Goal: Task Accomplishment & Management: Complete application form

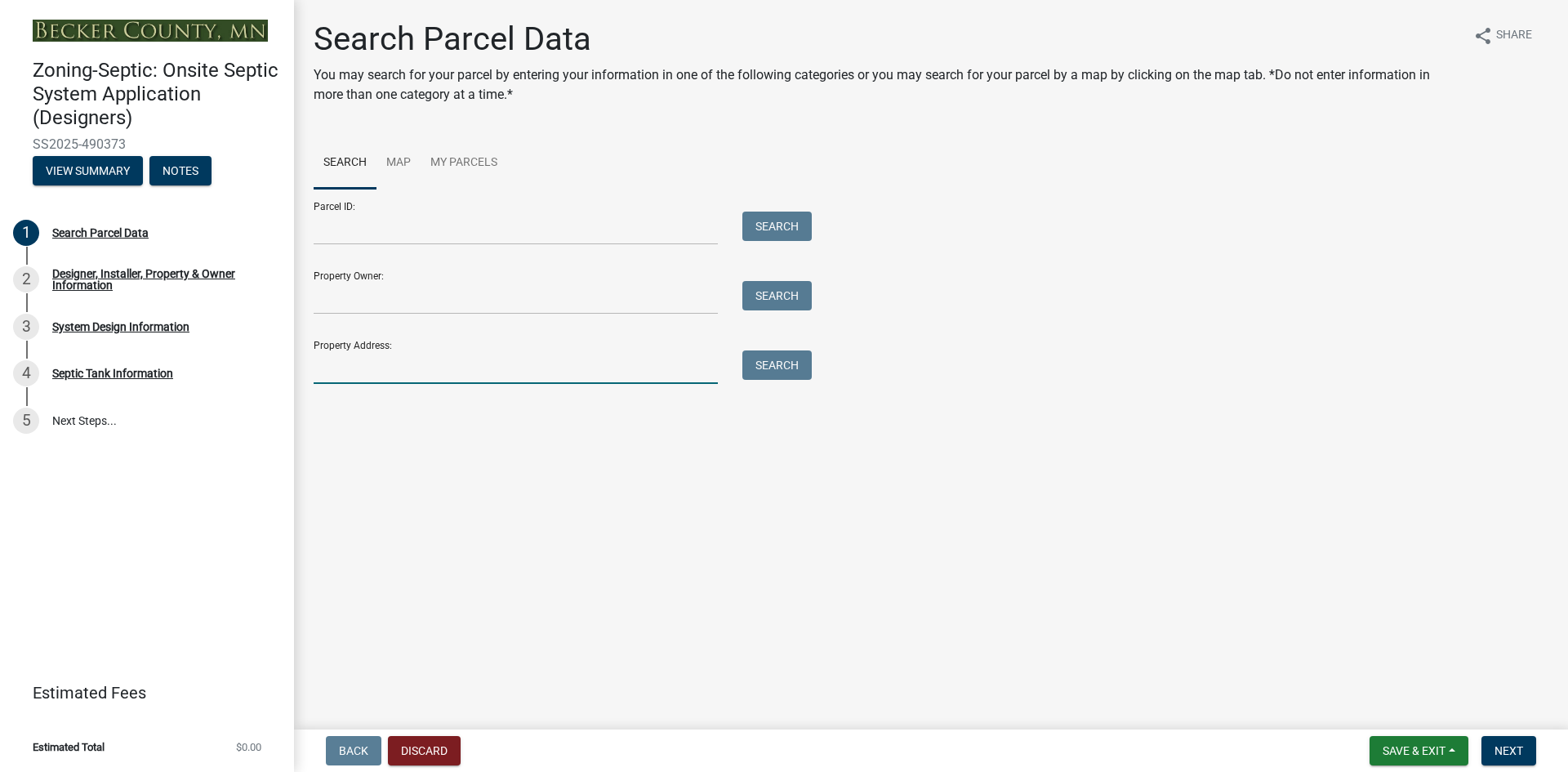
click at [354, 354] on input "Property Address:" at bounding box center [516, 367] width 404 height 33
type input "11337"
click at [781, 368] on button "Search" at bounding box center [776, 365] width 69 height 30
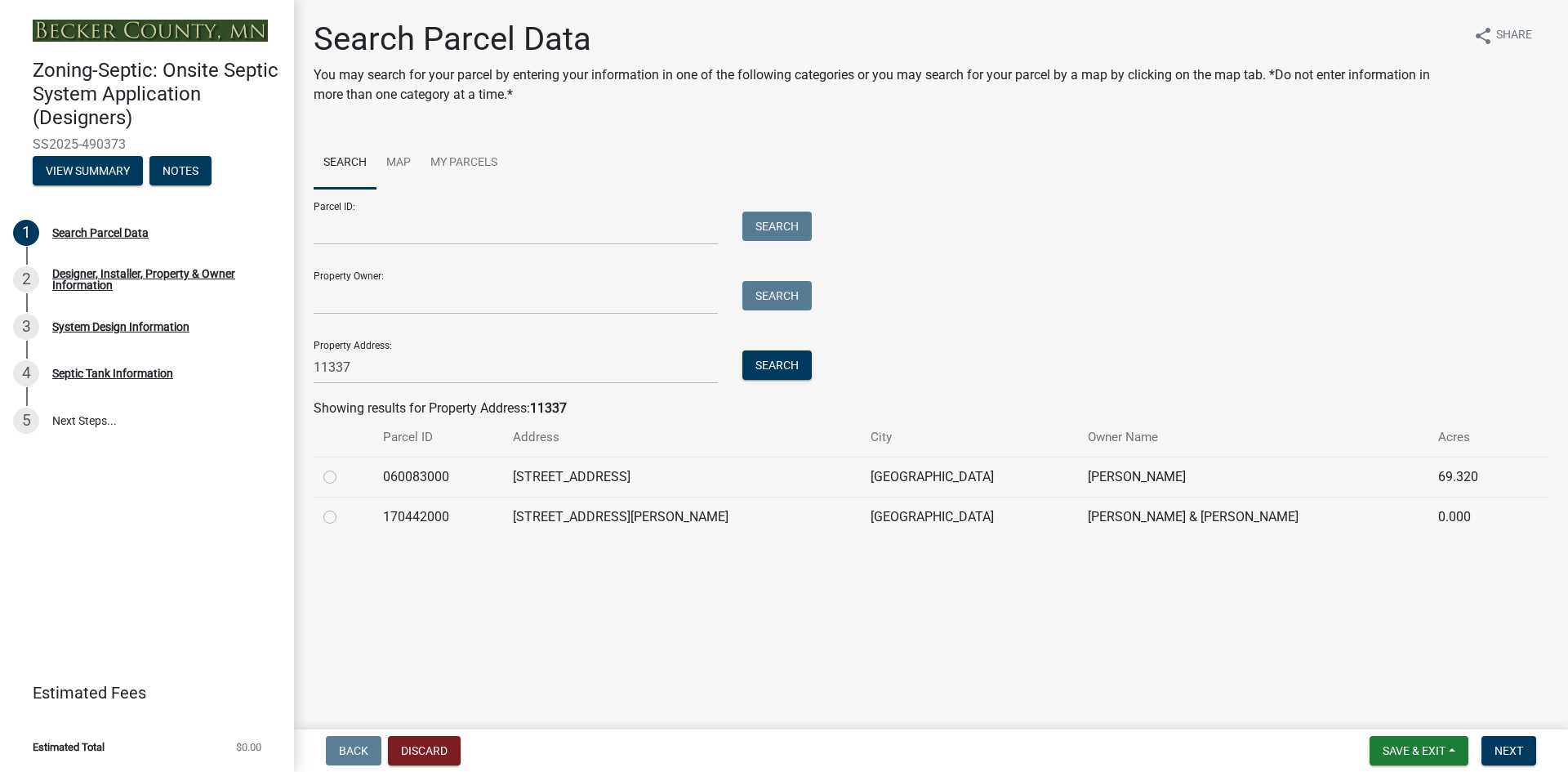
click at [343, 467] on label at bounding box center [343, 467] width 0 height 0
click at [343, 476] on input "radio" at bounding box center [348, 472] width 10 height 10
radio input "true"
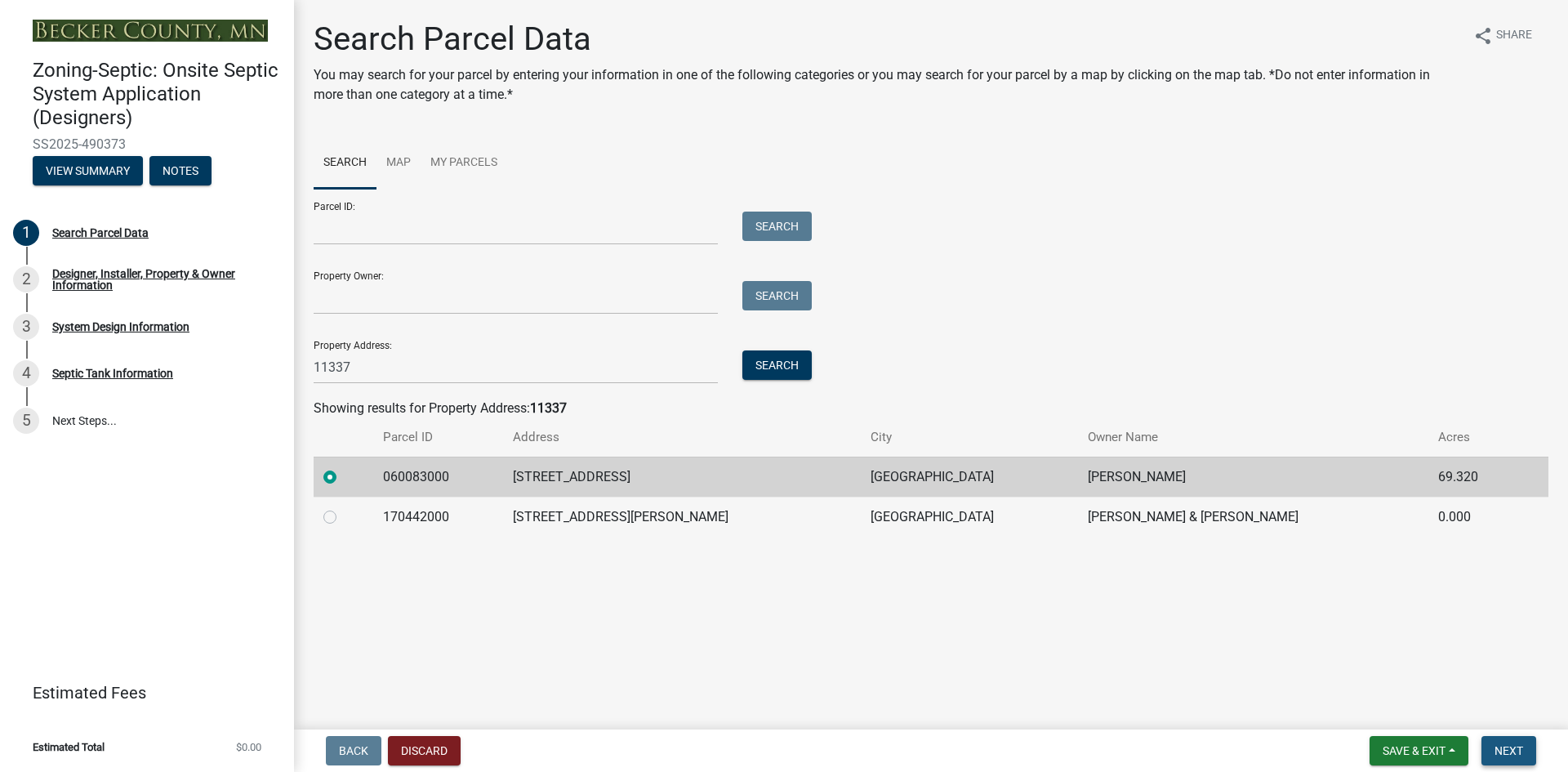
click at [1511, 744] on span "Next" at bounding box center [1509, 750] width 29 height 13
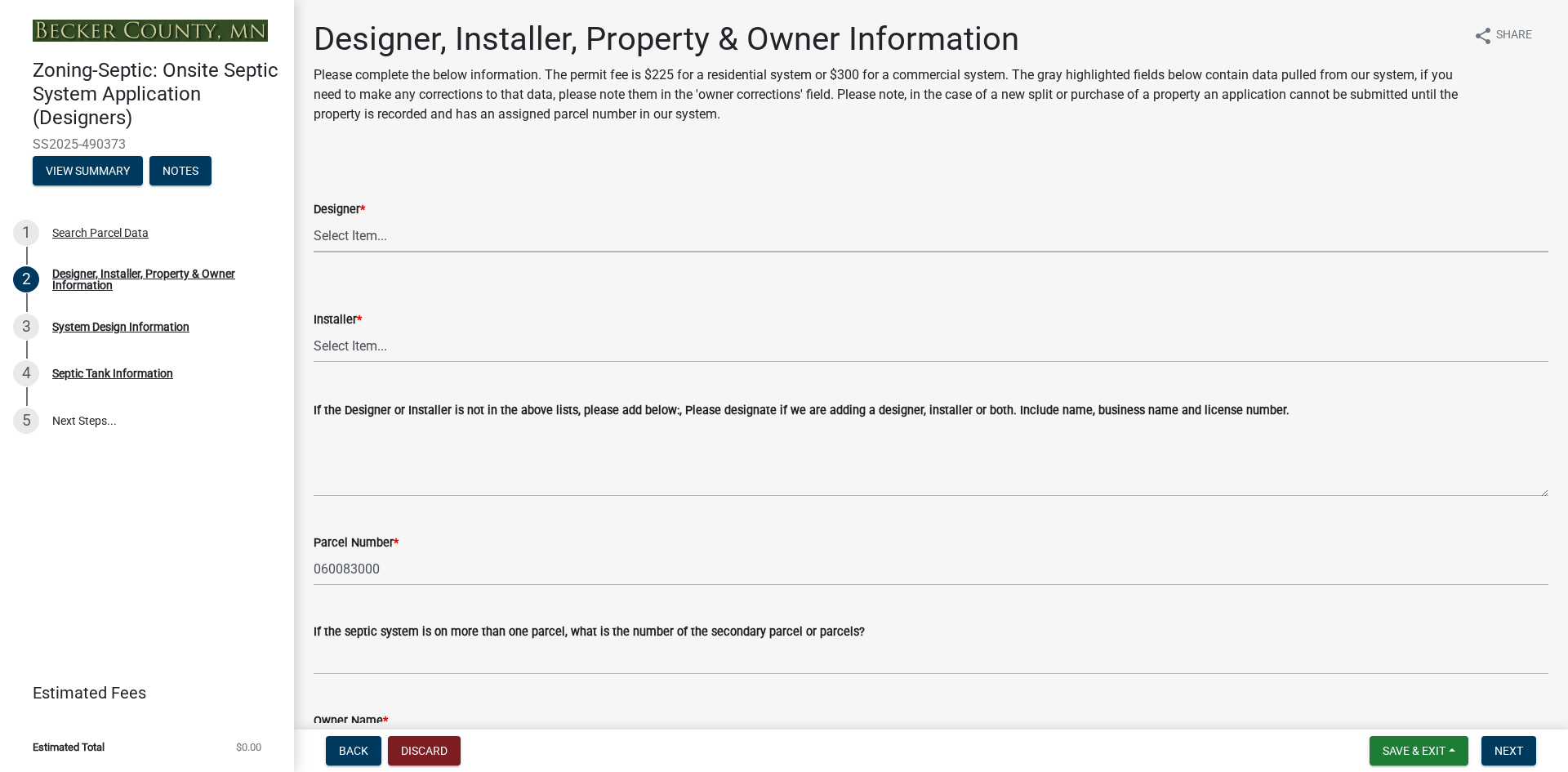
click at [380, 238] on select "Select Item... OTHER – Not listed (please add in next field and we will add to …" at bounding box center [931, 235] width 1235 height 33
click at [314, 219] on select "Select Item... OTHER – Not listed (please add in next field and we will add to …" at bounding box center [931, 235] width 1235 height 33
select select "d20f406a-04ce-403c-9b5c-eec541744772"
click at [350, 342] on select "Select Item... OTHER – Not listed (please add in next field and we will add to …" at bounding box center [931, 346] width 1235 height 33
click at [314, 330] on select "Select Item... OTHER – Not listed (please add in next field and we will add to …" at bounding box center [931, 346] width 1235 height 33
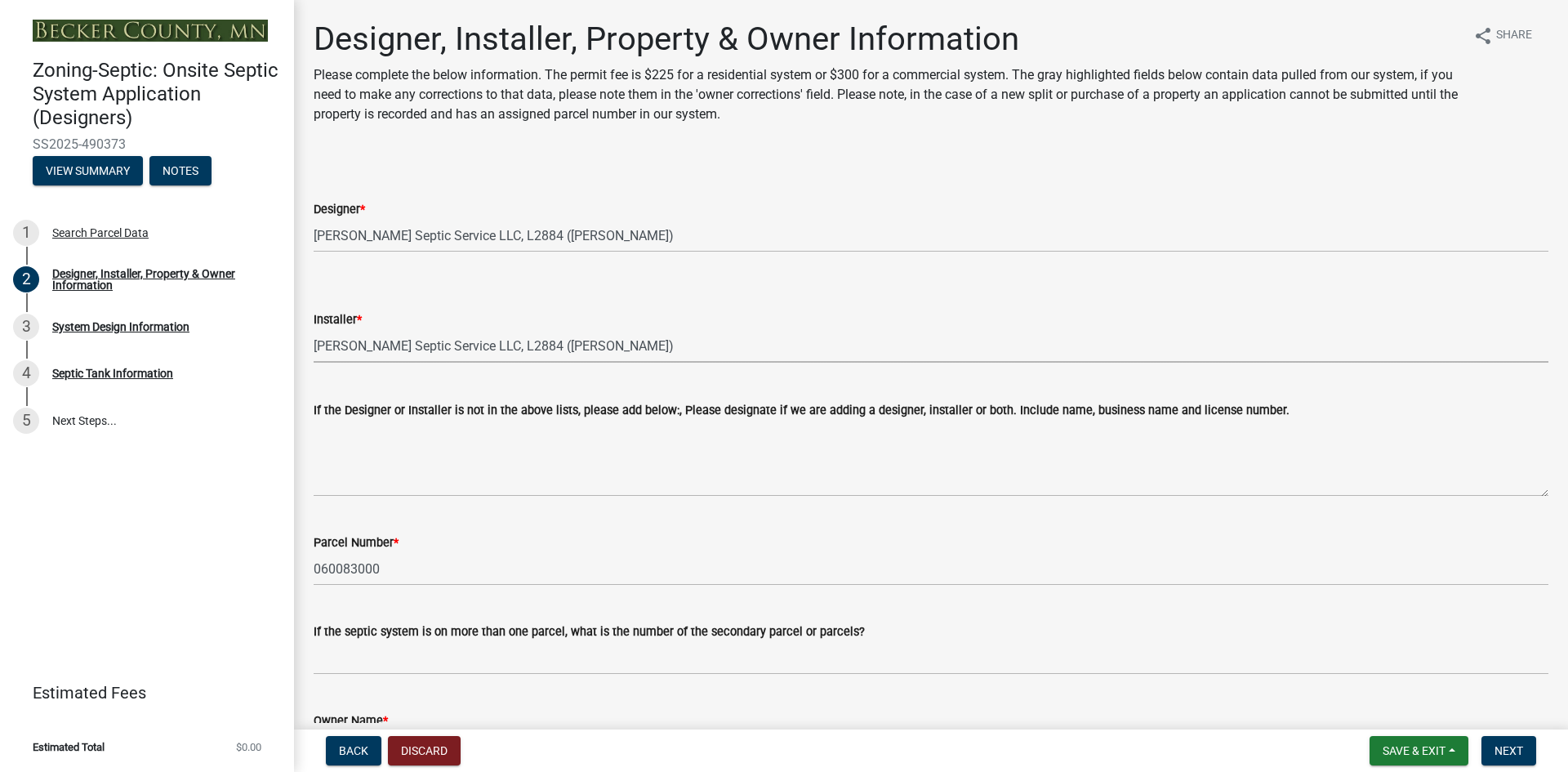
select select "9294db05-6c5b-4c2f-9460-1203ee41efa7"
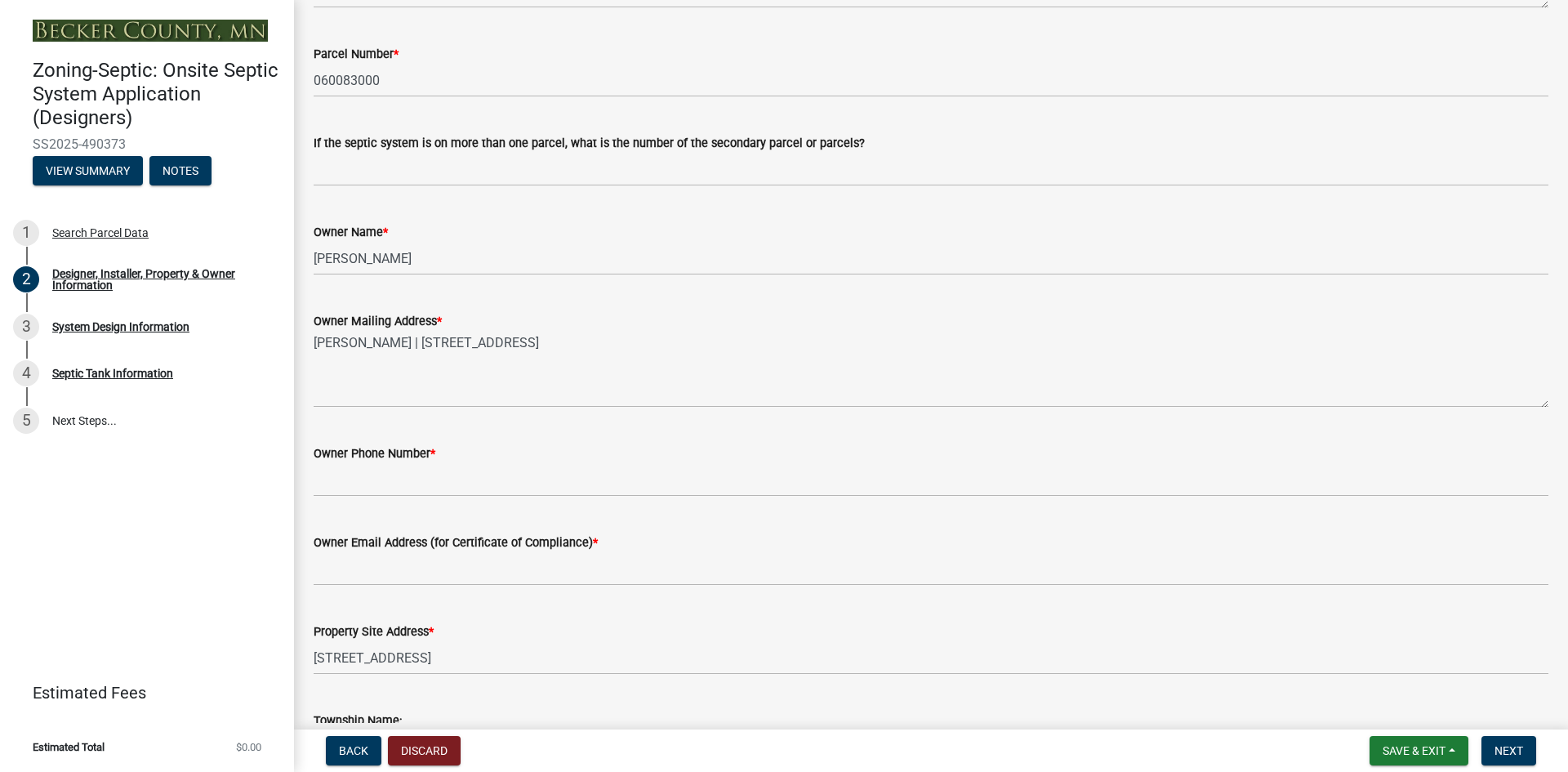
scroll to position [490, 0]
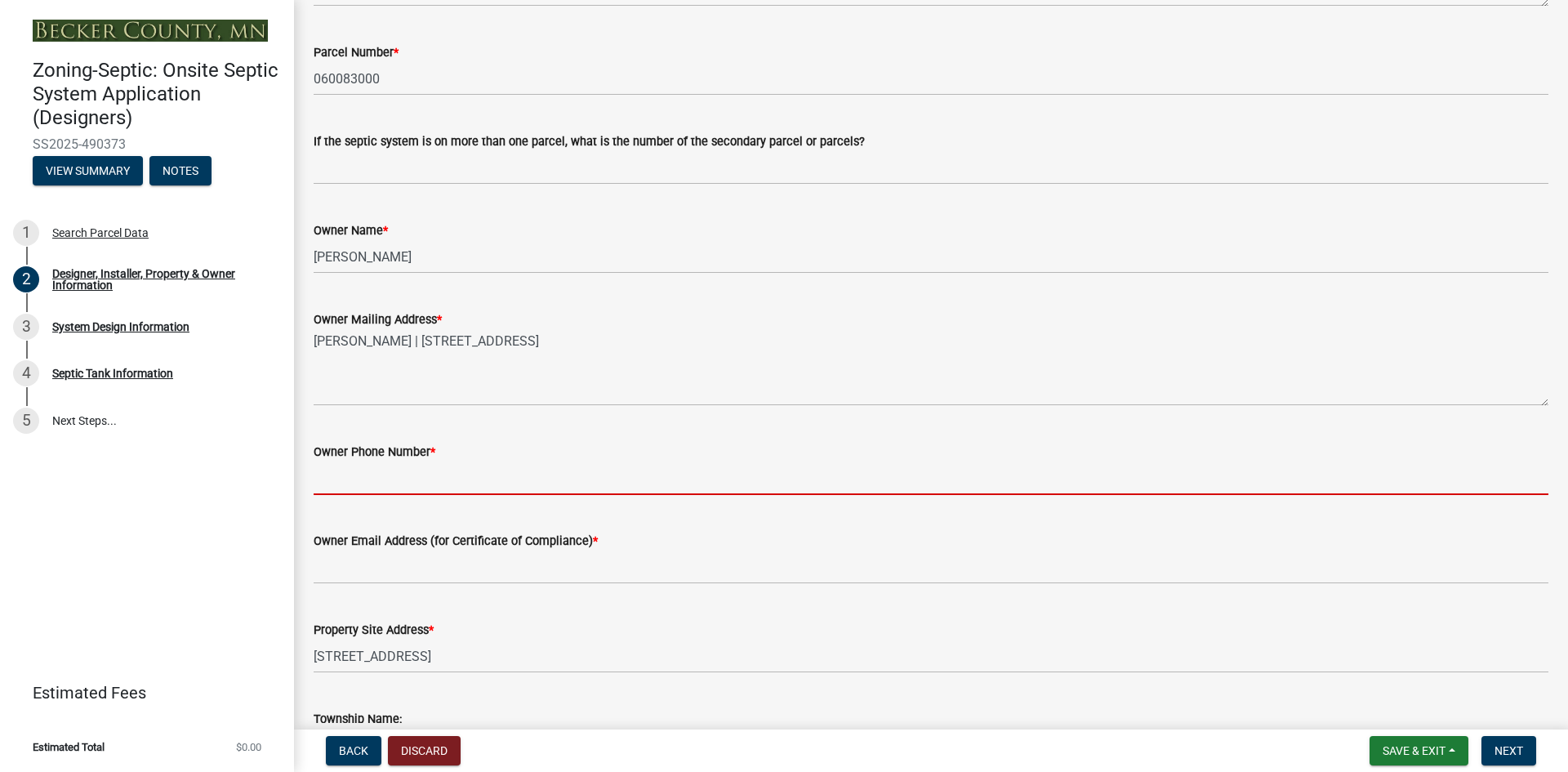
click at [357, 481] on input "Owner Phone Number *" at bounding box center [931, 478] width 1235 height 33
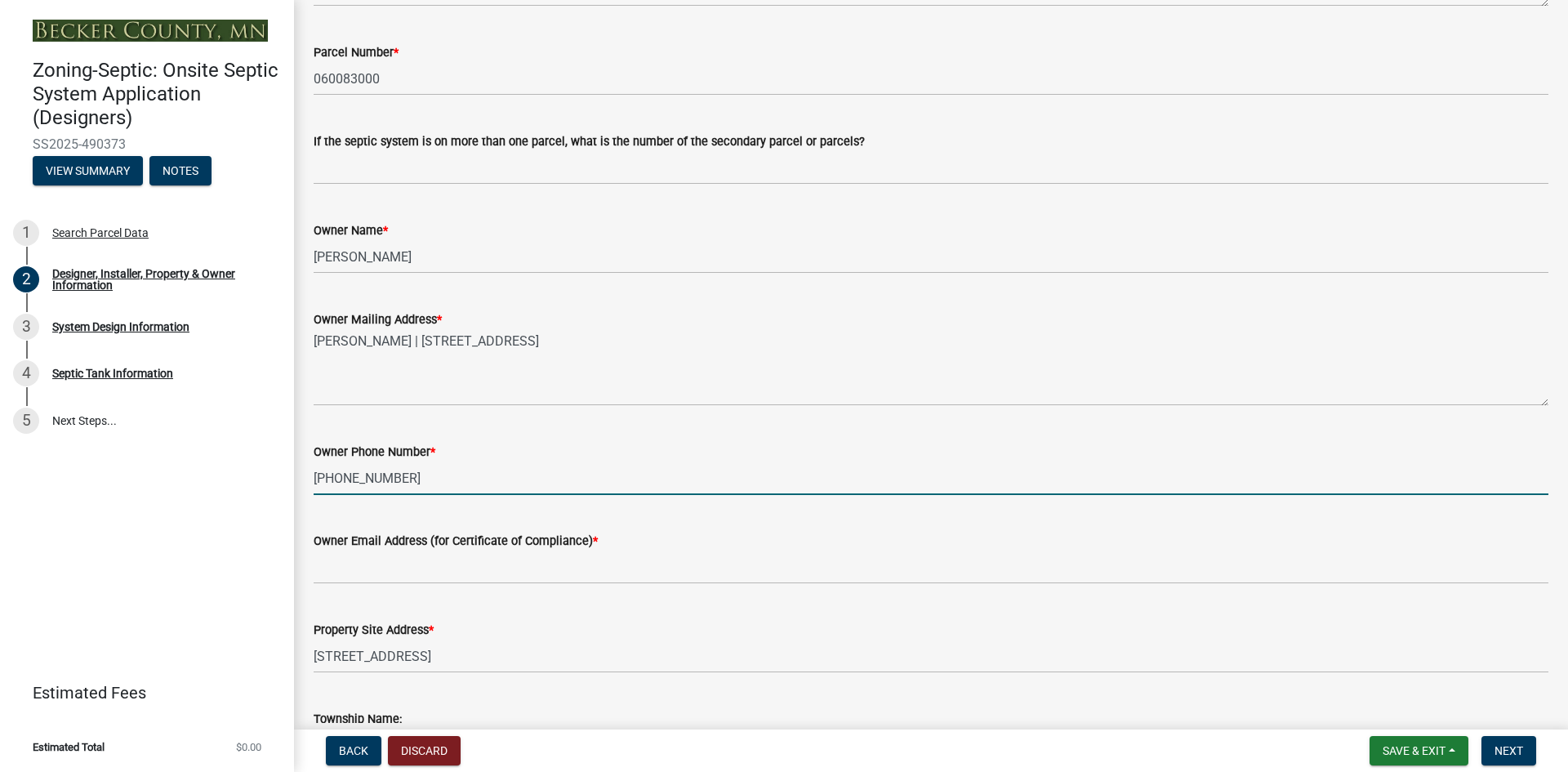
type input "[PHONE_NUMBER]"
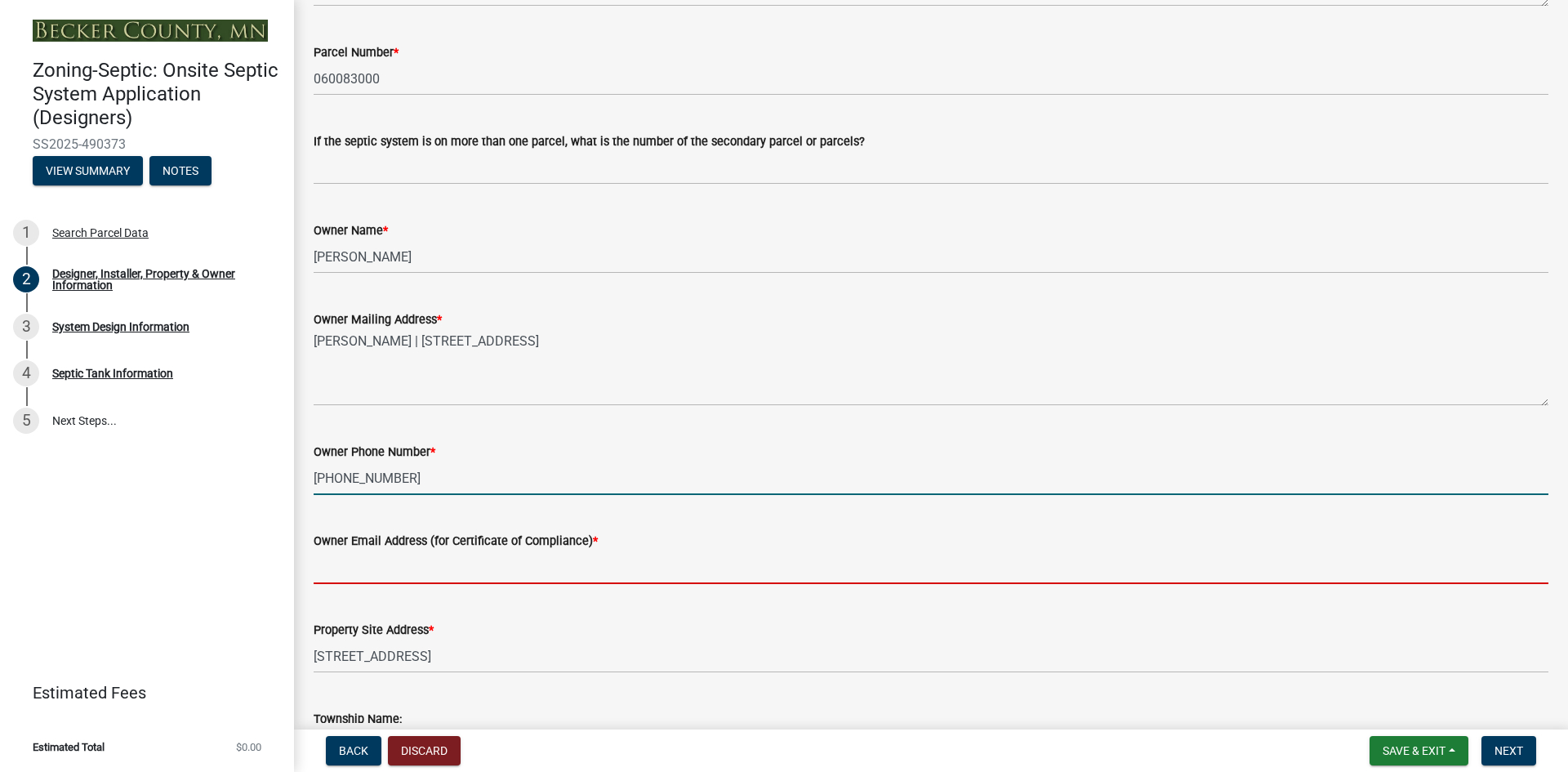
drag, startPoint x: 378, startPoint y: 564, endPoint x: 385, endPoint y: 553, distance: 13.0
click at [378, 562] on input "Owner Email Address (for Certificate of Compliance) *" at bounding box center [931, 567] width 1235 height 33
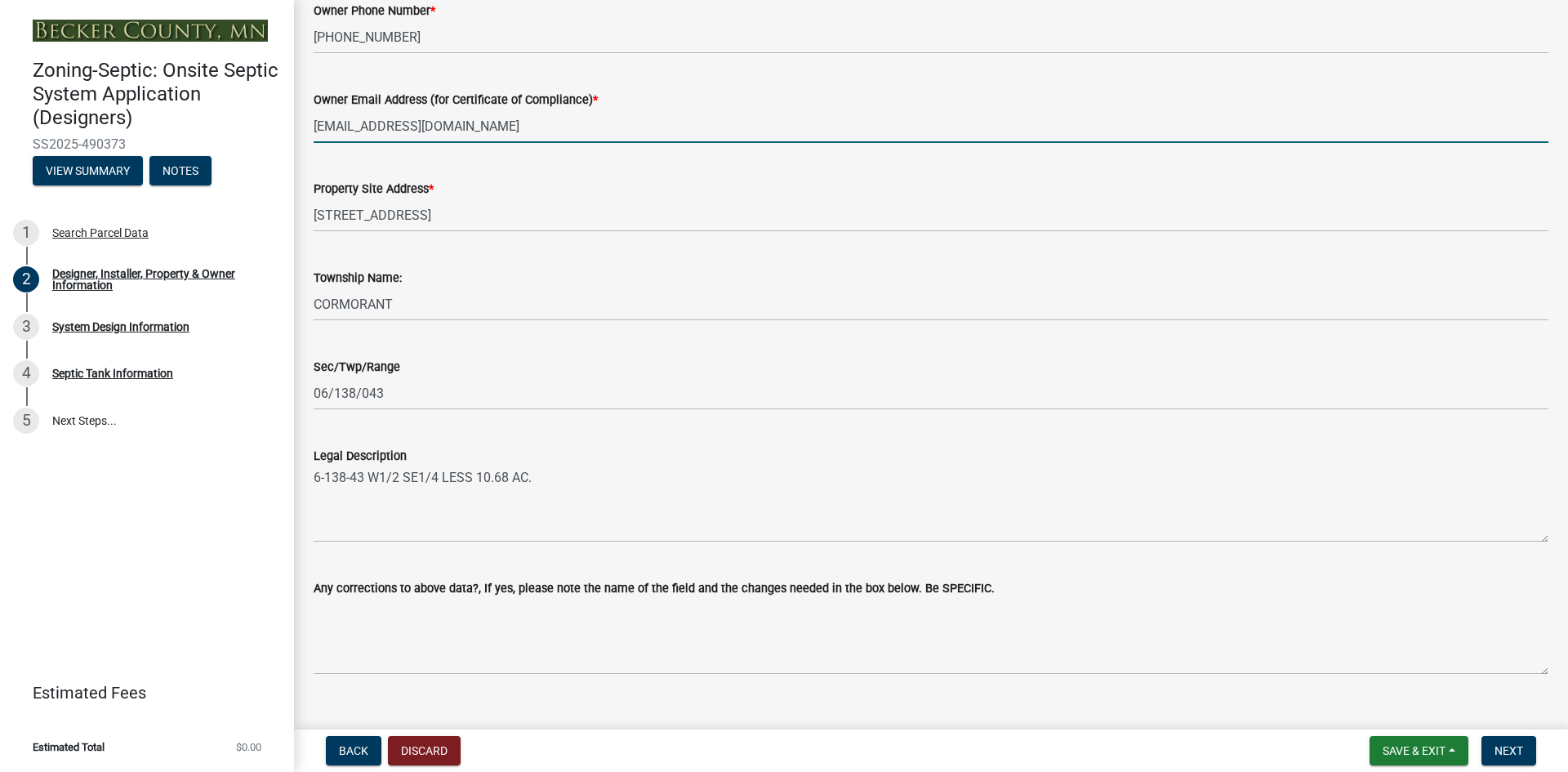
scroll to position [960, 0]
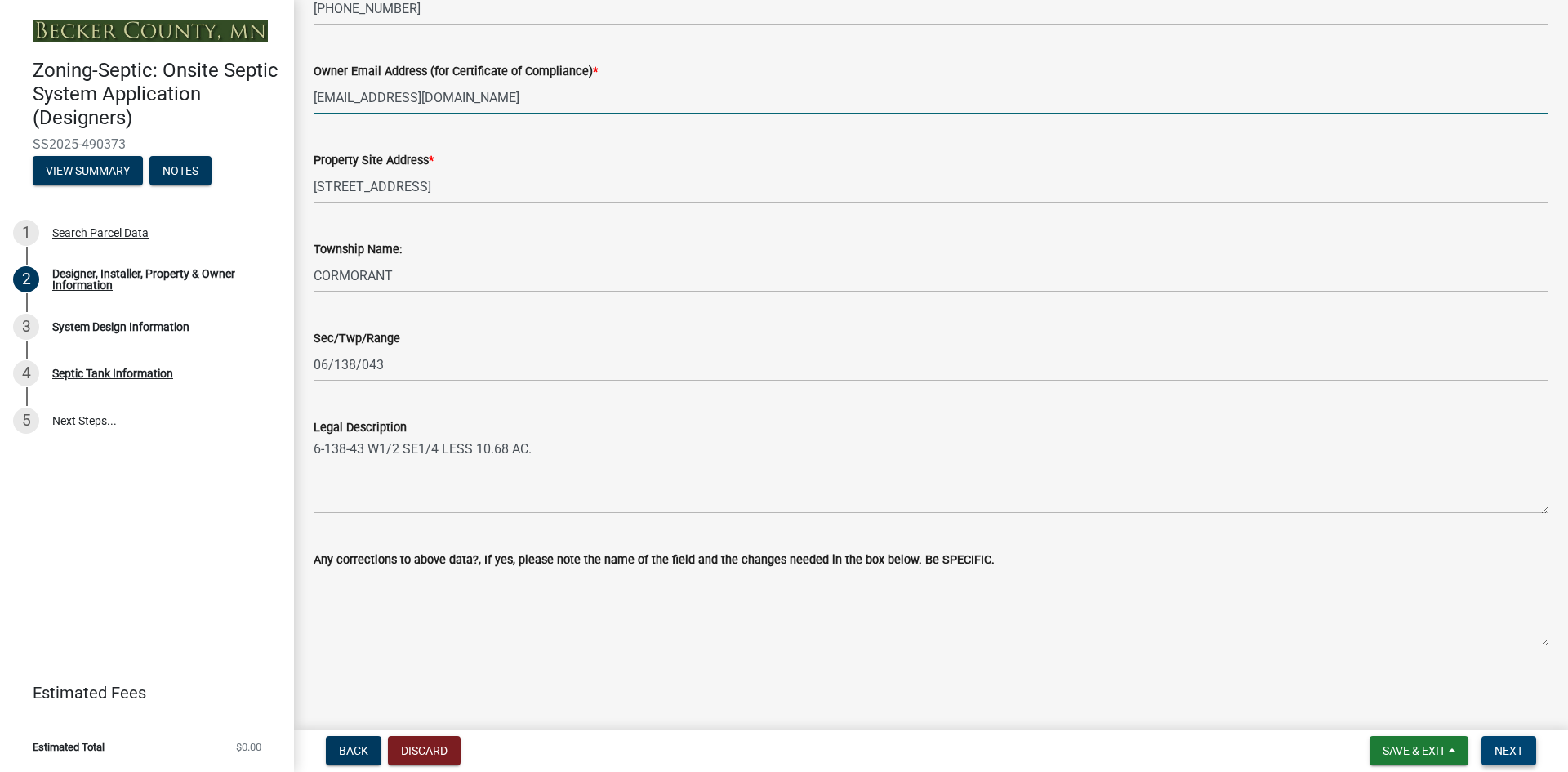
type input "[EMAIL_ADDRESS][DOMAIN_NAME]"
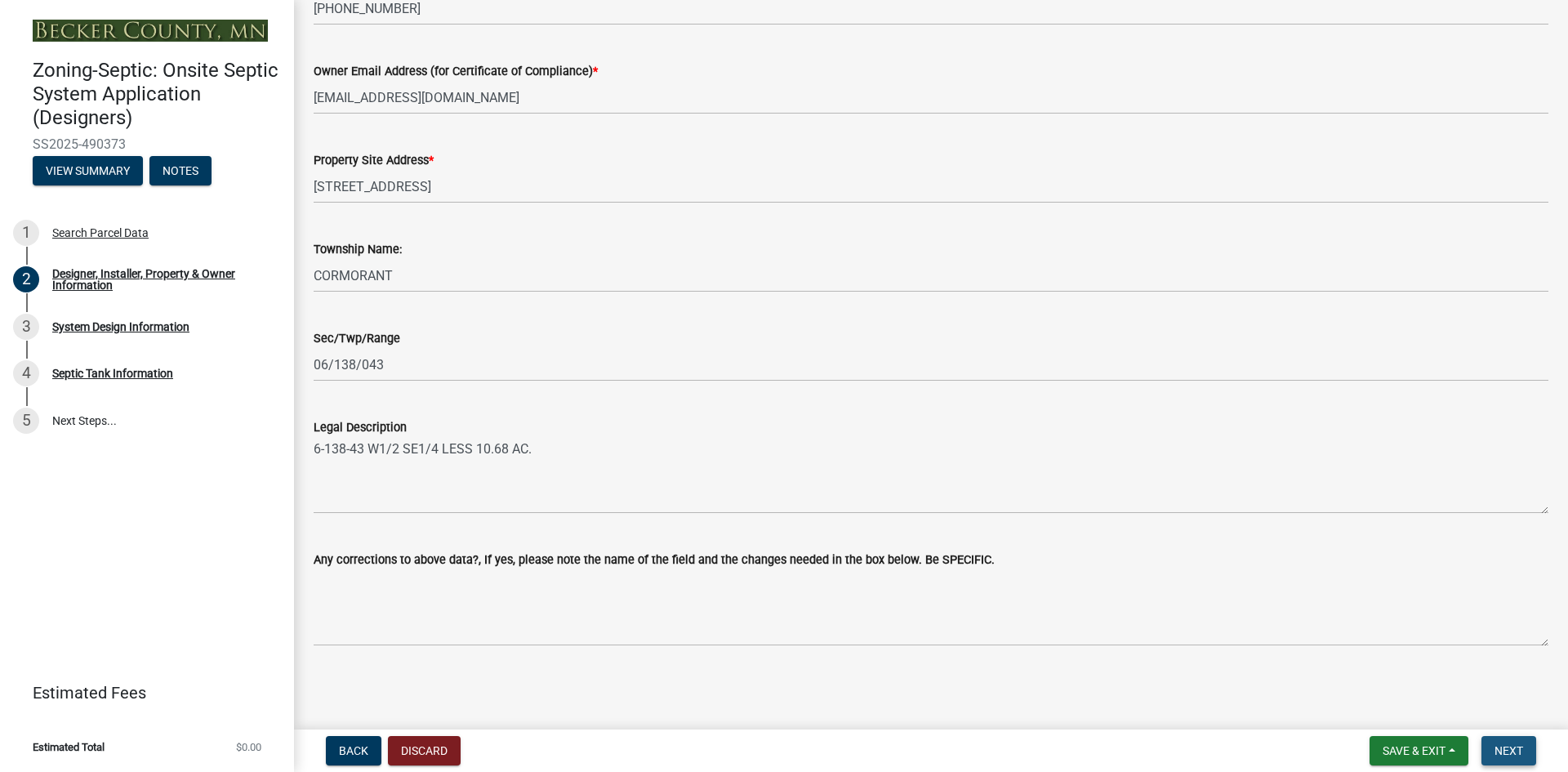
click at [1523, 753] on button "Next" at bounding box center [1509, 751] width 55 height 30
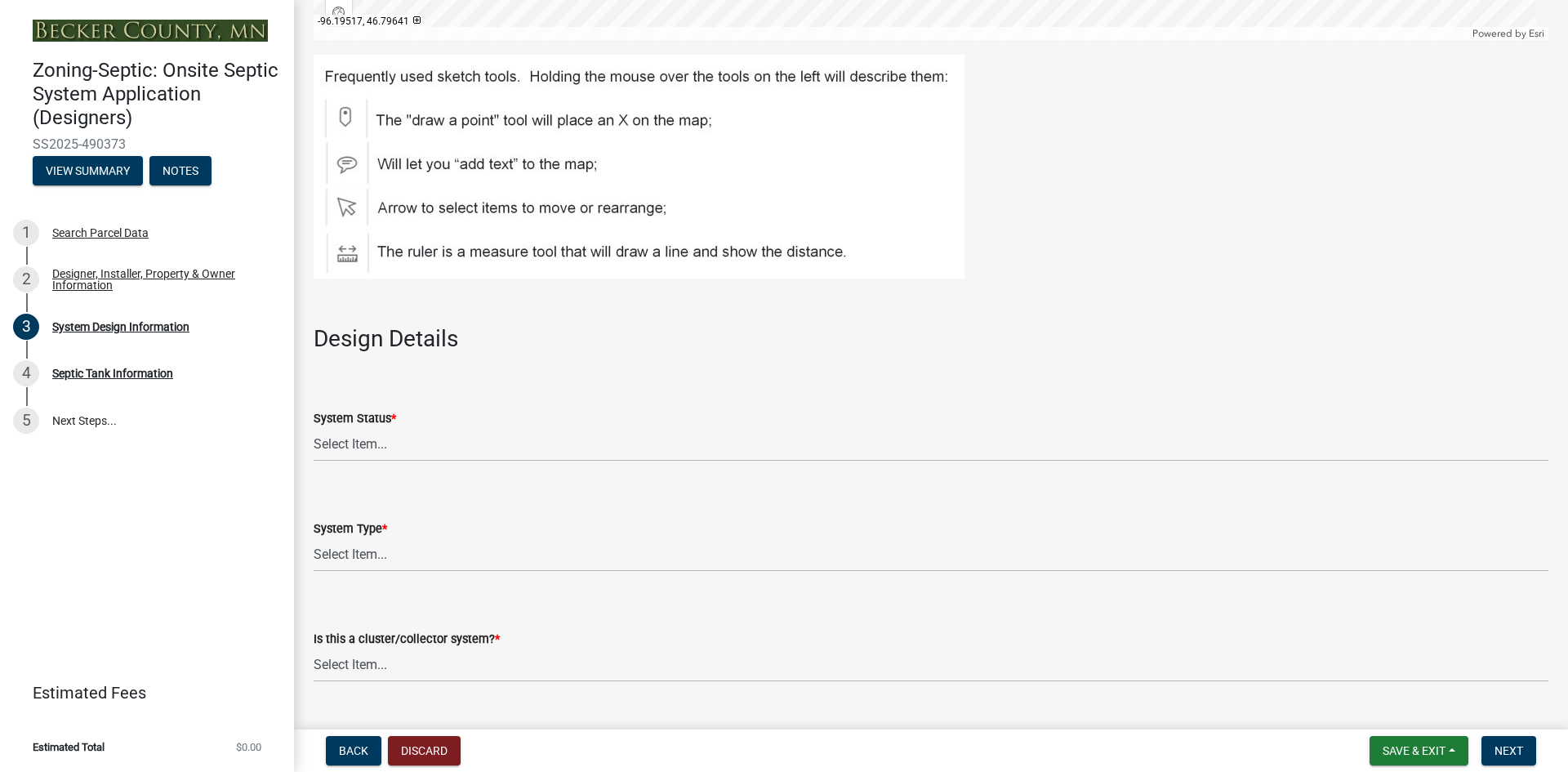
scroll to position [1715, 0]
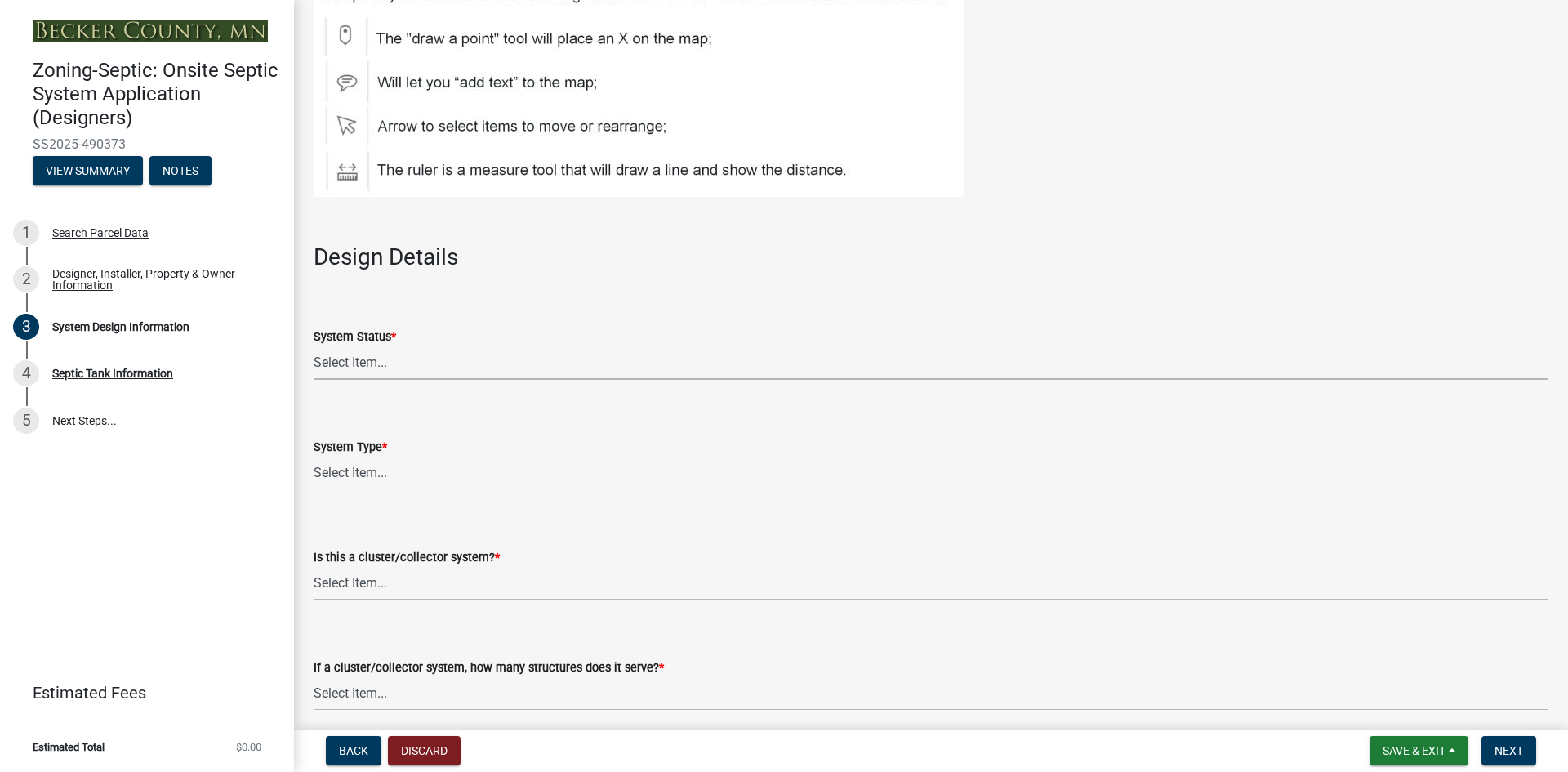
click at [358, 364] on select "Select Item... No Existing System Replacement System Failing System (Cesspool, …" at bounding box center [931, 363] width 1235 height 33
click at [314, 346] on select "Select Item... No Existing System Replacement System Failing System (Cesspool, …" at bounding box center [931, 363] width 1235 height 33
select select "8ba21533-2acf-4cc6-95e5-280e4aabd5a3"
click at [376, 471] on select "Select Item... Type I Type II Type III Type IV Type V" at bounding box center [931, 473] width 1235 height 33
click at [314, 456] on select "Select Item... Type I Type II Type III Type IV Type V" at bounding box center [931, 473] width 1235 height 33
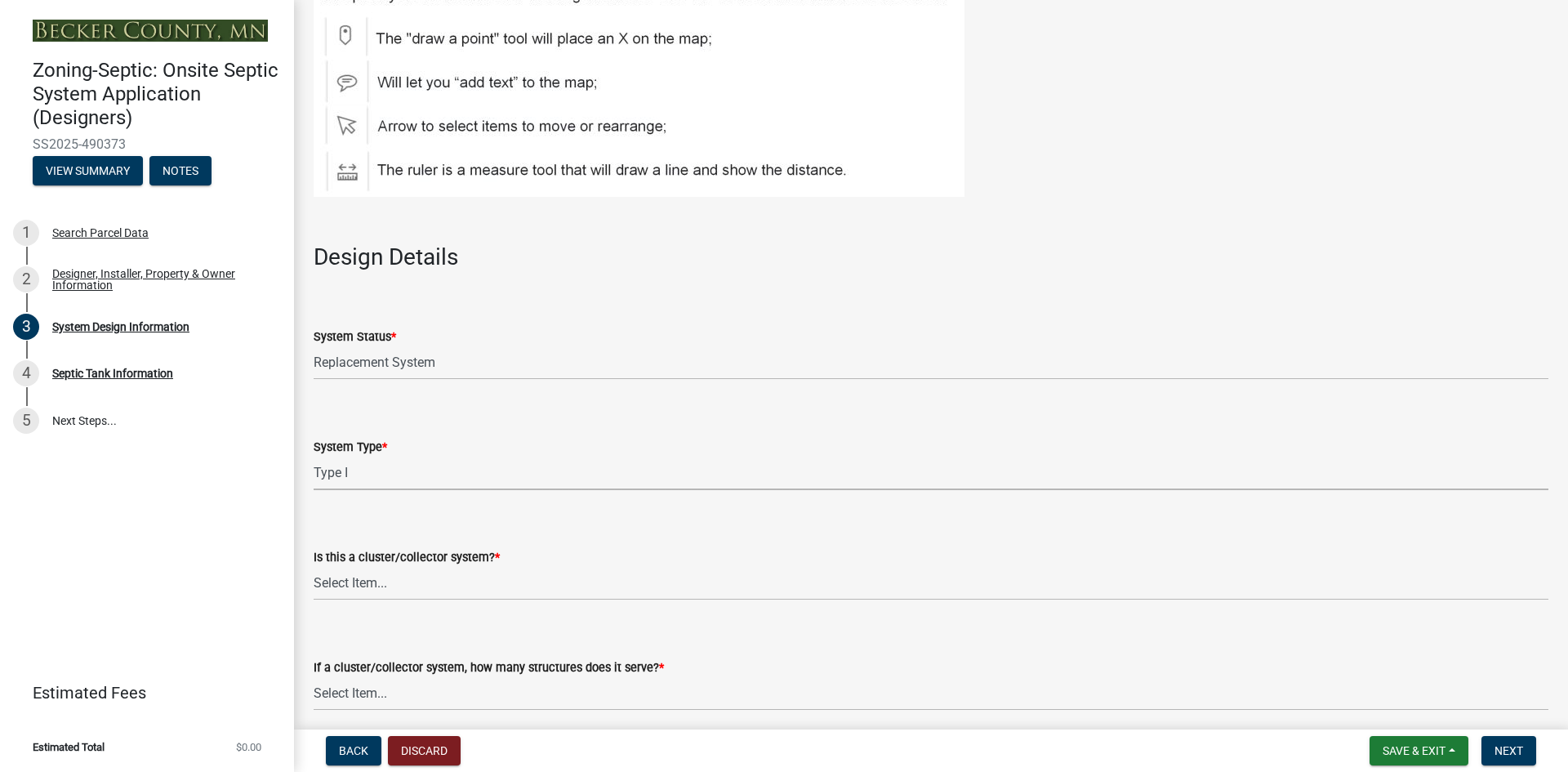
select select "25258e87-3ef9-4f1c-a5f1-75a1d463abfb"
click at [382, 588] on select "Select Item... Yes No" at bounding box center [931, 583] width 1235 height 33
click at [314, 567] on select "Select Item... Yes No" at bounding box center [931, 583] width 1235 height 33
select select "011fbff4-a41d-4a75-9bd8-71c7e6c69e0d"
click at [349, 692] on select "Select Item... Not a cluster/collector system 1 2 3 4 5 6 7 8 9 10" at bounding box center [931, 694] width 1235 height 33
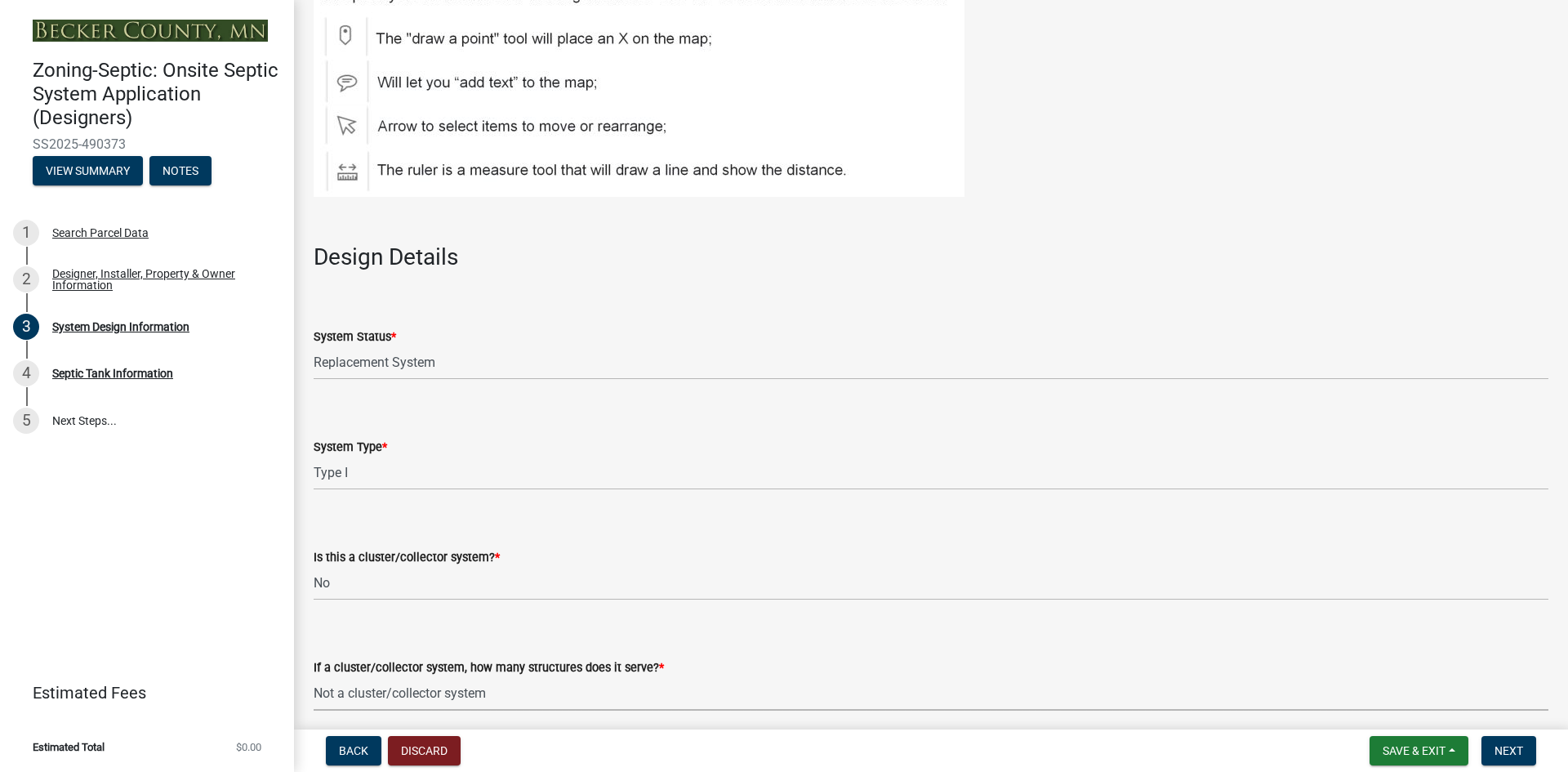
click at [314, 678] on select "Select Item... Not a cluster/collector system 1 2 3 4 5 6 7 8 9 10" at bounding box center [931, 694] width 1235 height 33
select select "85fdfef2-2683-4311-b5d5-5505f6411127"
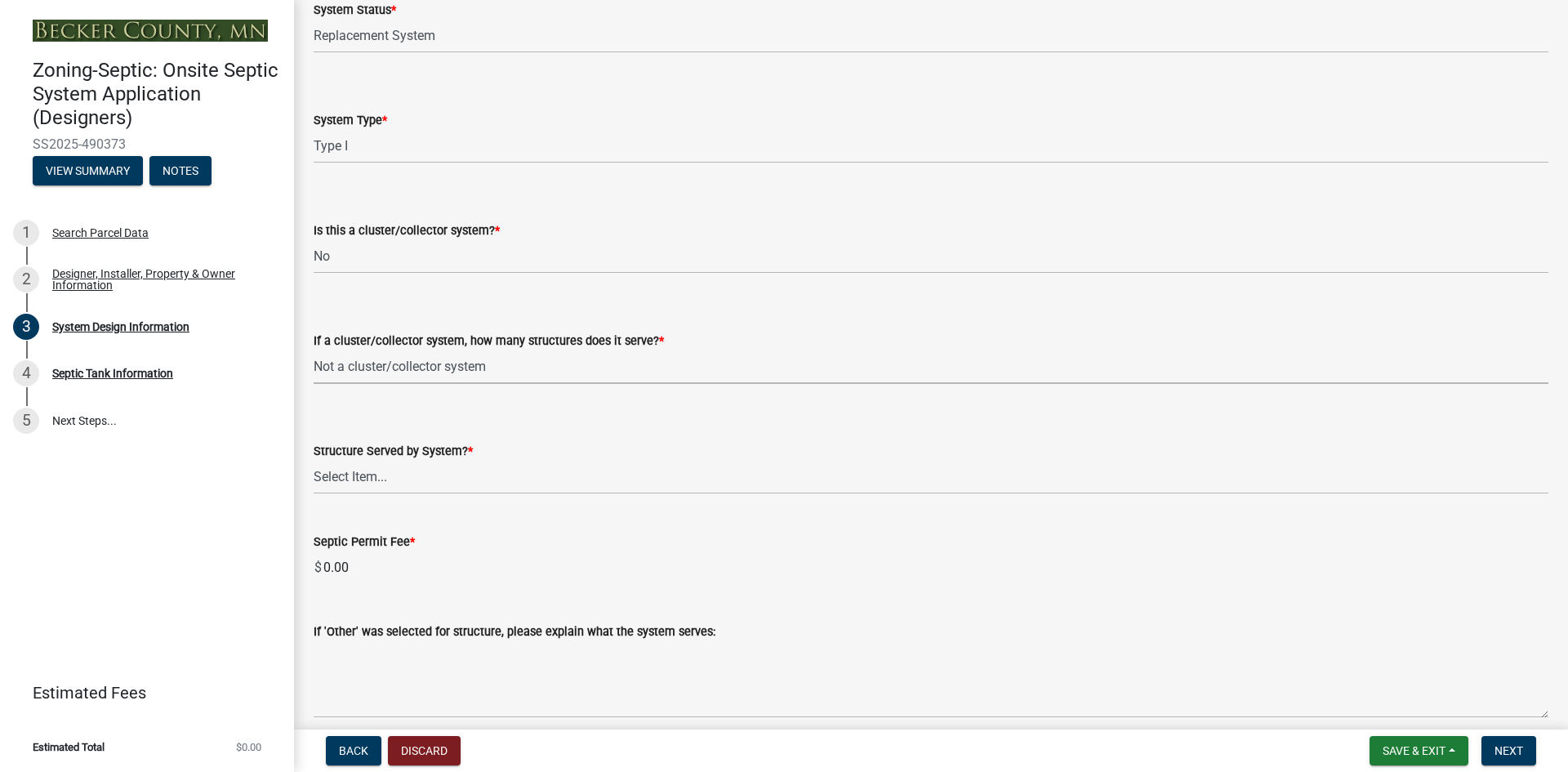
scroll to position [2124, 0]
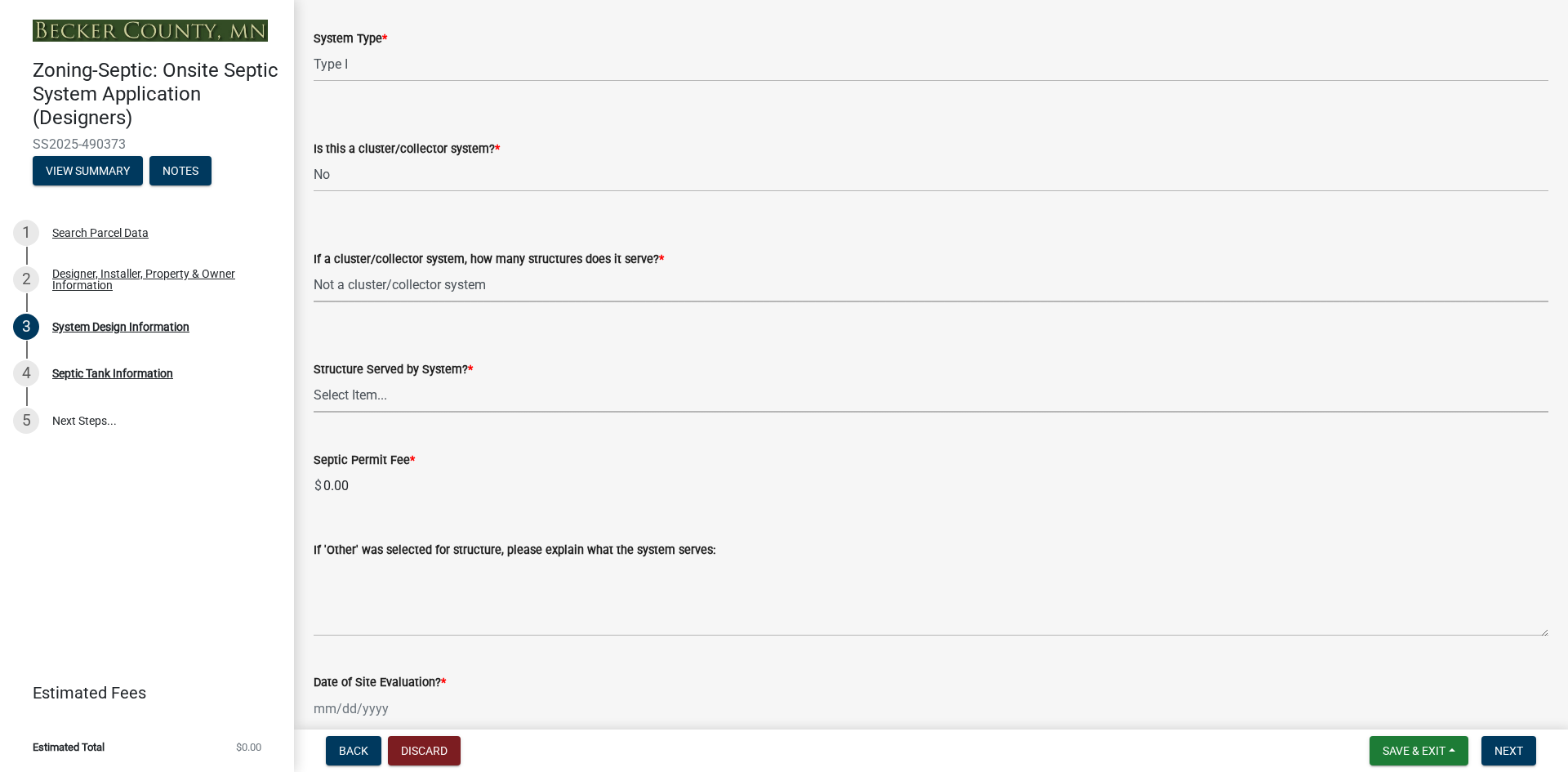
click at [376, 400] on select "Select Item... Commercial Resort Commercial - Non Resort Other Full-Time Dwelli…" at bounding box center [931, 396] width 1235 height 33
click at [314, 379] on select "Select Item... Commercial Resort Commercial - Non Resort Other Full-Time Dwelli…" at bounding box center [931, 396] width 1235 height 33
select select "d95a9312-c8a1-4ec7-8581-25dbcf440a1f"
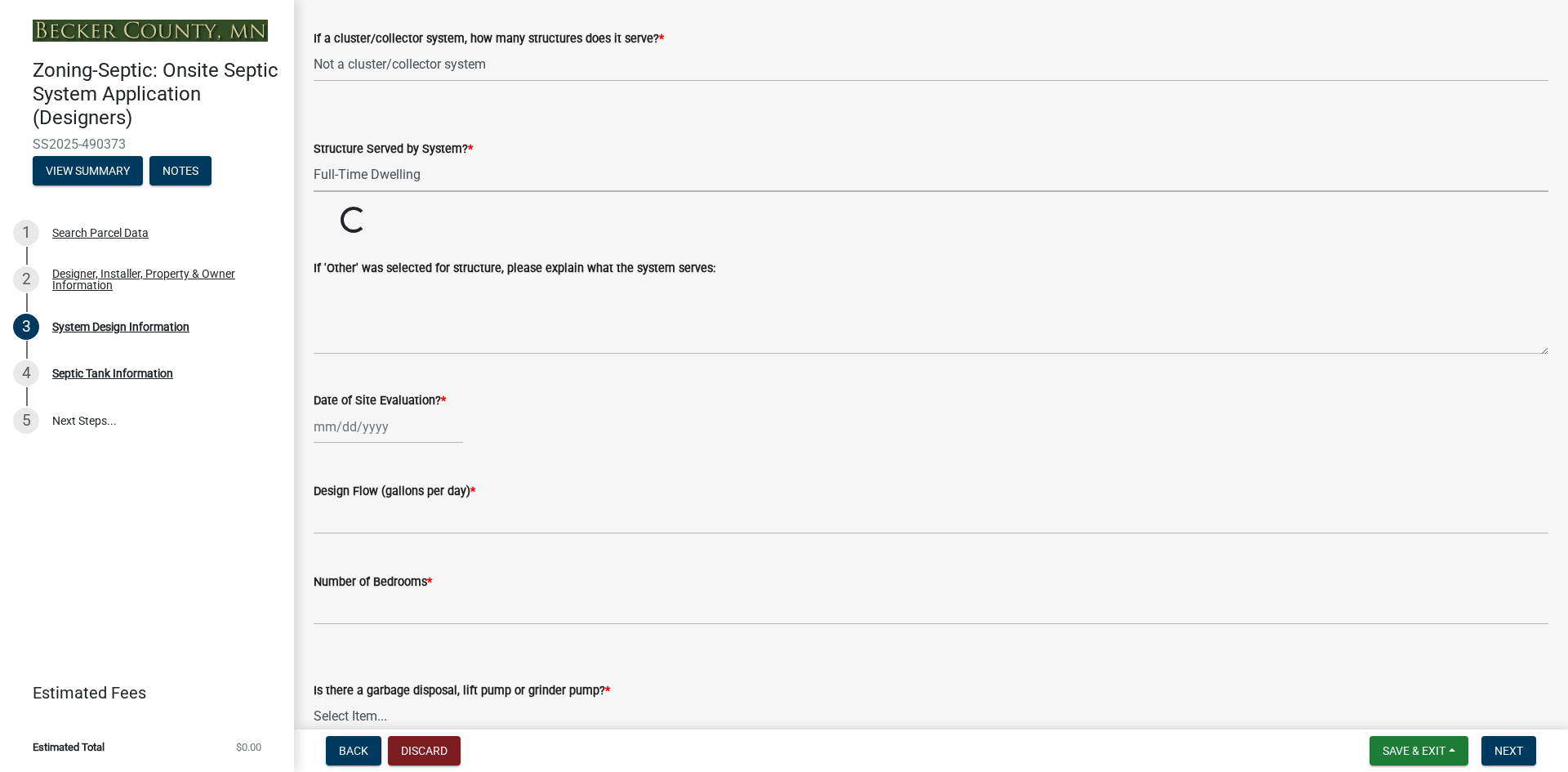
scroll to position [2369, 0]
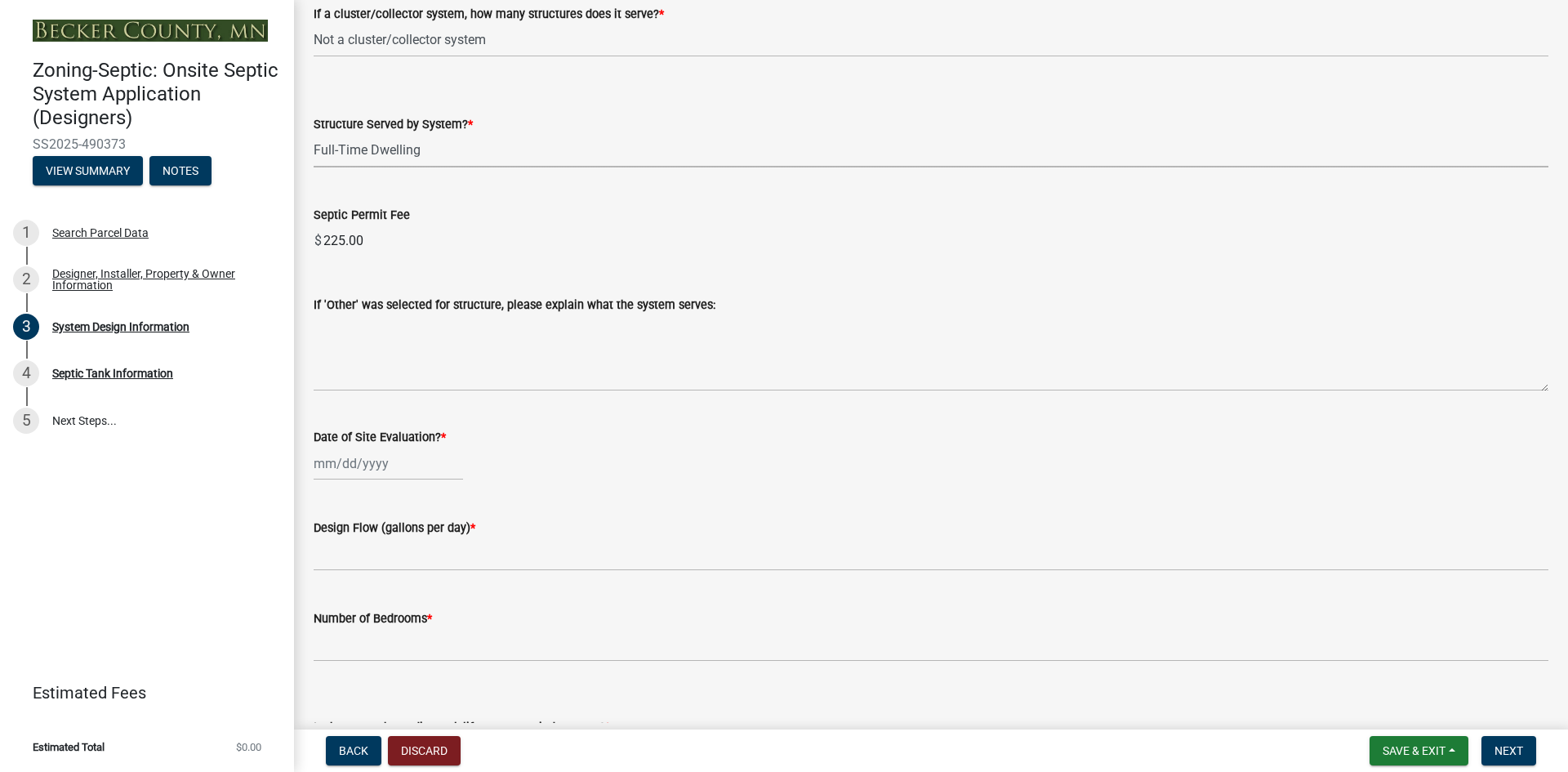
click at [369, 462] on div at bounding box center [388, 463] width 149 height 33
select select "10"
select select "2025"
click at [329, 495] on span "Previous month" at bounding box center [330, 497] width 12 height 12
select select "9"
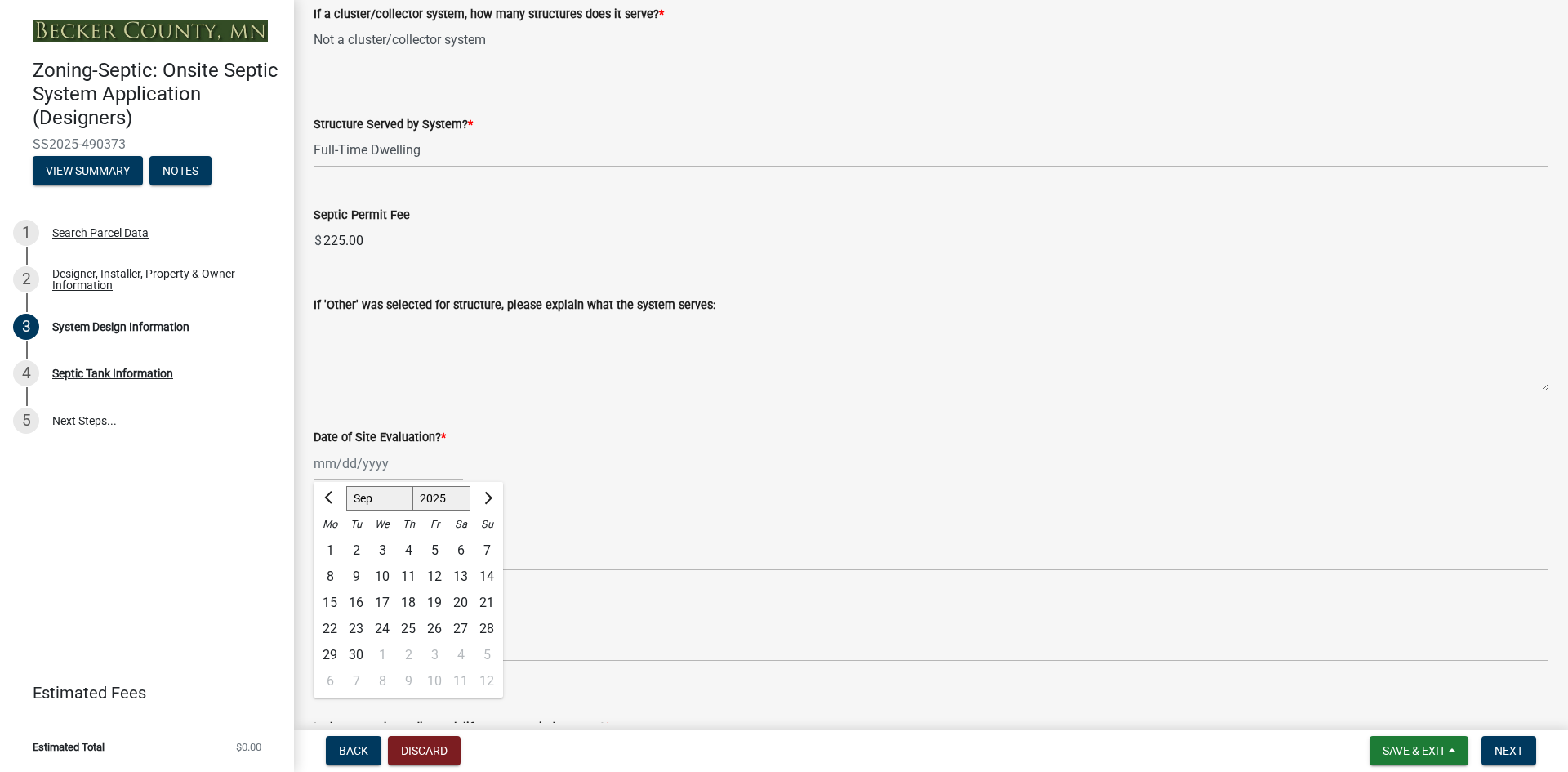
click at [437, 545] on div "5" at bounding box center [434, 551] width 26 height 26
type input "[DATE]"
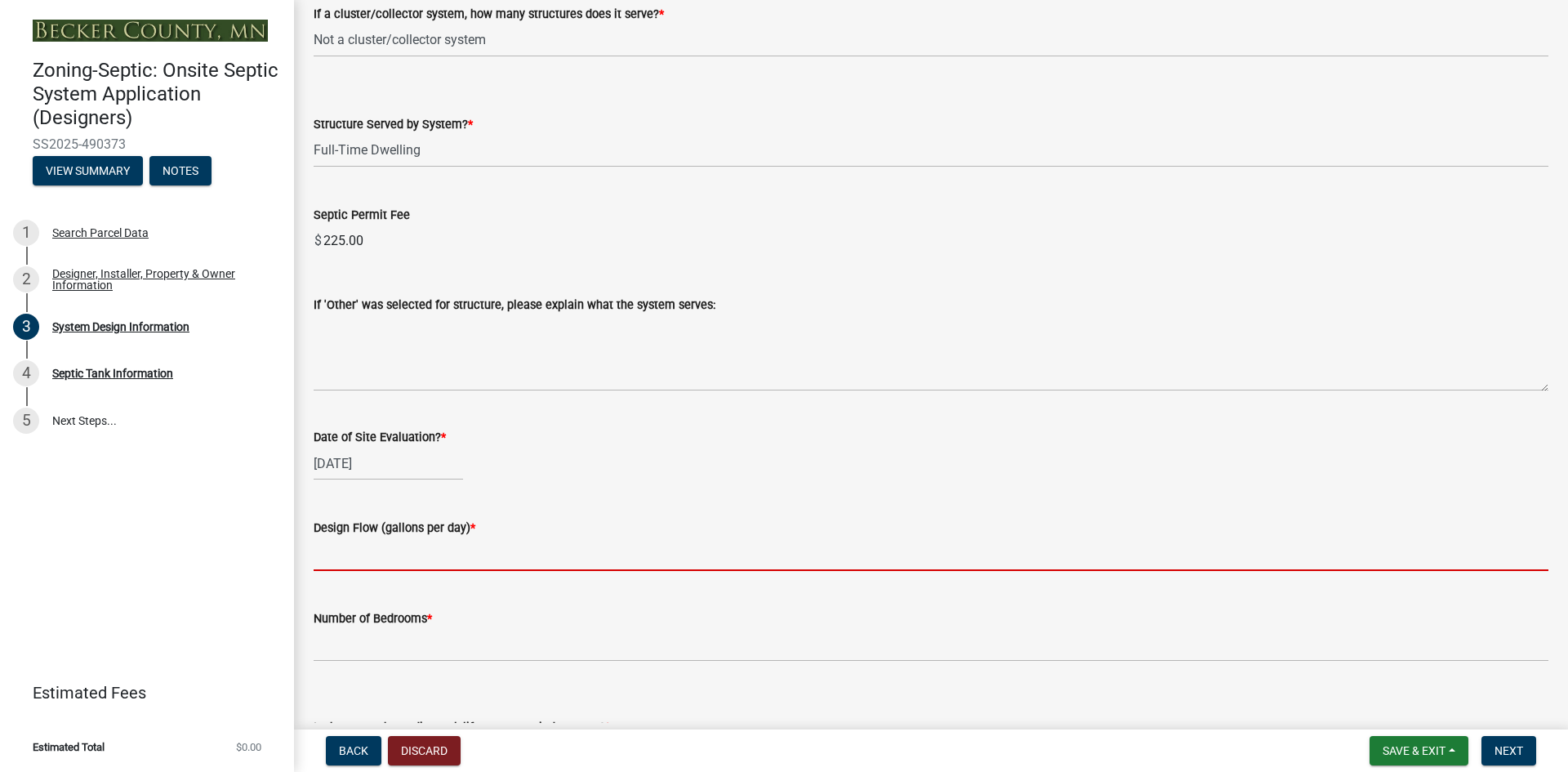
click at [350, 553] on input "text" at bounding box center [931, 554] width 1235 height 33
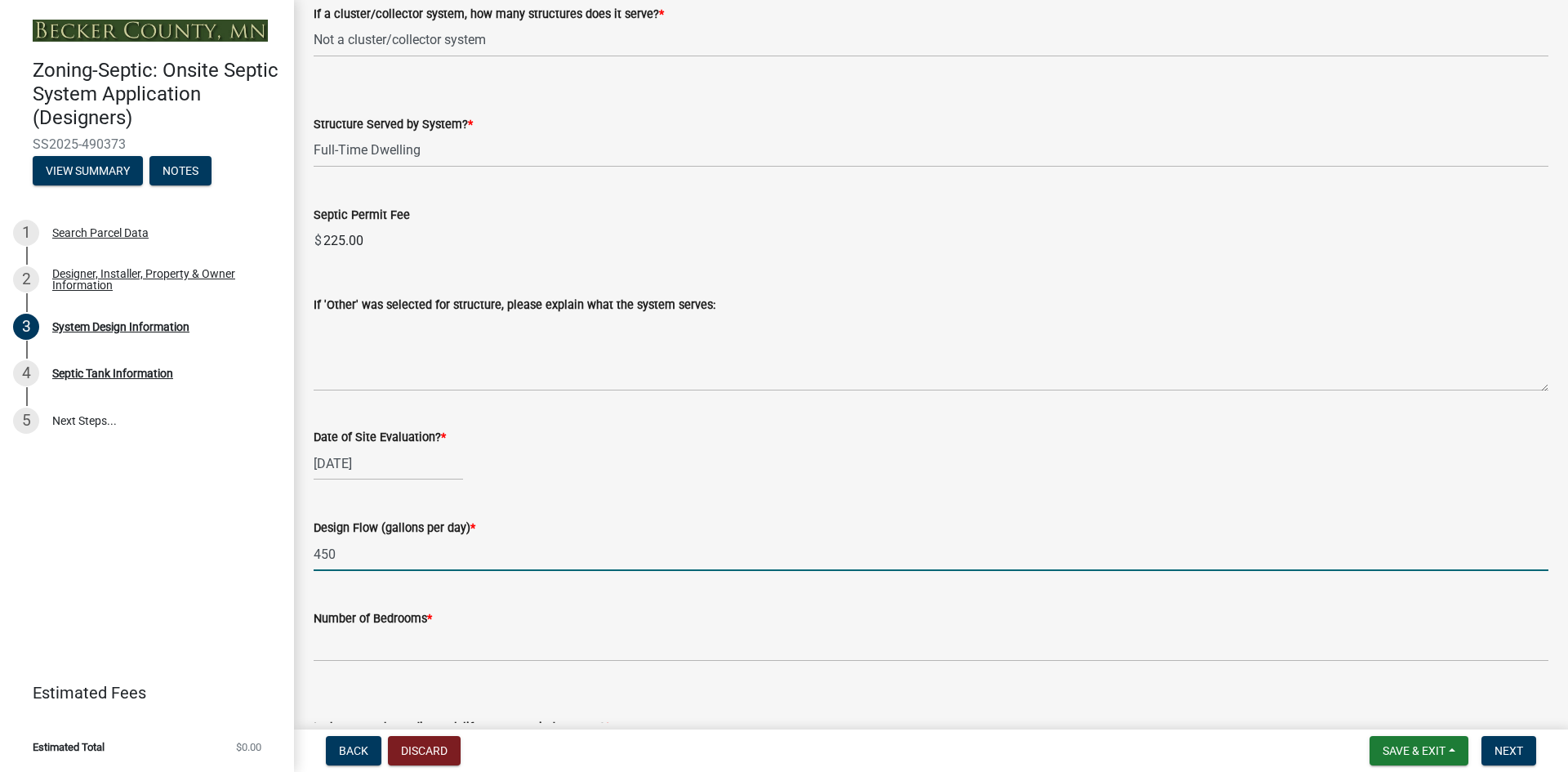
type input "450"
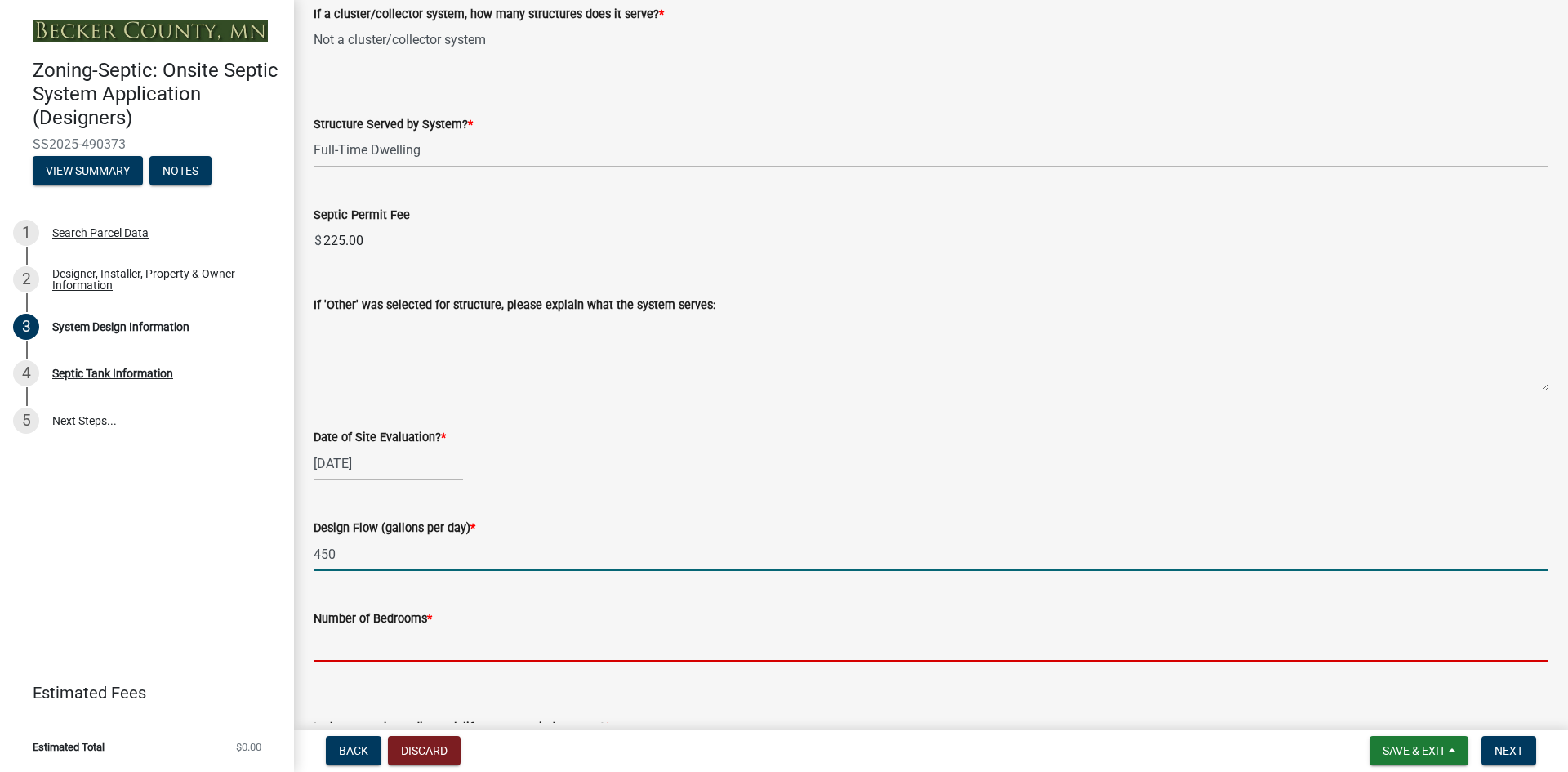
click at [384, 653] on input "Number of Bedrooms *" at bounding box center [931, 644] width 1235 height 33
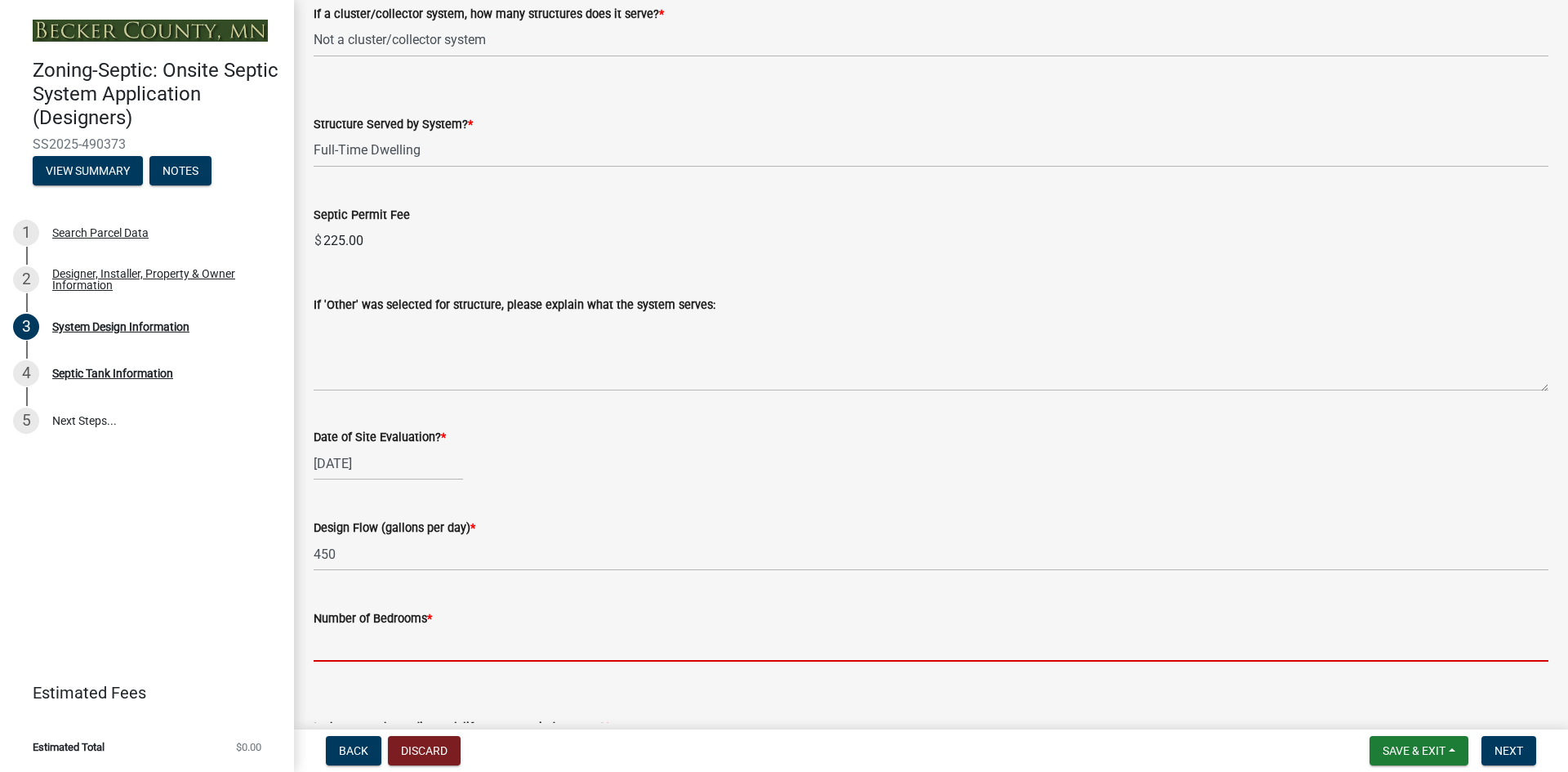
scroll to position [2451, 0]
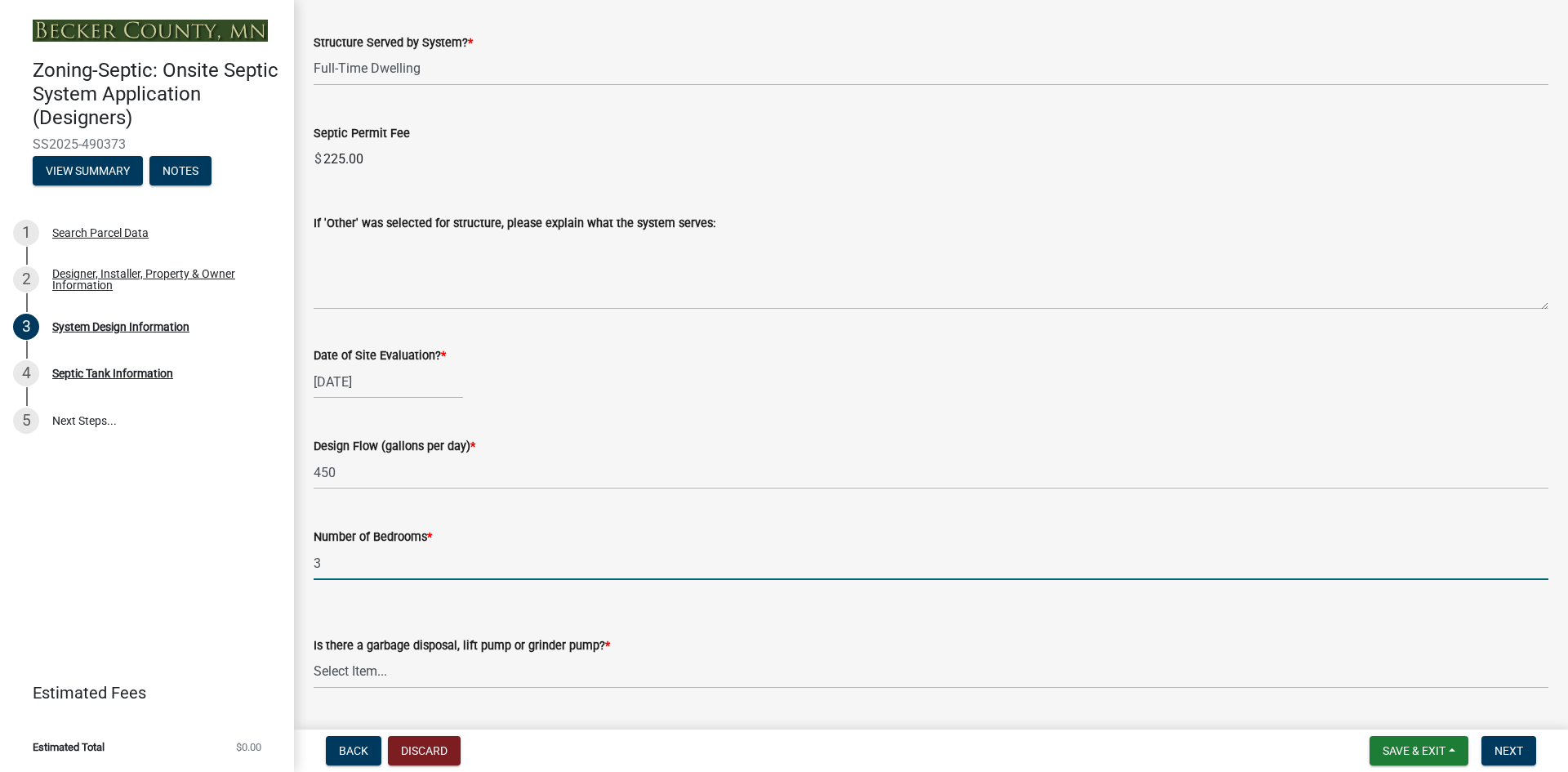
type input "3"
click at [578, 523] on div "Number of Bedrooms * 3" at bounding box center [931, 541] width 1235 height 76
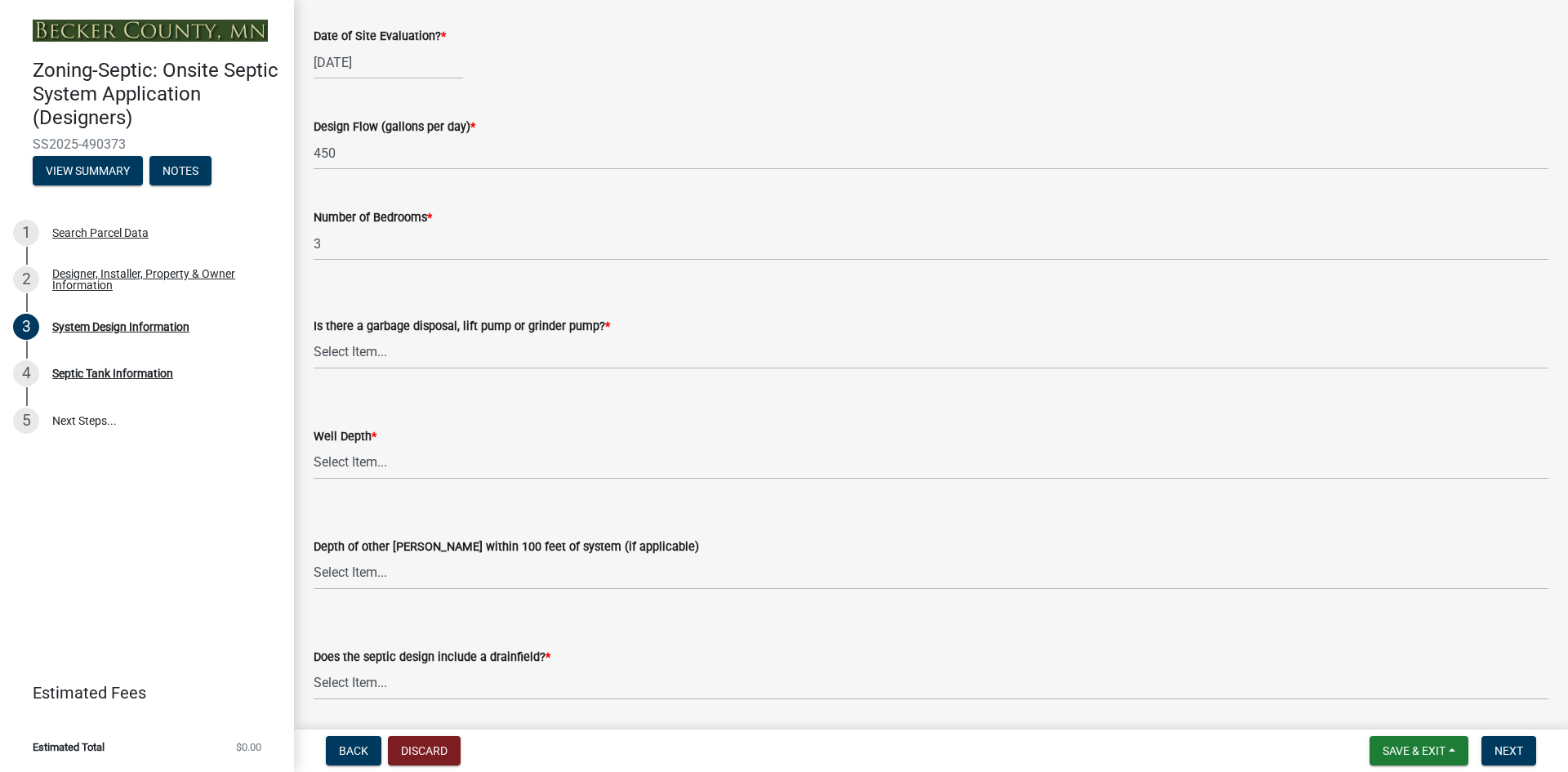
scroll to position [2778, 0]
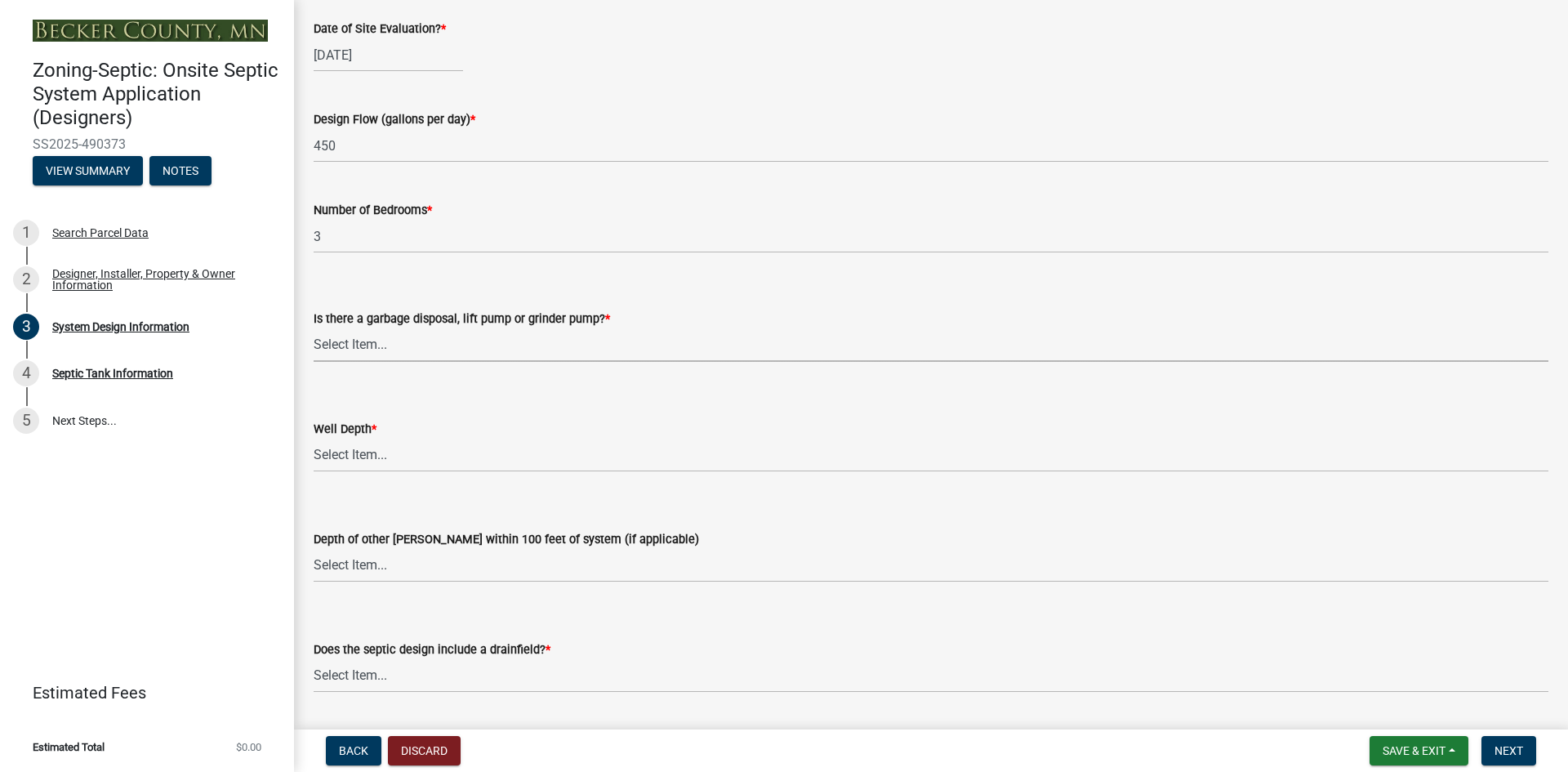
click at [327, 342] on select "Select Item... Yes No" at bounding box center [931, 345] width 1235 height 33
click at [314, 329] on select "Select Item... Yes No" at bounding box center [931, 345] width 1235 height 33
select select "ba735beb-519e-40f0-ae20-62d65fc4c46b"
click at [359, 453] on select "Select Item... Deep Well Shallow Well Well not yet installed - To be drilled No…" at bounding box center [931, 456] width 1235 height 33
click at [314, 439] on select "Select Item... Deep Well Shallow Well Well not yet installed - To be drilled No…" at bounding box center [931, 456] width 1235 height 33
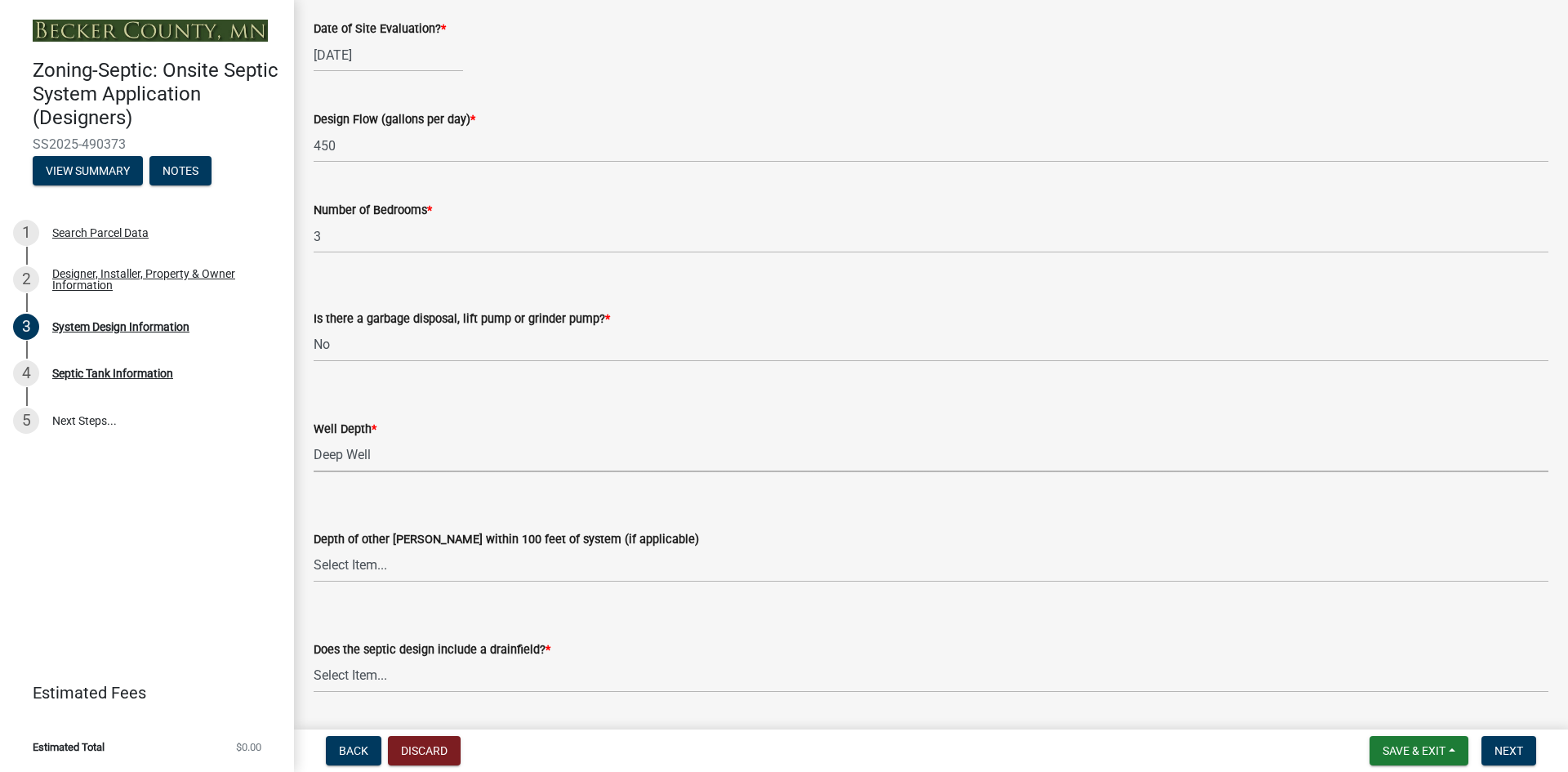
select select "ef698bf5-6172-44c1-9ffb-522c07469aed"
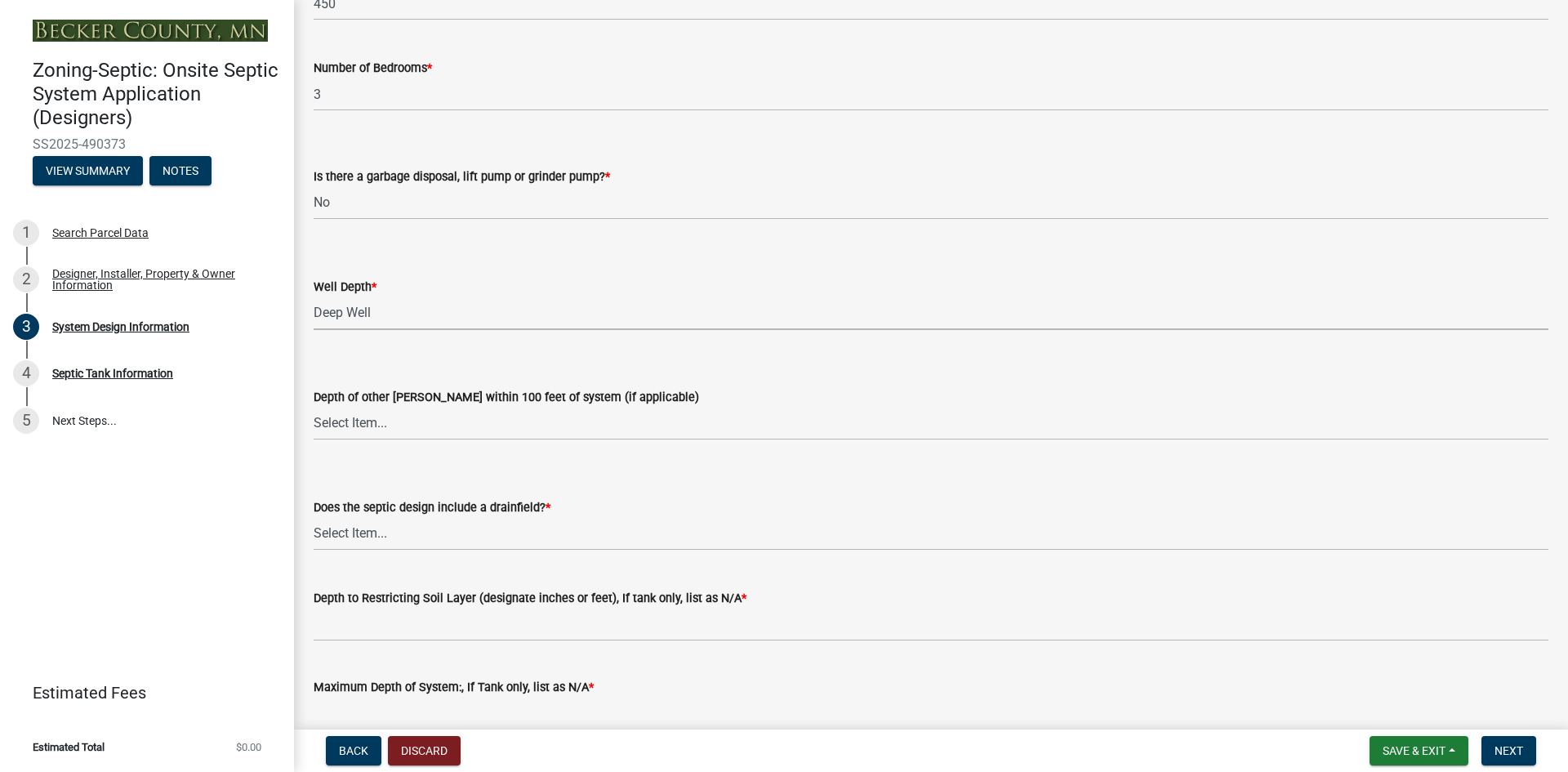
scroll to position [2941, 0]
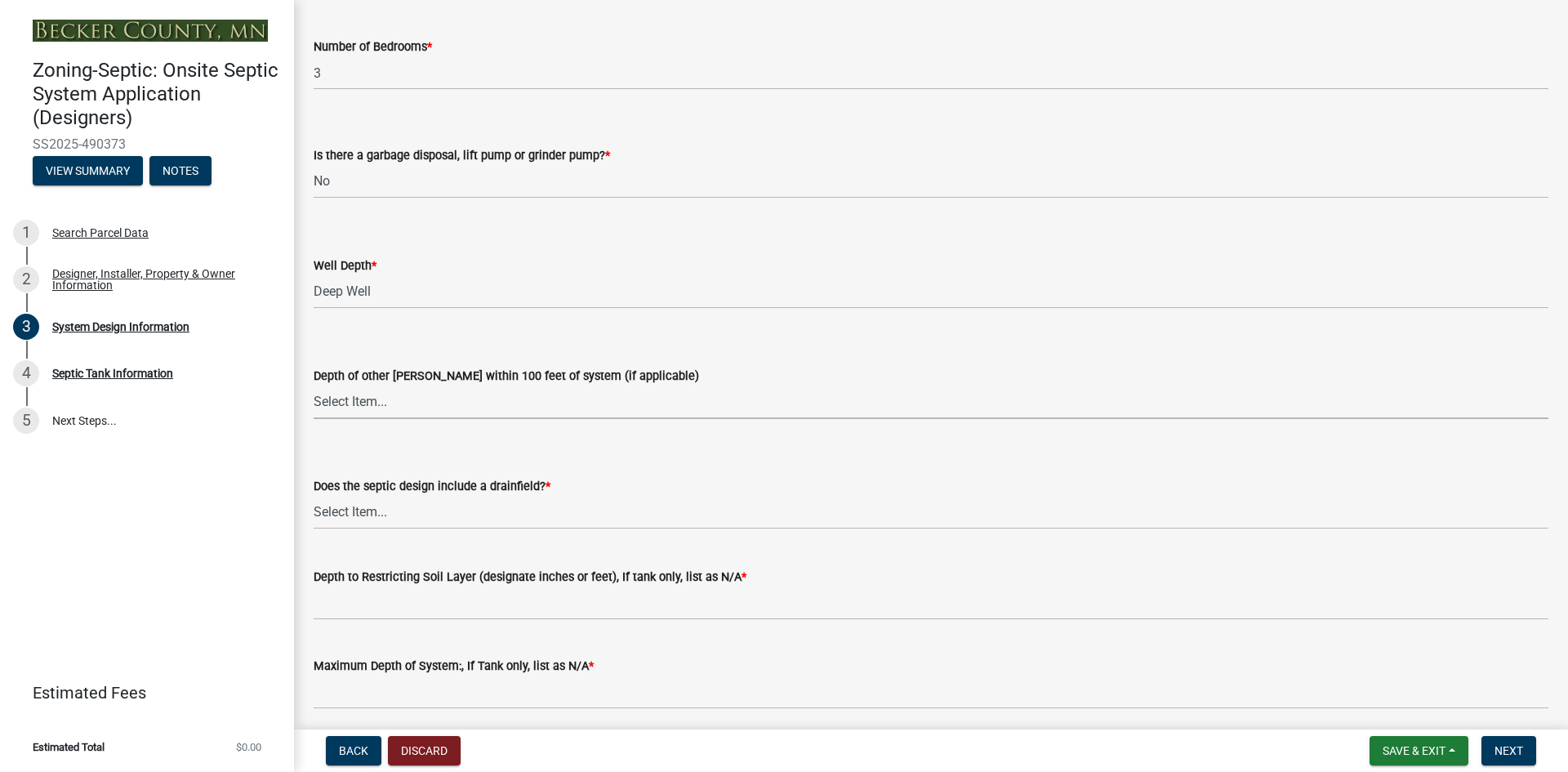
click at [337, 395] on select "Select Item... Deep Well Shallow Well No other [PERSON_NAME]" at bounding box center [931, 402] width 1235 height 33
click at [314, 386] on select "Select Item... Deep Well Shallow Well No other [PERSON_NAME]" at bounding box center [931, 402] width 1235 height 33
select select "384fc250-a67e-4e5e-a6e0-19116deb63e7"
click at [367, 508] on select "Select Item... Yes No Existing - COC must by submitted" at bounding box center [931, 512] width 1235 height 33
click at [314, 496] on select "Select Item... Yes No Existing - COC must by submitted" at bounding box center [931, 512] width 1235 height 33
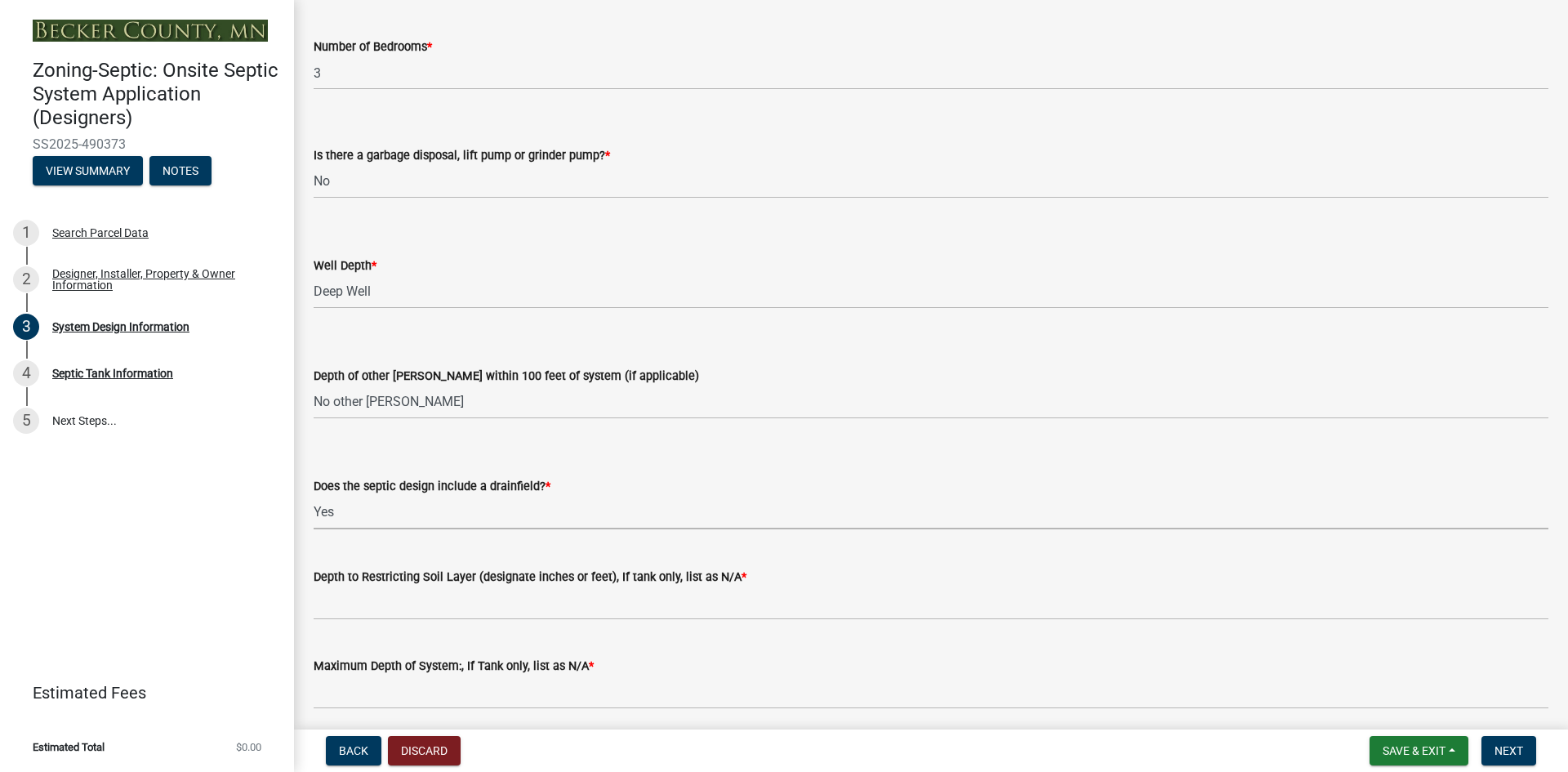
select select "a0c59fcd-b61c-4c3a-90a8-e70849750c47"
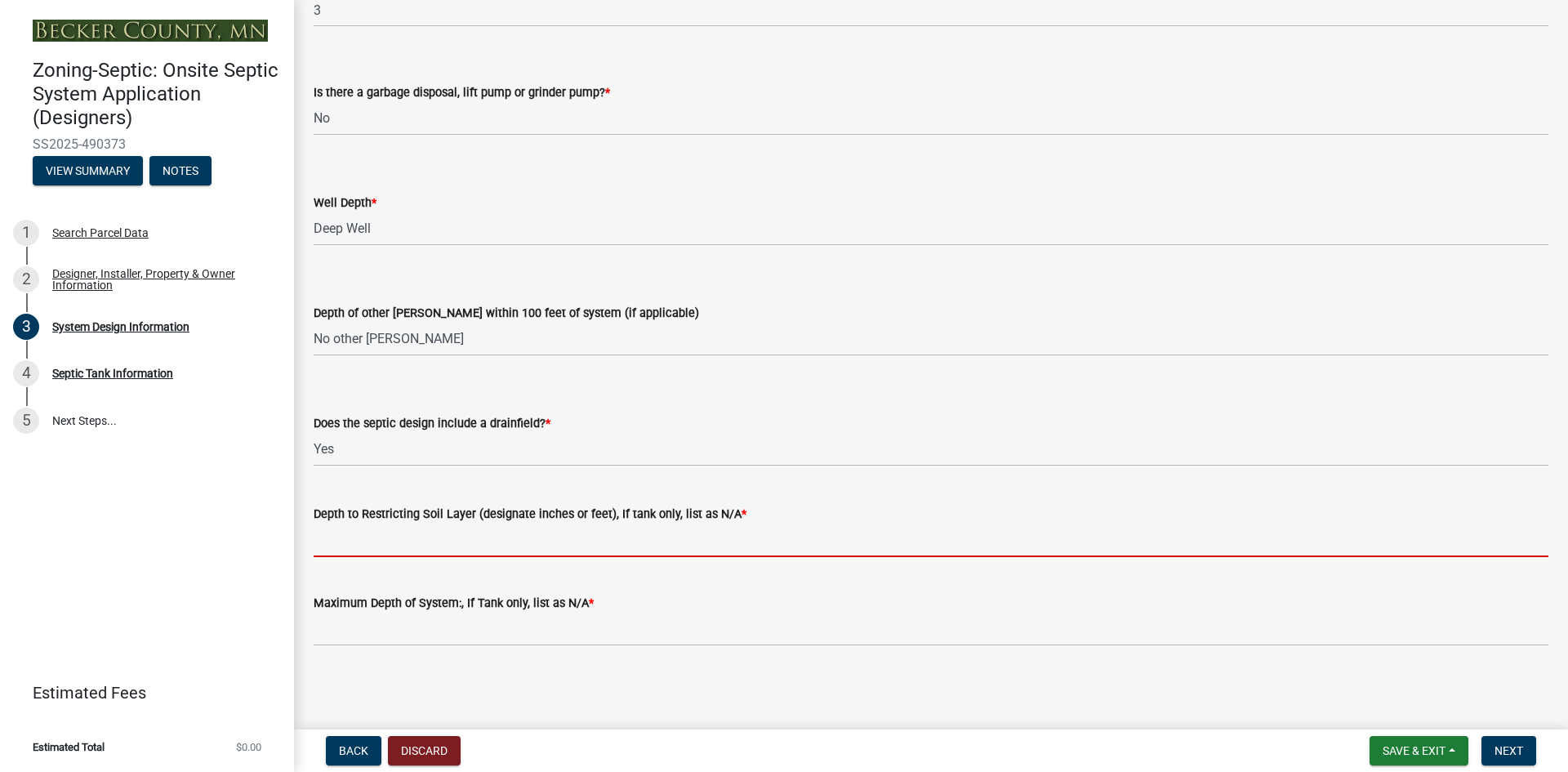
click at [357, 539] on input "Depth to Restricting Soil Layer (designate inches or feet), If tank only, list …" at bounding box center [931, 540] width 1235 height 33
type input "2"
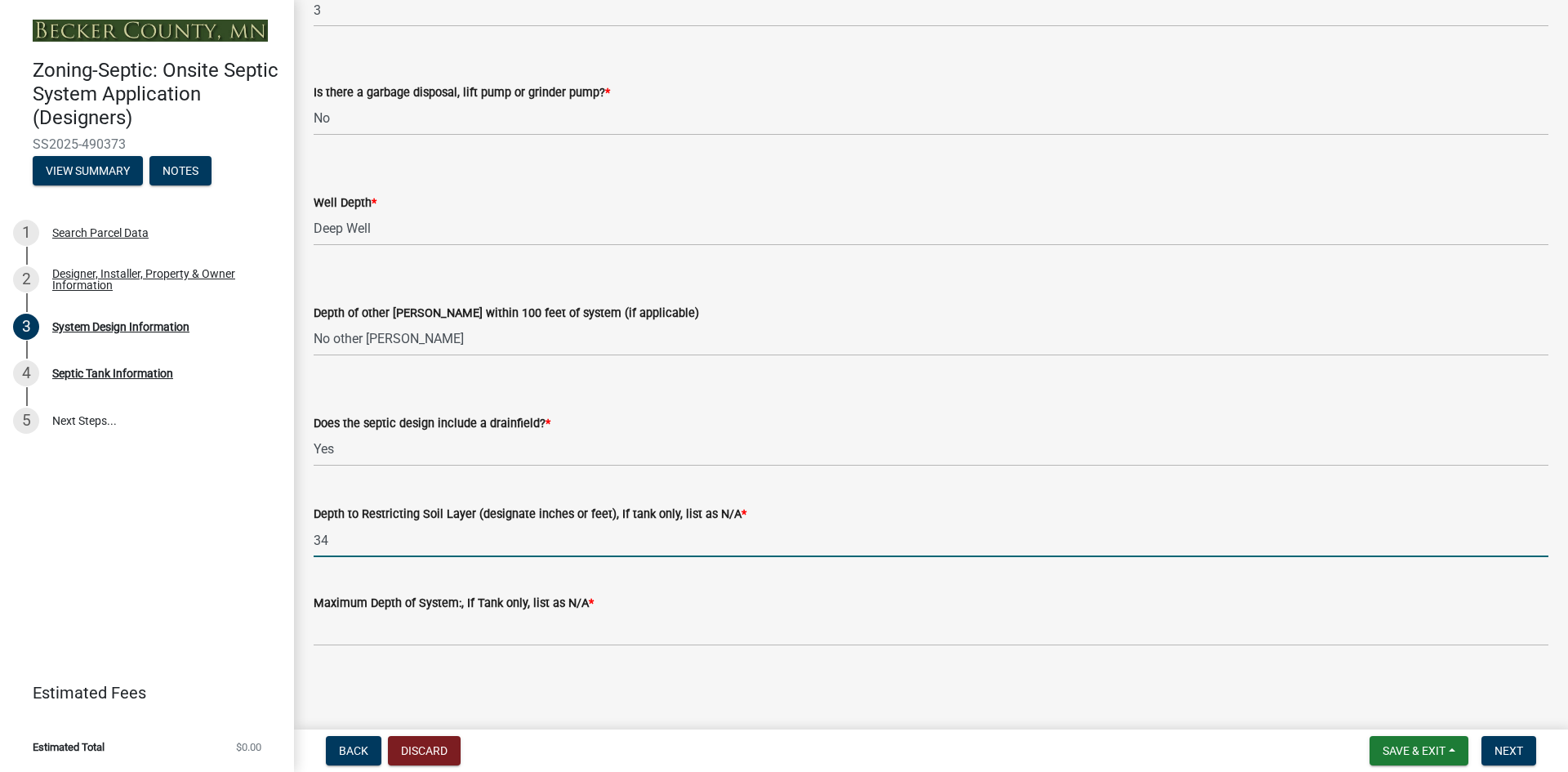
type input "34"
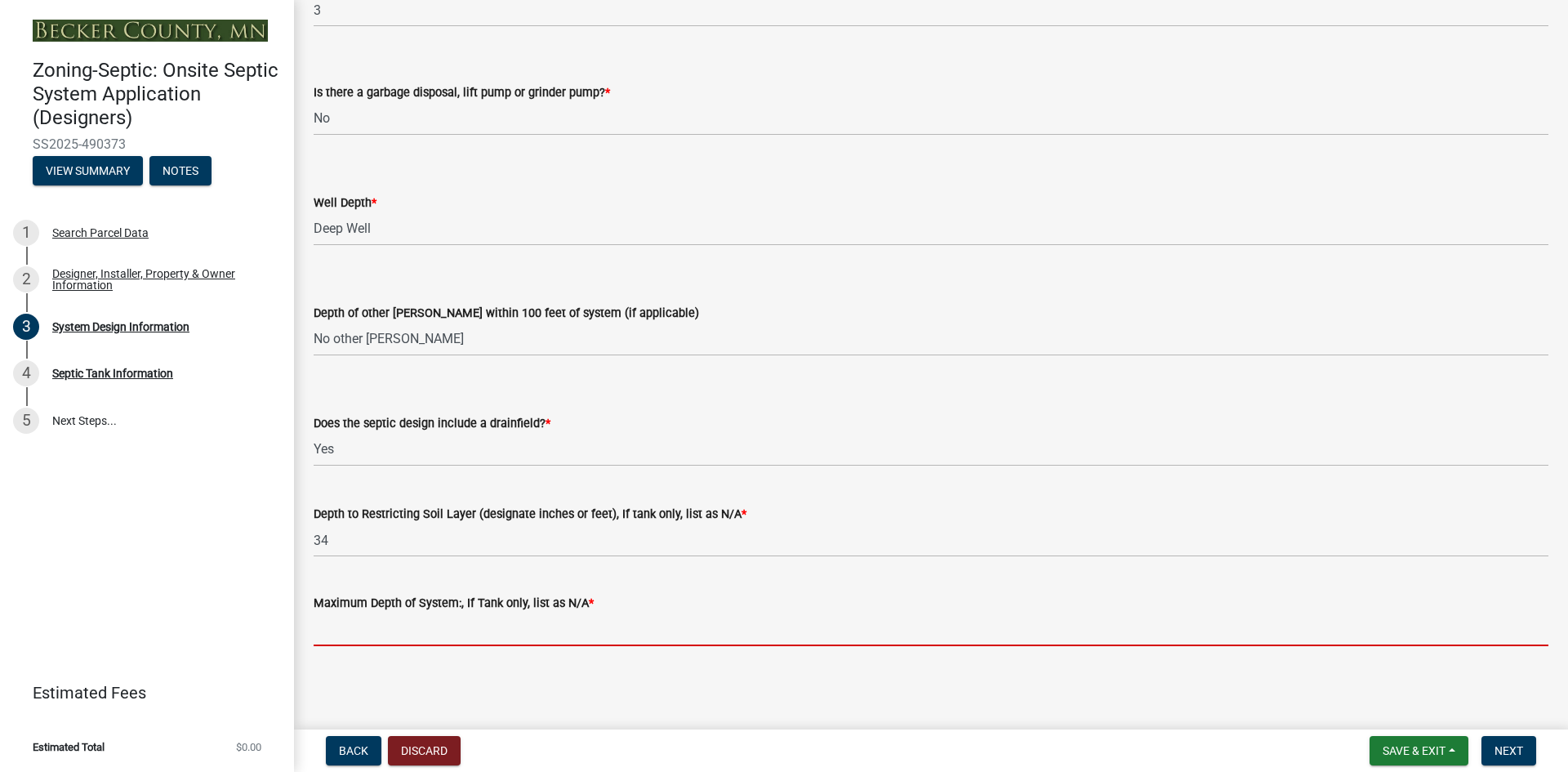
click at [357, 627] on input "Maximum Depth of System:, If Tank only, list as N/A *" at bounding box center [931, 629] width 1235 height 33
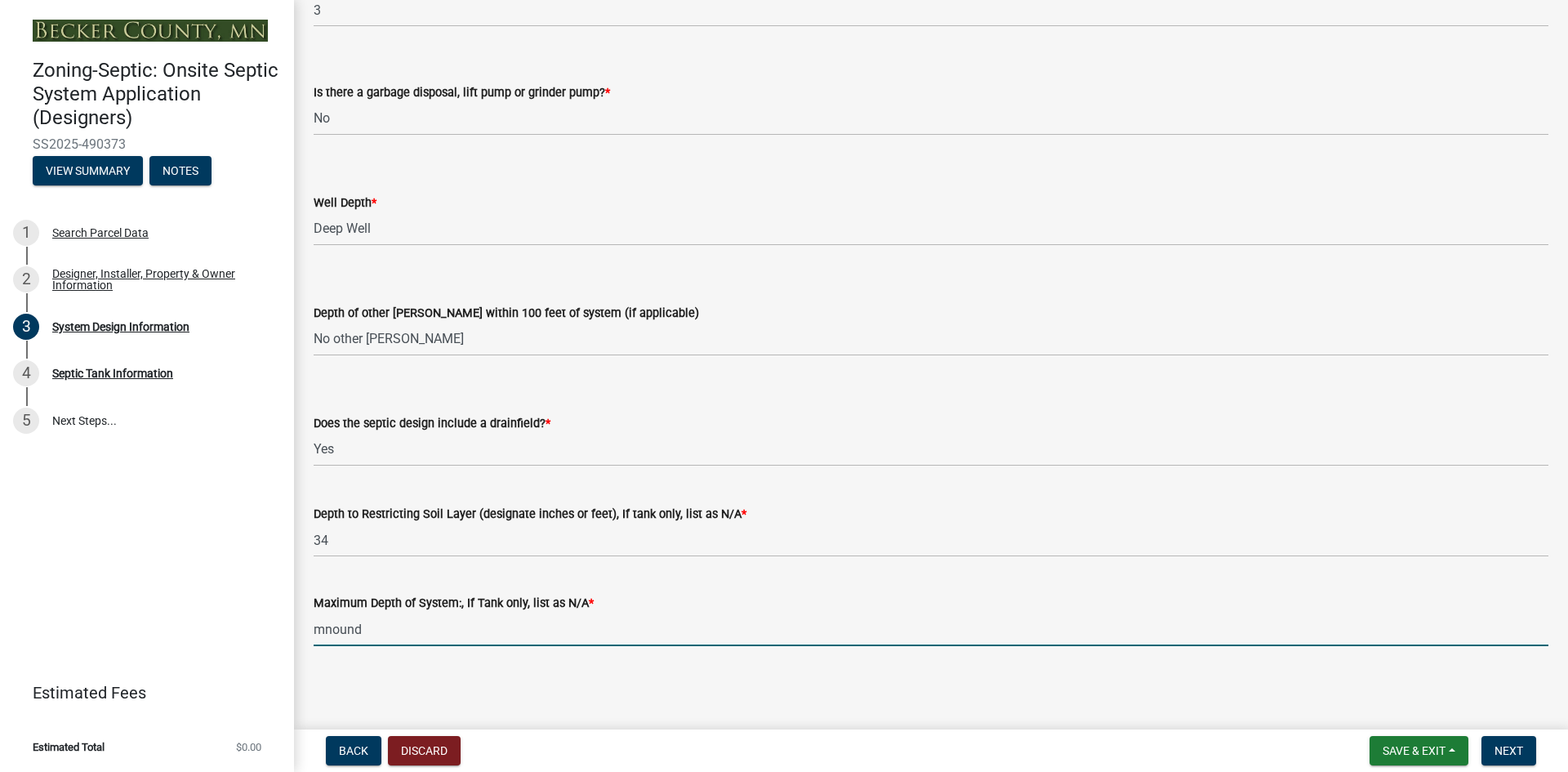
click at [330, 627] on input "mnound" at bounding box center [931, 629] width 1235 height 33
type input "mound"
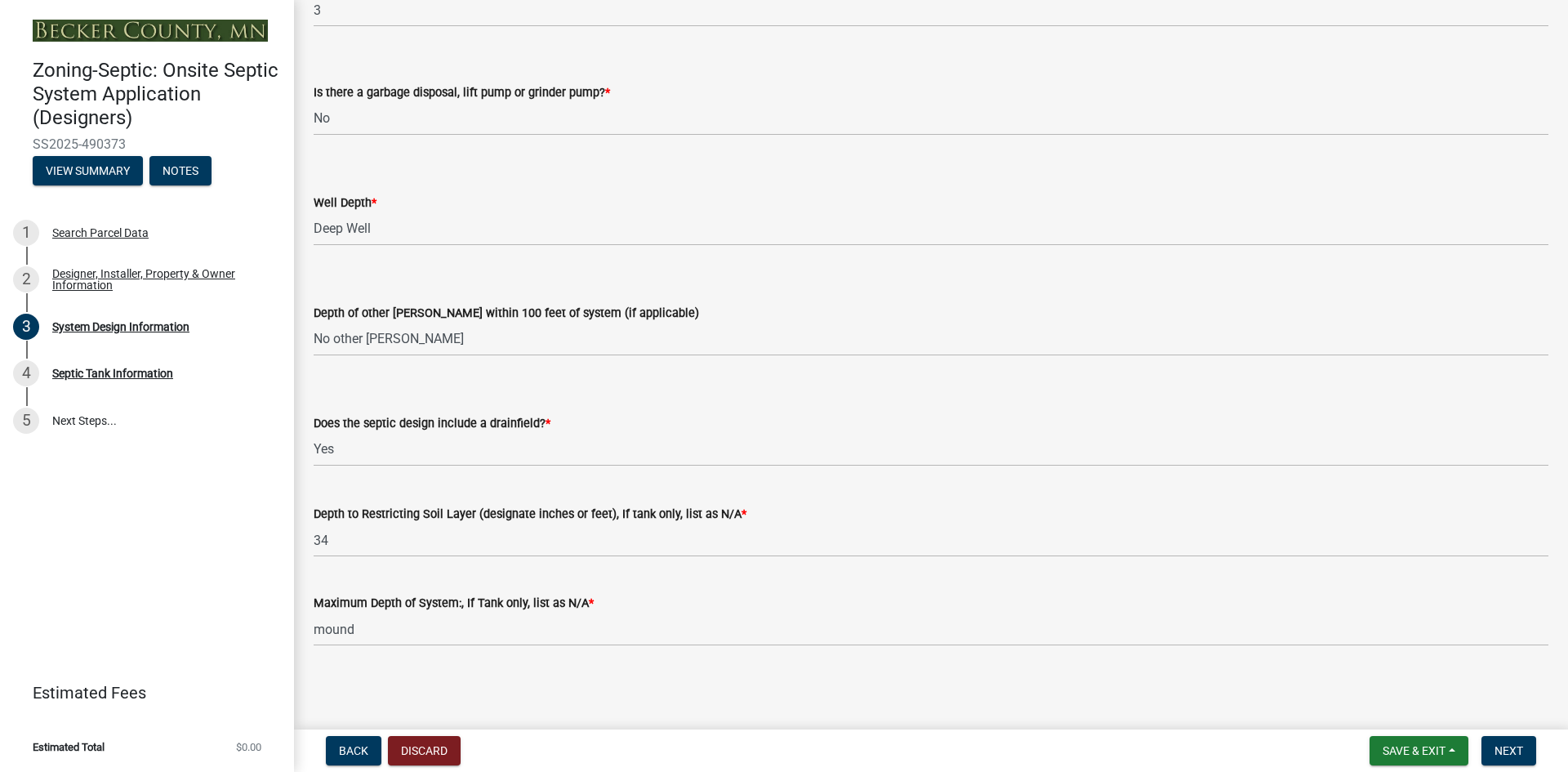
click at [510, 698] on main "System Design Information share Share Document Submissions Design & Soil Log an…" at bounding box center [931, 361] width 1274 height 723
click at [1510, 751] on span "Next" at bounding box center [1509, 750] width 29 height 13
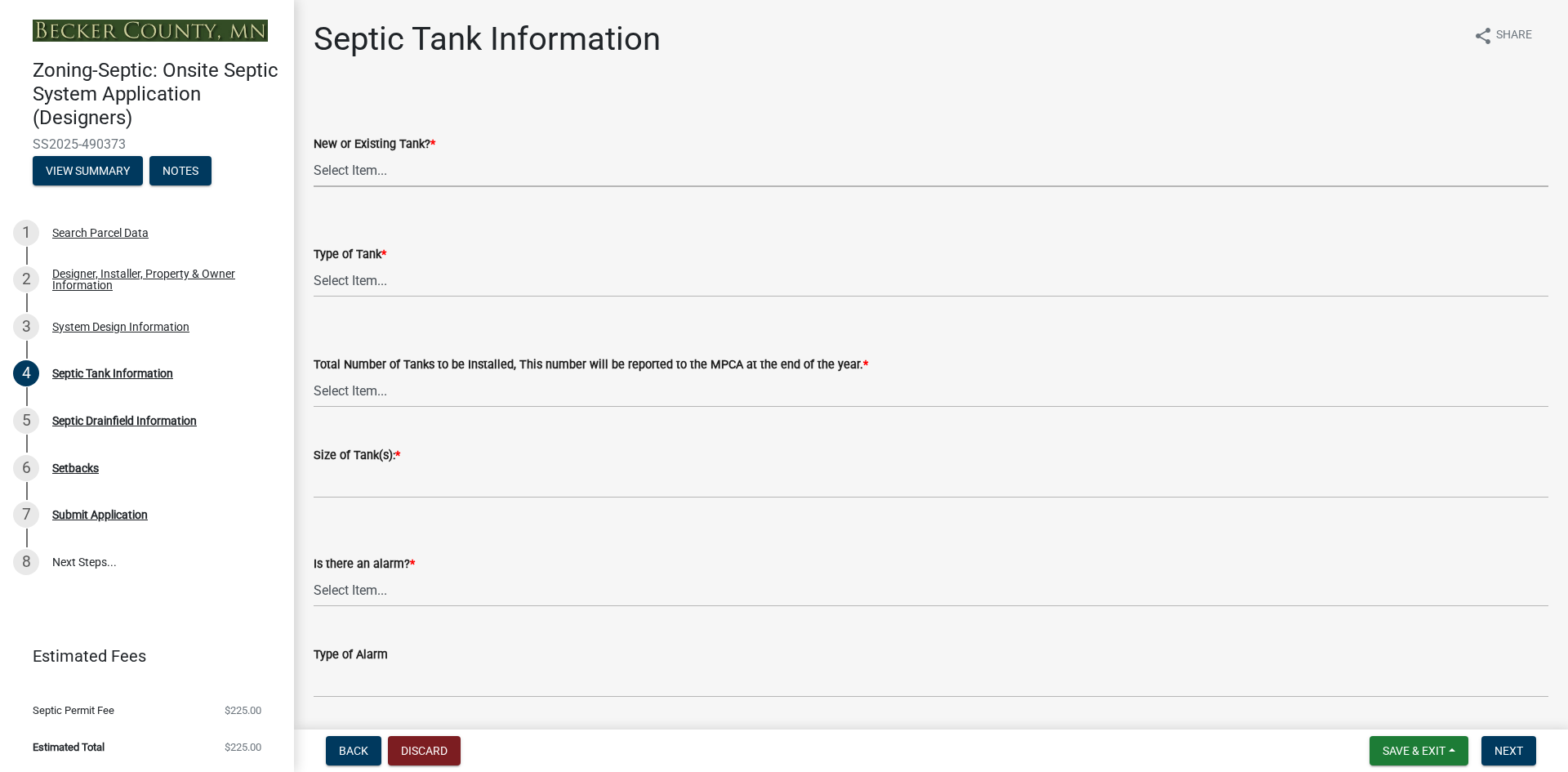
click at [354, 167] on select "Select Item... New Existing Both -New and Existing Tank" at bounding box center [931, 170] width 1235 height 33
click at [314, 154] on select "Select Item... New Existing Both -New and Existing Tank" at bounding box center [931, 170] width 1235 height 33
select select "f9fbe67c-c1cf-4a63-8ad4-799ce56b7f21"
click at [353, 273] on select "Select Item... Single Septic Tank Compartmented Tank Single Tank plus Compartme…" at bounding box center [931, 281] width 1235 height 33
click at [314, 264] on select "Select Item... Single Septic Tank Compartmented Tank Single Tank plus Compartme…" at bounding box center [931, 281] width 1235 height 33
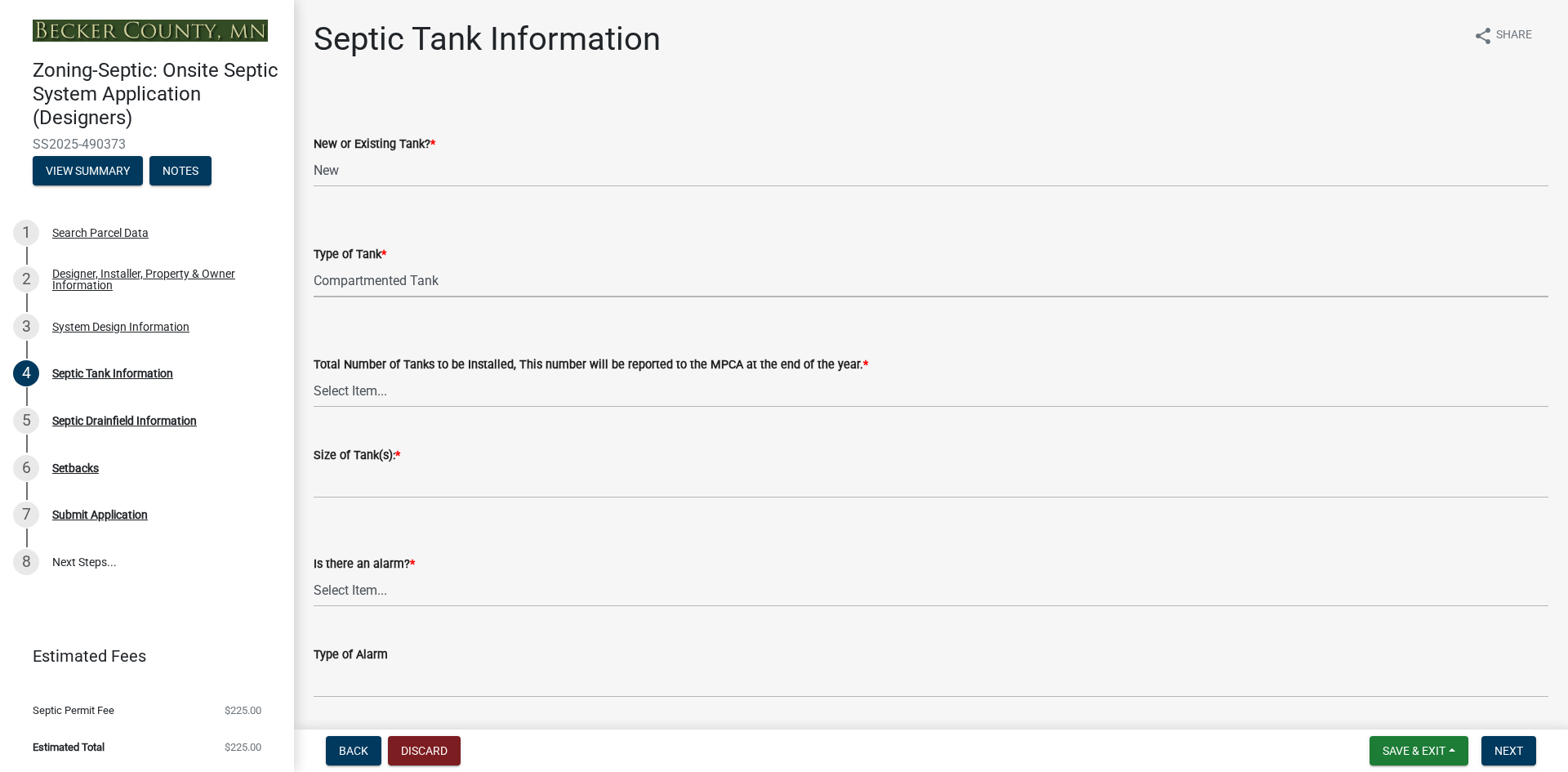
select select "8af00ff6-ccdf-43a1-aa9f-9d195177e029"
click at [367, 391] on select "Select Item... 0 1 2 3 4" at bounding box center [931, 391] width 1235 height 33
click at [314, 374] on select "Select Item... 0 1 2 3 4" at bounding box center [931, 391] width 1235 height 33
select select "52556460-45fa-4026-a6c2-c70bb0823cb5"
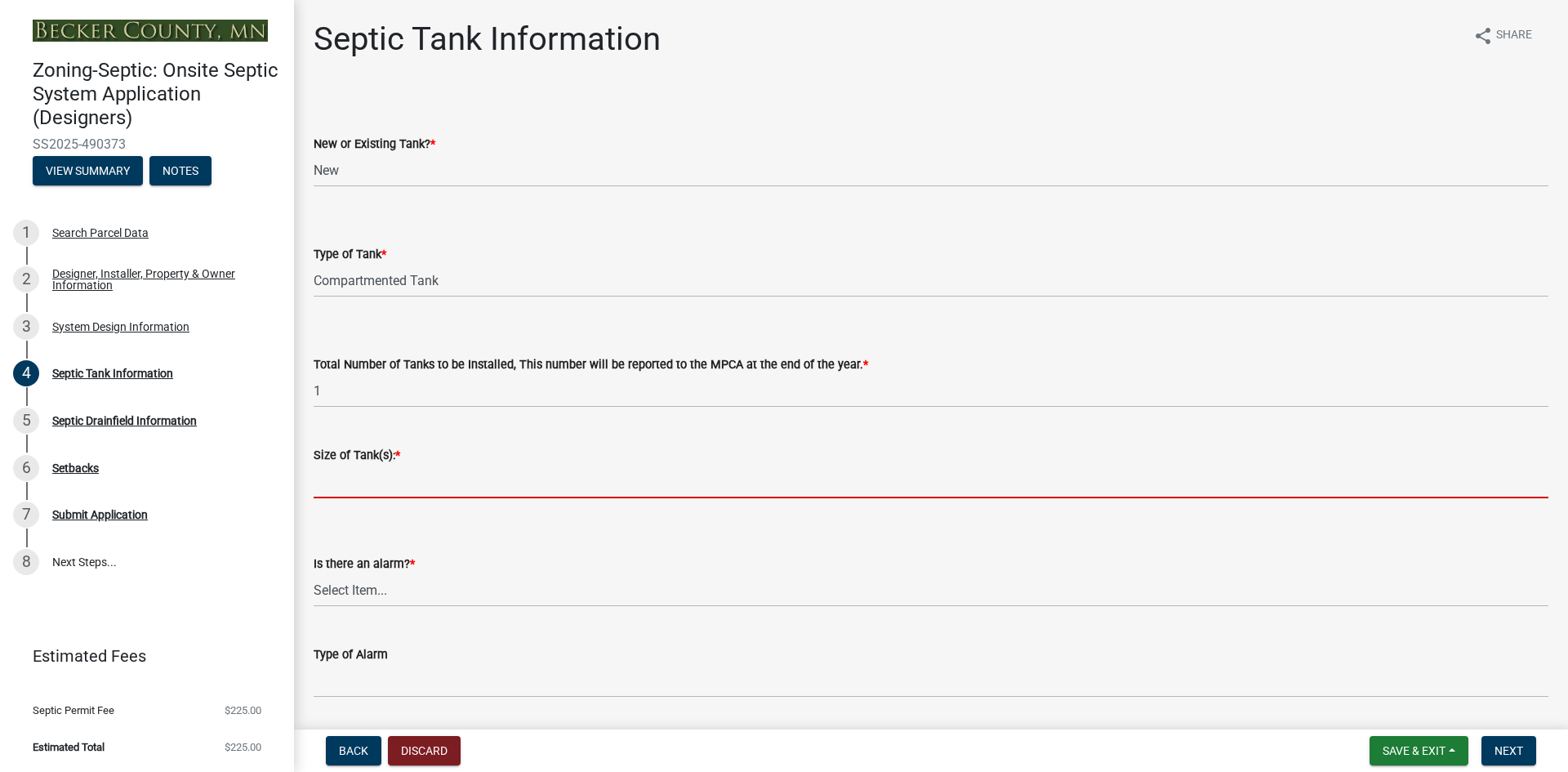
click at [367, 465] on input "Size of Tank(s): *" at bounding box center [931, 482] width 1235 height 33
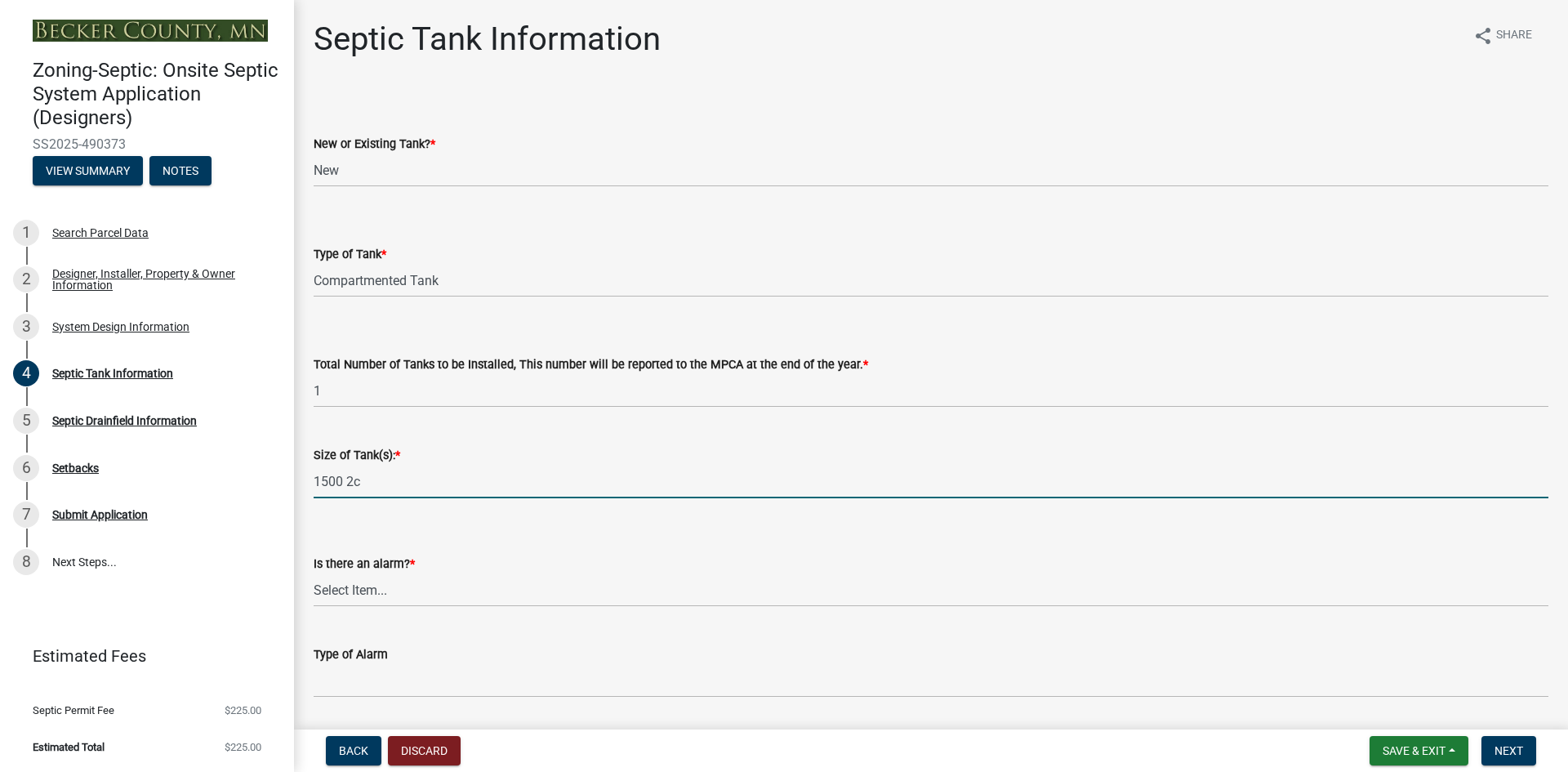
type input "1500 2c"
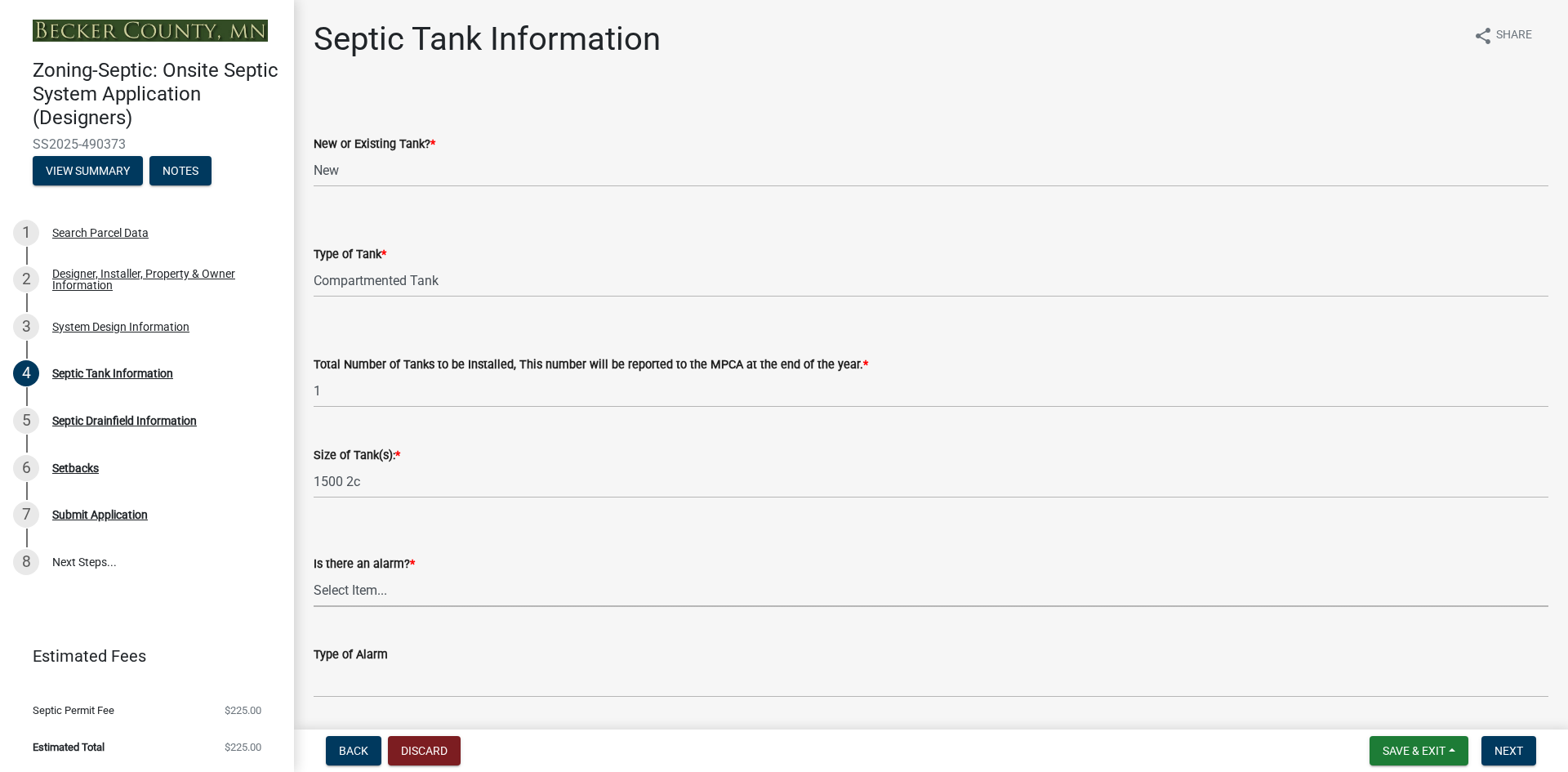
click at [371, 588] on select "Select Item... Yes No" at bounding box center [931, 590] width 1235 height 33
click at [314, 574] on select "Select Item... Yes No" at bounding box center [931, 590] width 1235 height 33
select select "c84d9e4c-2287-4d2e-9ef7-9874a7456ee3"
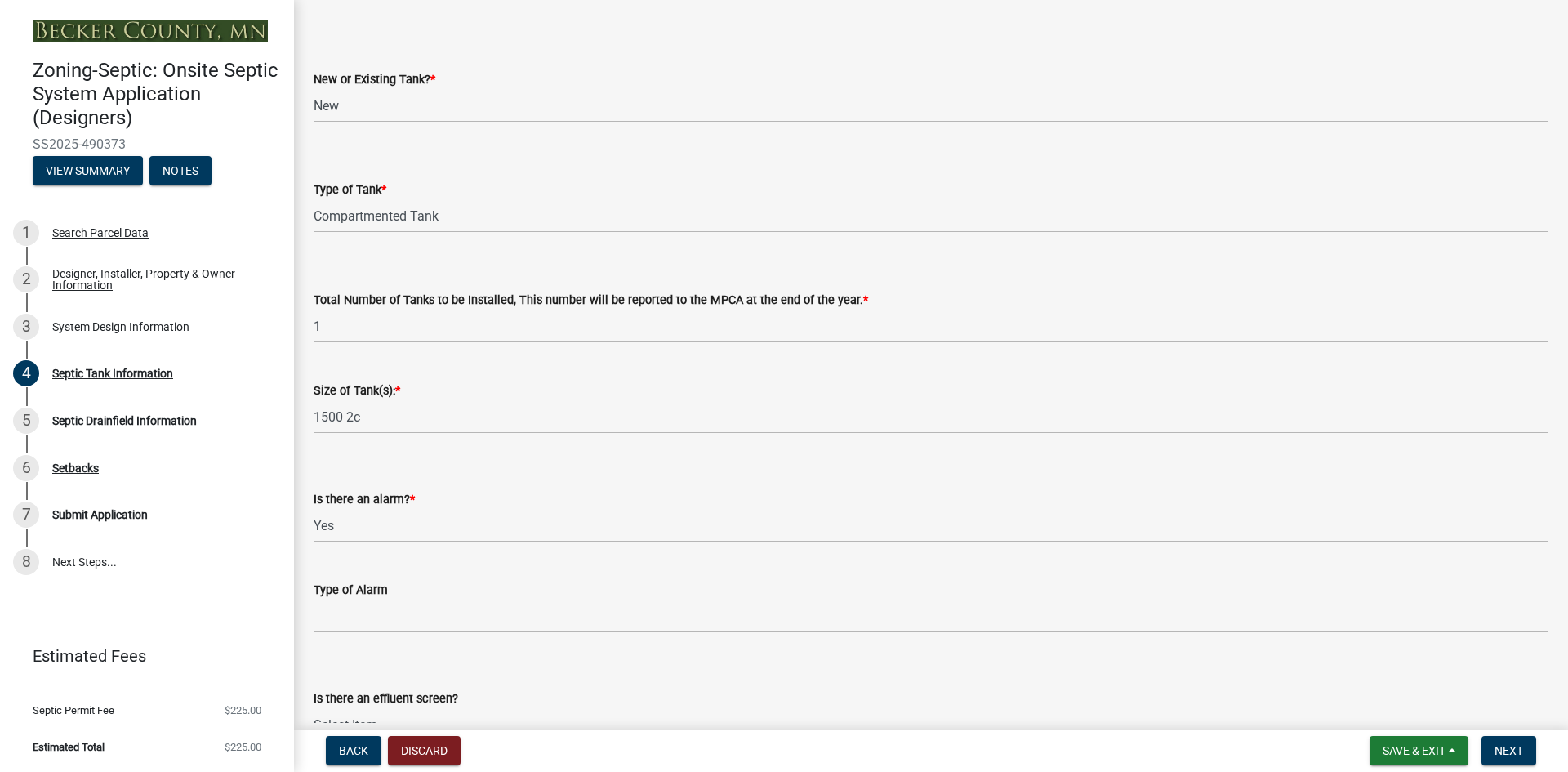
scroll to position [163, 0]
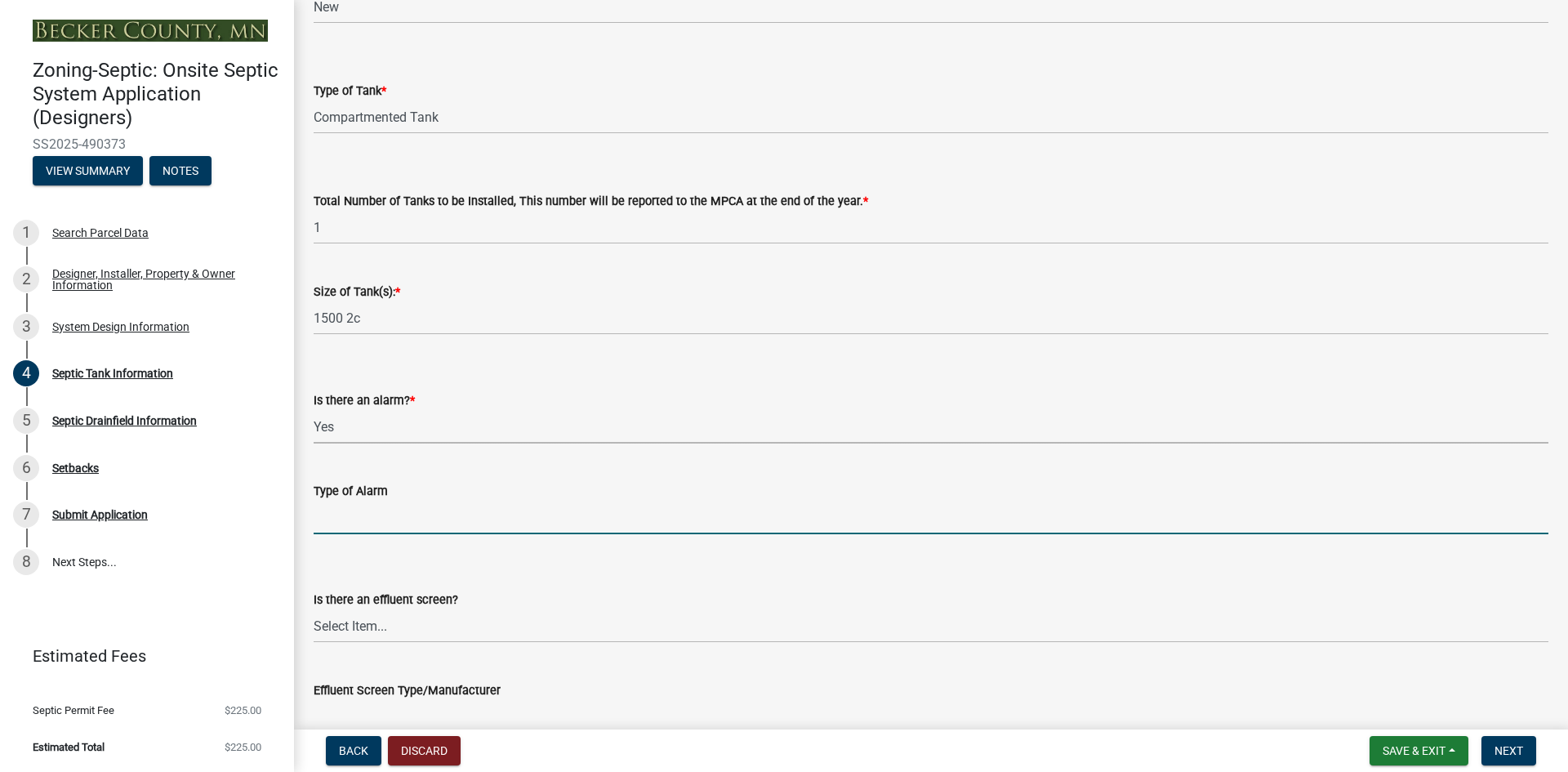
click at [345, 517] on input "Type of Alarm" at bounding box center [931, 518] width 1235 height 33
type input "indoor"
click at [348, 624] on select "Select Item... Yes No" at bounding box center [931, 626] width 1235 height 33
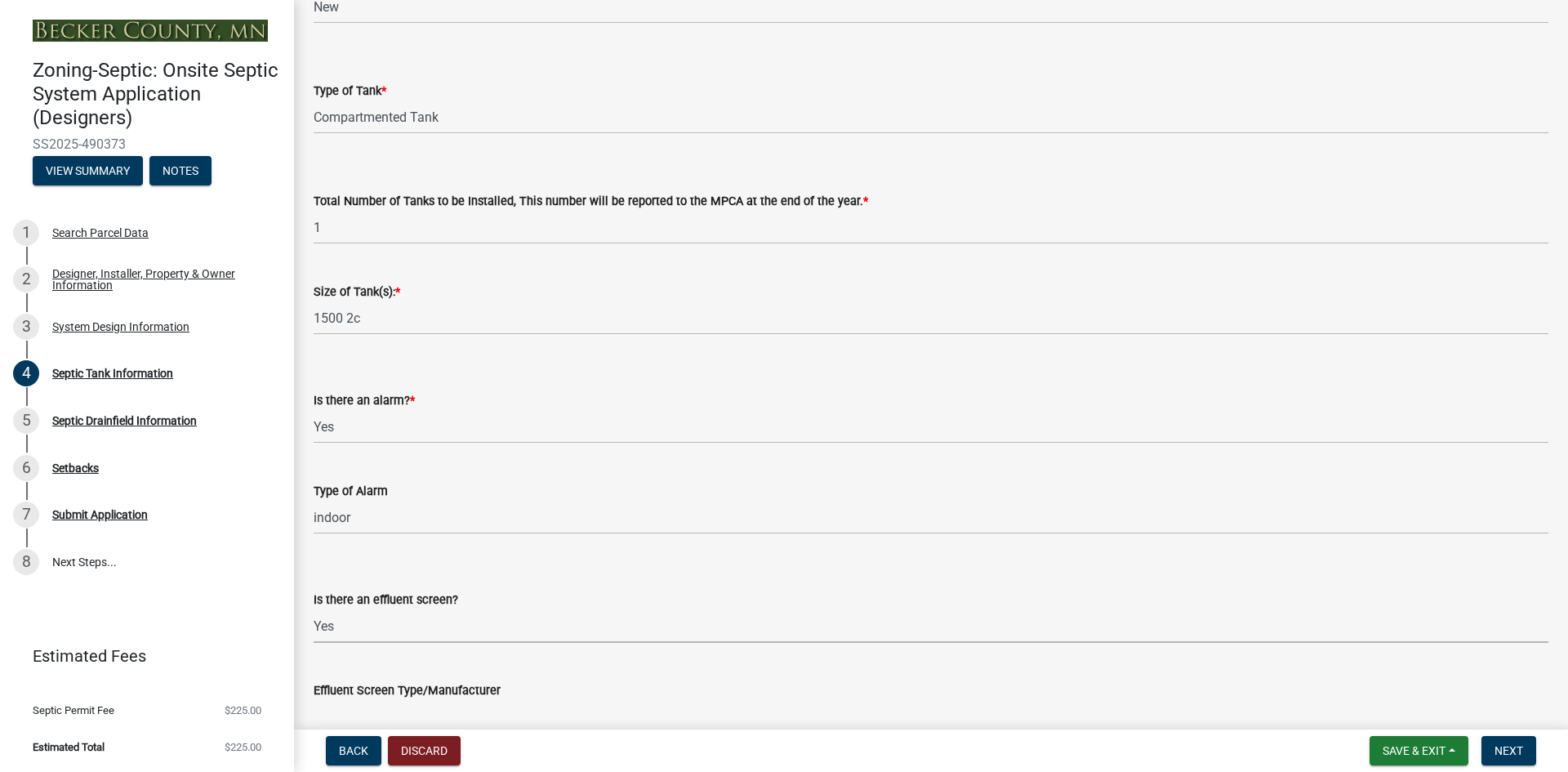
click at [314, 609] on select "Select Item... Yes No" at bounding box center [931, 626] width 1235 height 33
select select "1aae01aa-140b-4eb5-b041-885c26cb6aa8"
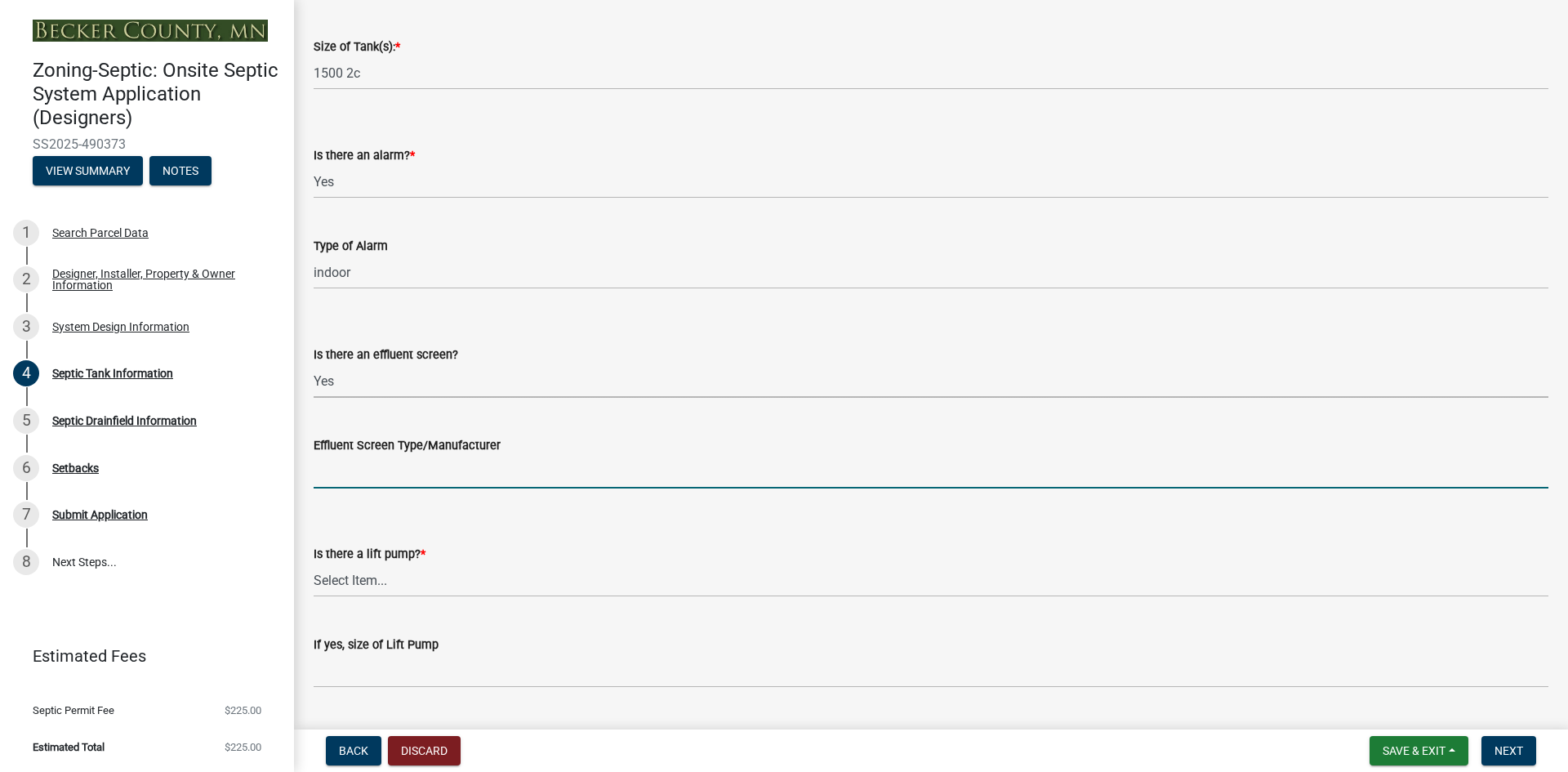
click at [353, 474] on input "Effluent Screen Type/Manufacturer" at bounding box center [931, 471] width 1235 height 33
type input "pl525"
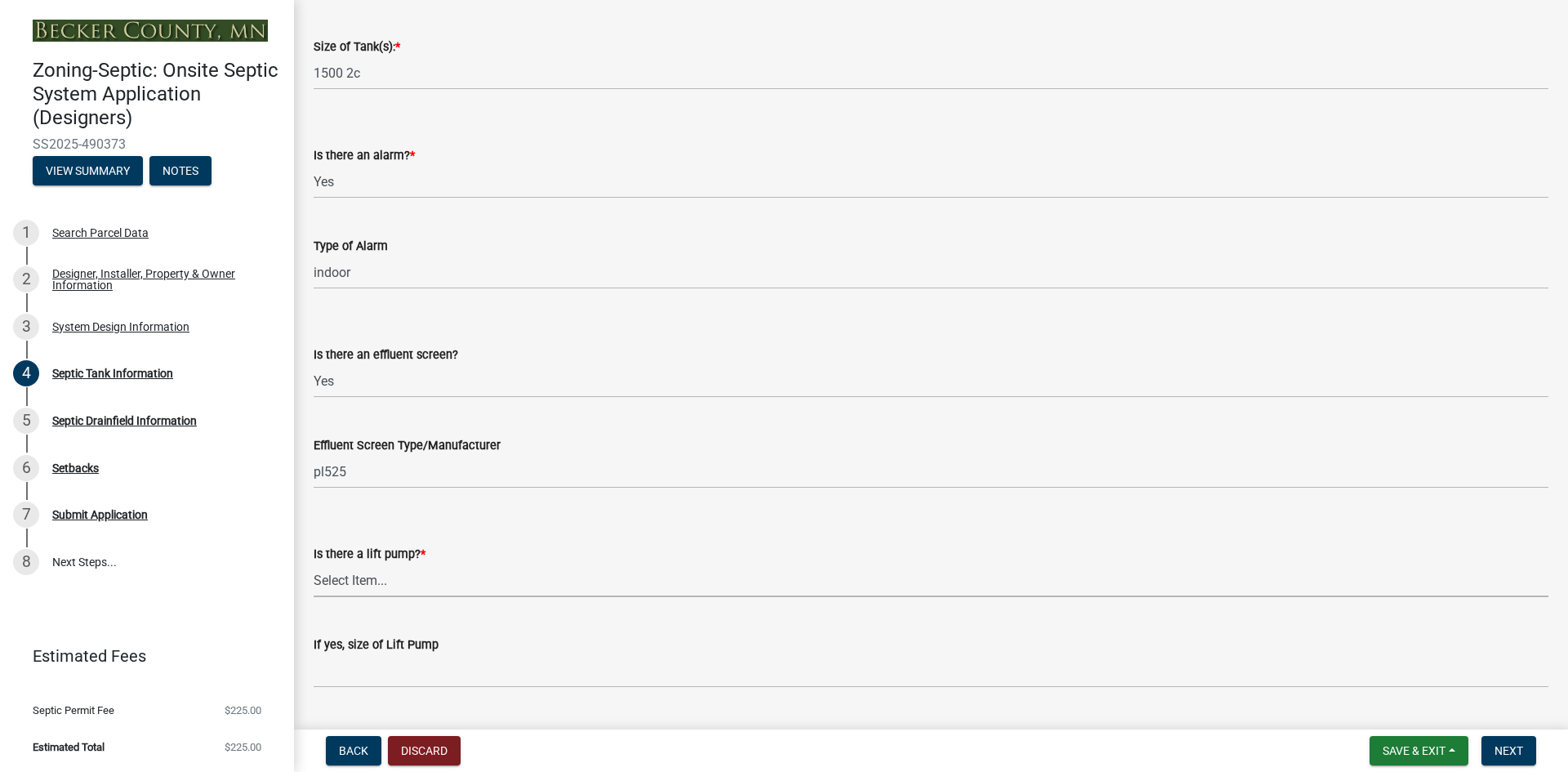
click at [336, 571] on select "Select Item... Yes No" at bounding box center [931, 581] width 1235 height 33
click at [314, 564] on select "Select Item... Yes No" at bounding box center [931, 581] width 1235 height 33
select select "7b57e397-6881-49c8-9b87-e40bdbeb8239"
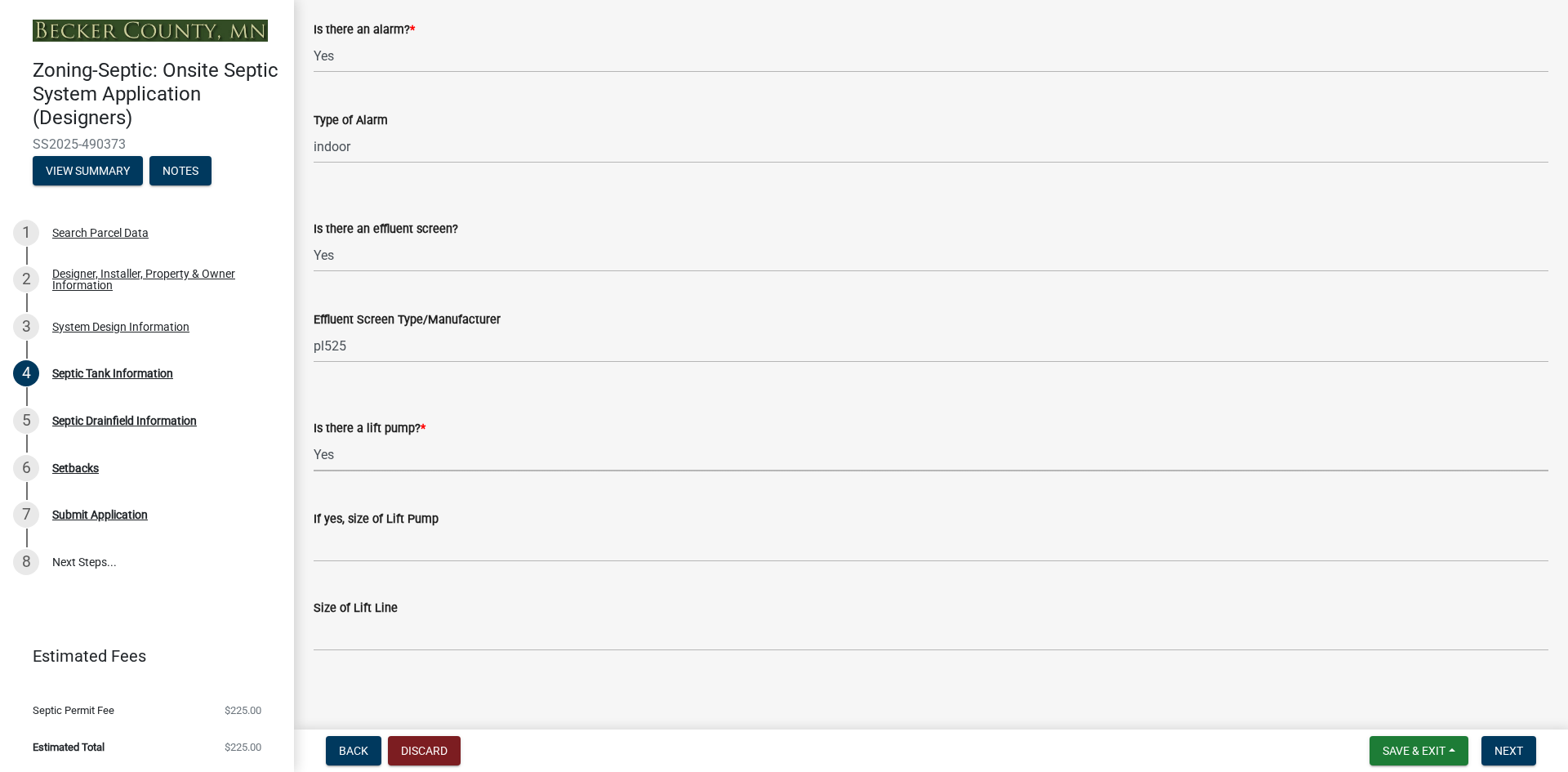
scroll to position [539, 0]
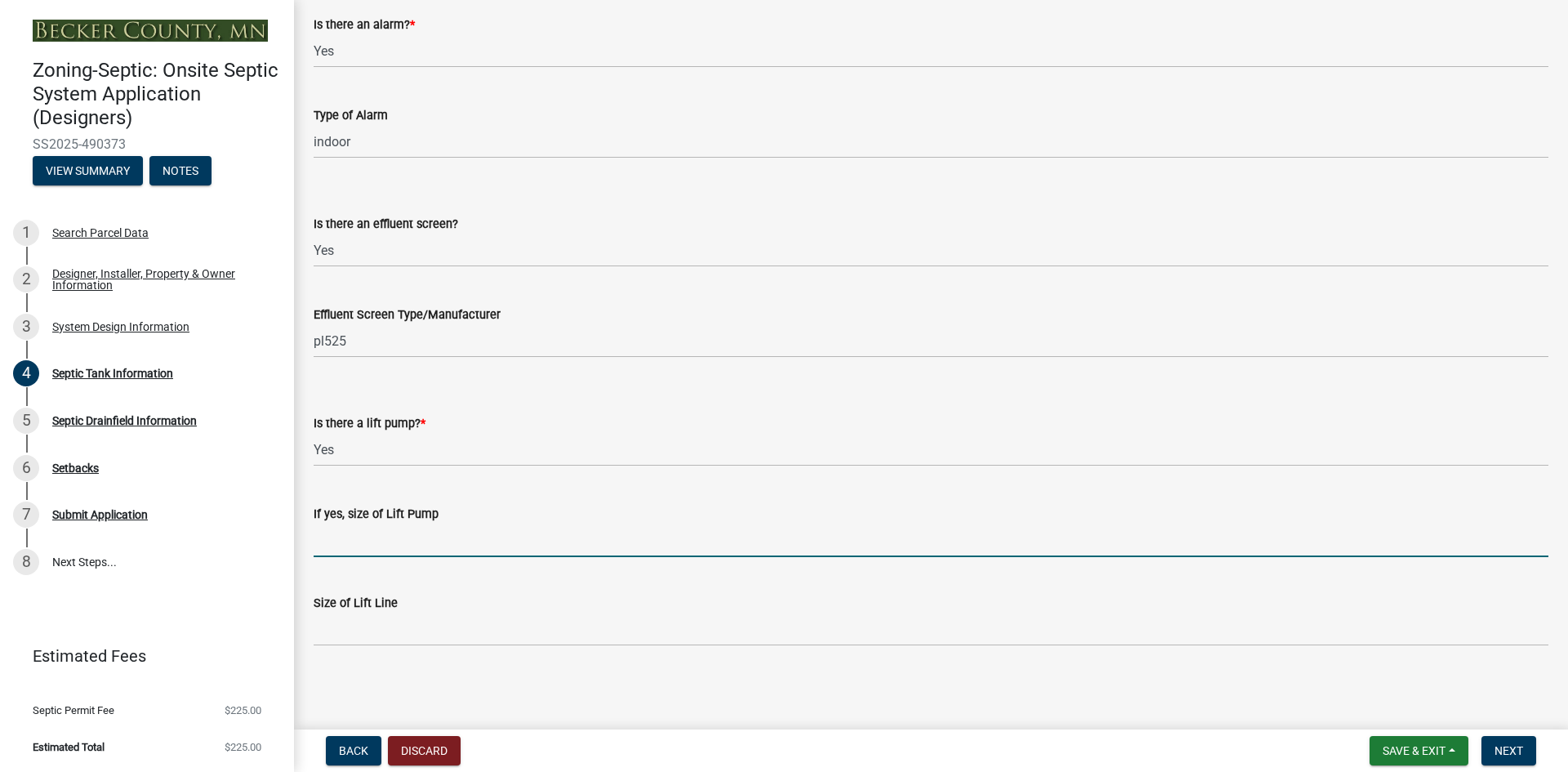
click at [365, 538] on input "If yes, size of Lift Pump" at bounding box center [931, 540] width 1235 height 33
type input "Goulds weo311m"
click at [326, 610] on div "Size of Lift Line" at bounding box center [931, 602] width 1235 height 19
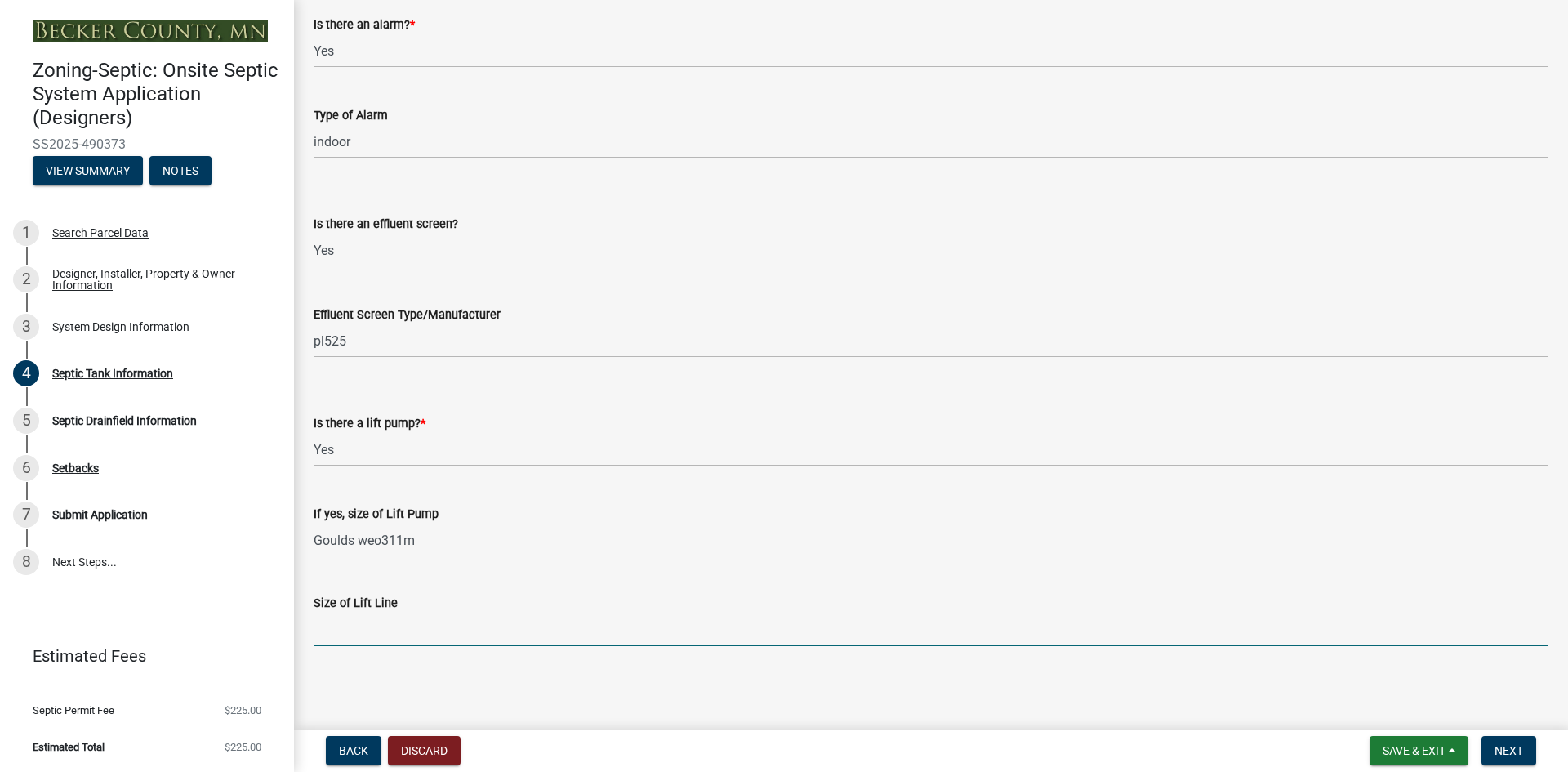
click at [380, 626] on input "Size of Lift Line" at bounding box center [931, 629] width 1235 height 33
type input "2"
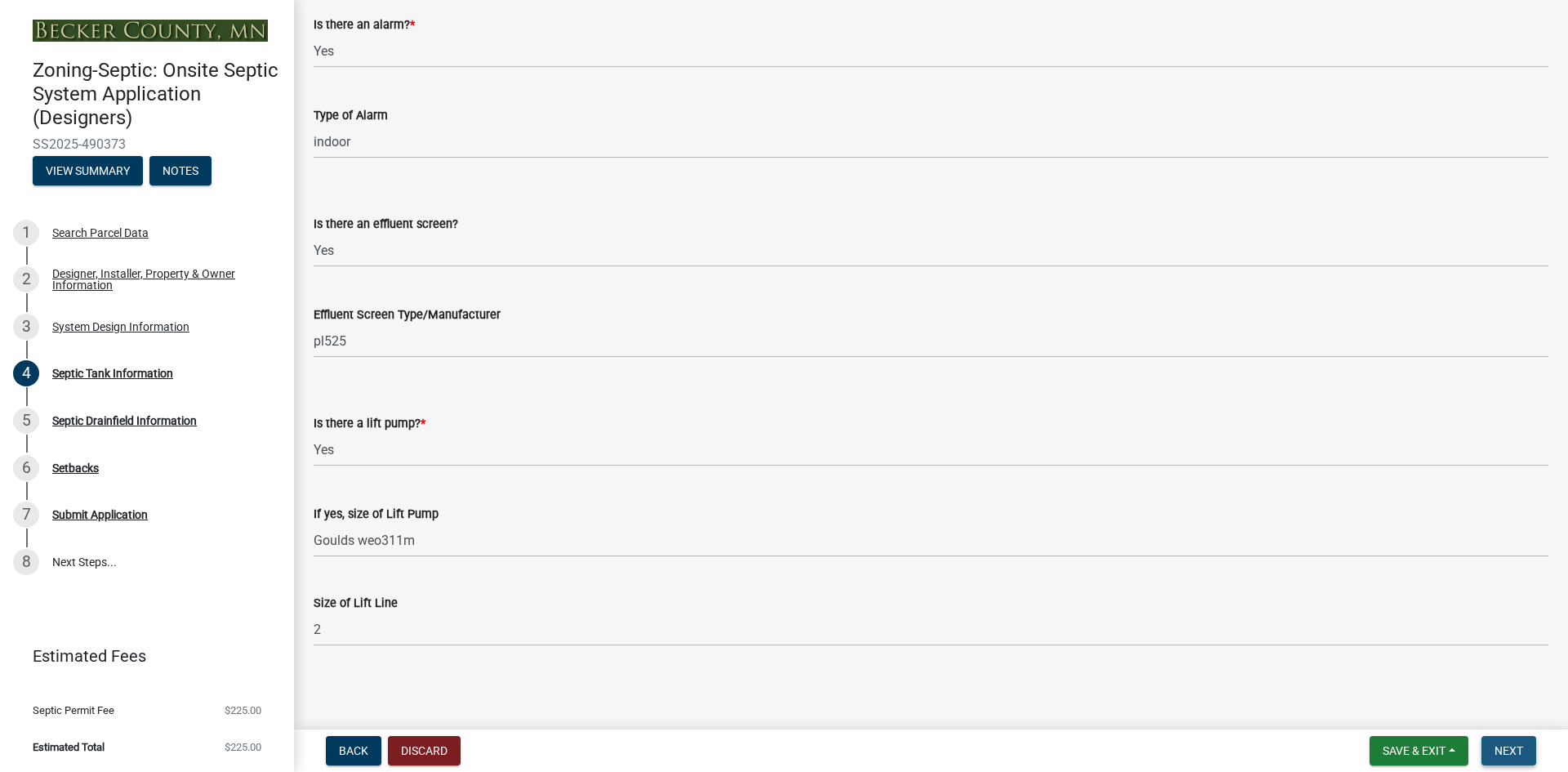
click at [1510, 747] on span "Next" at bounding box center [1509, 750] width 29 height 13
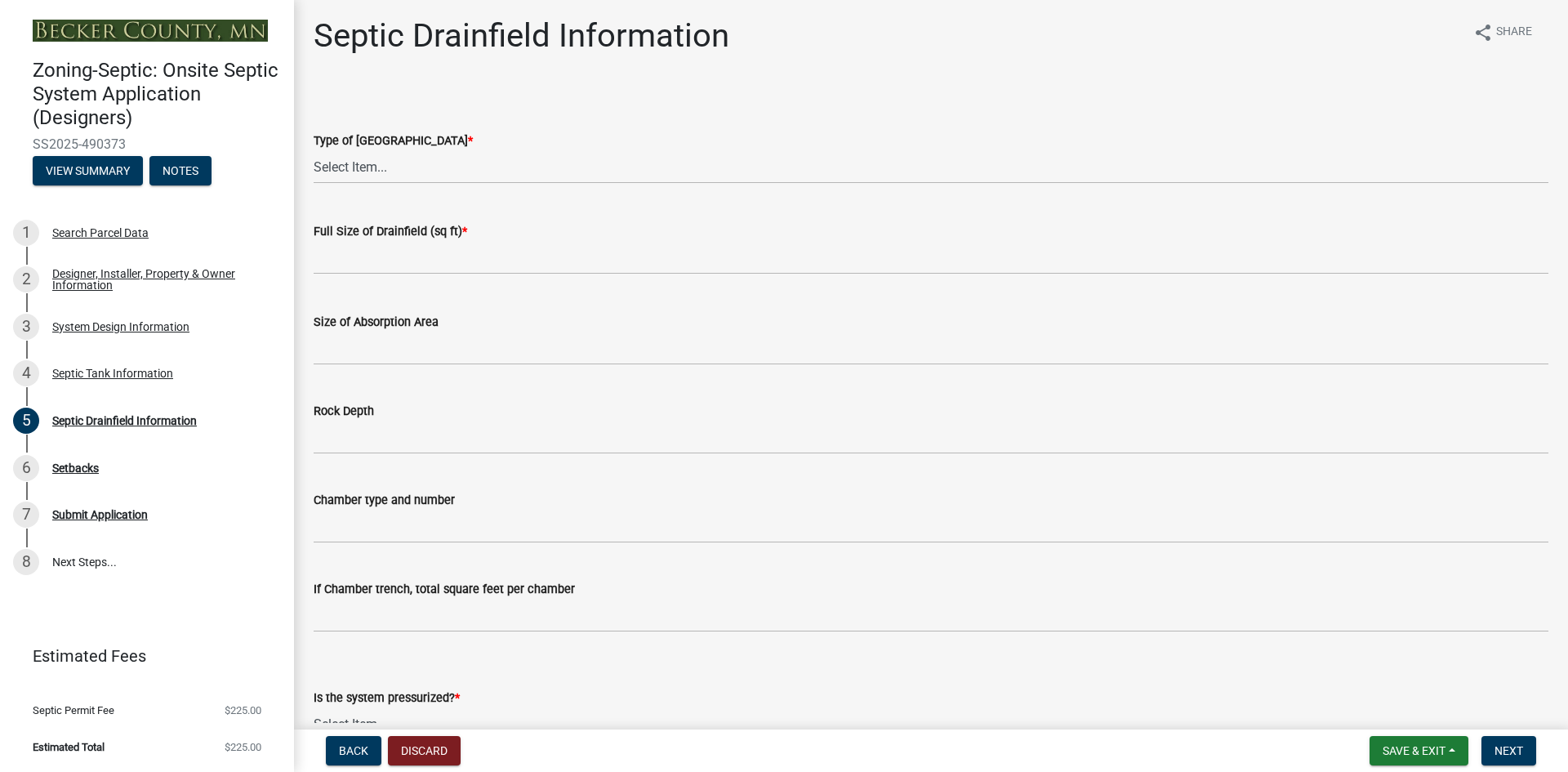
scroll to position [0, 0]
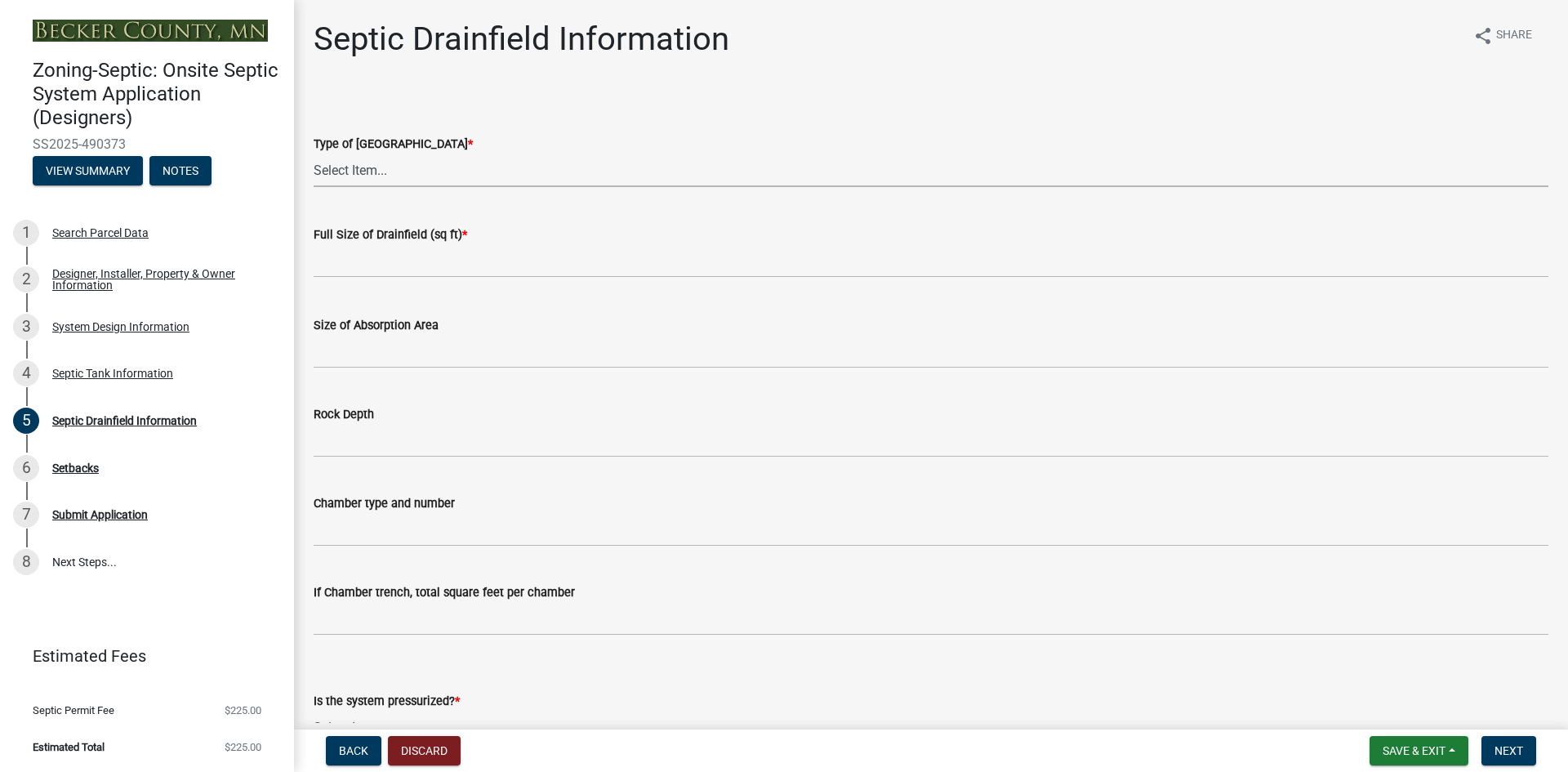
click at [354, 164] on select "Select Item... Chamber Trench Rock Trench Gravelless Mound Pressure Bed Seepage…" at bounding box center [931, 170] width 1235 height 33
click at [314, 154] on select "Select Item... Chamber Trench Rock Trench Gravelless Mound Pressure Bed Seepage…" at bounding box center [931, 170] width 1235 height 33
select select "757b77d3-357c-421c-8450-4fc78db4eecb"
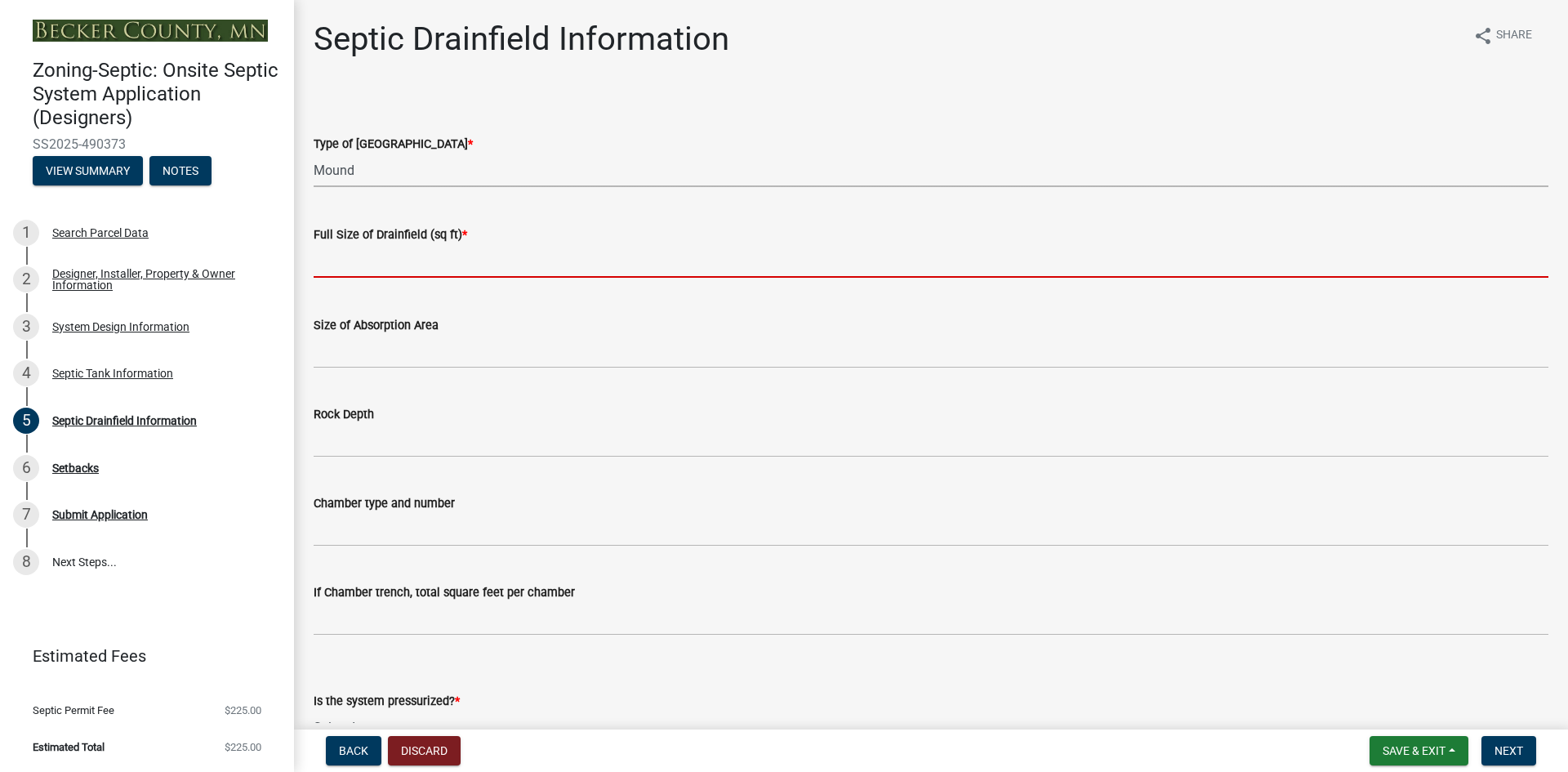
click at [316, 247] on input "text" at bounding box center [931, 261] width 1235 height 33
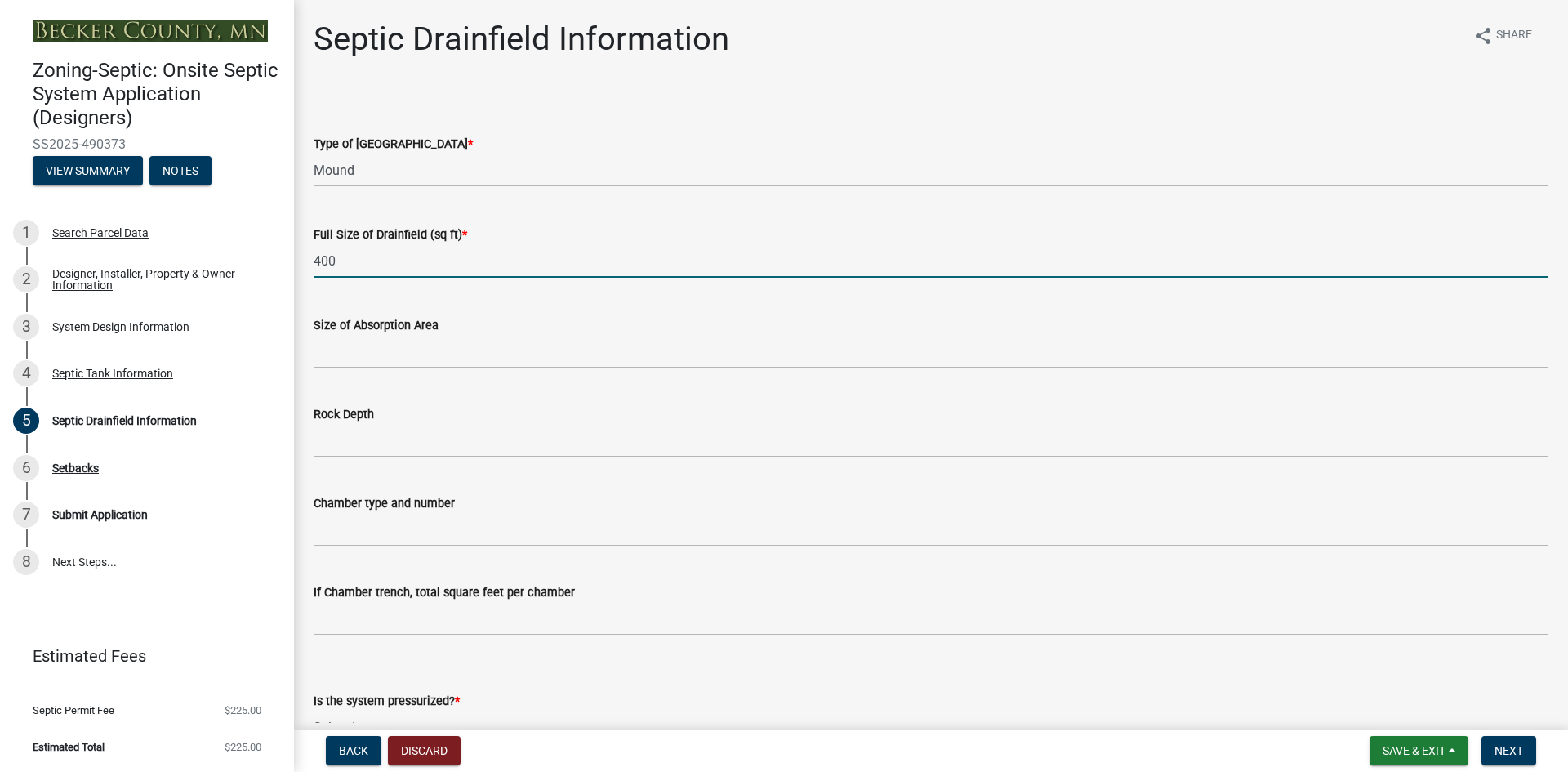
type input "400"
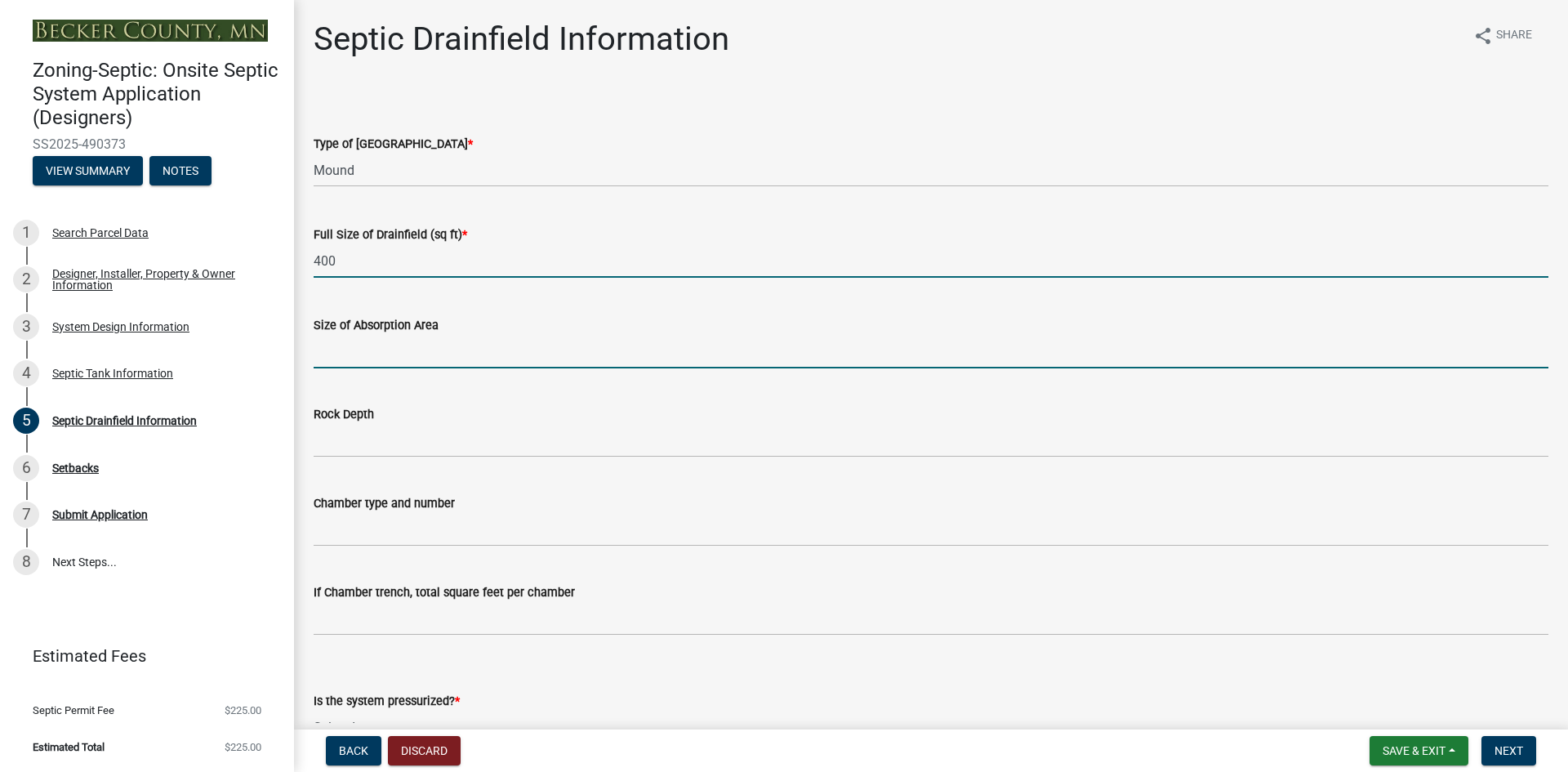
click at [342, 358] on input "Size of Absorption Area" at bounding box center [931, 351] width 1235 height 33
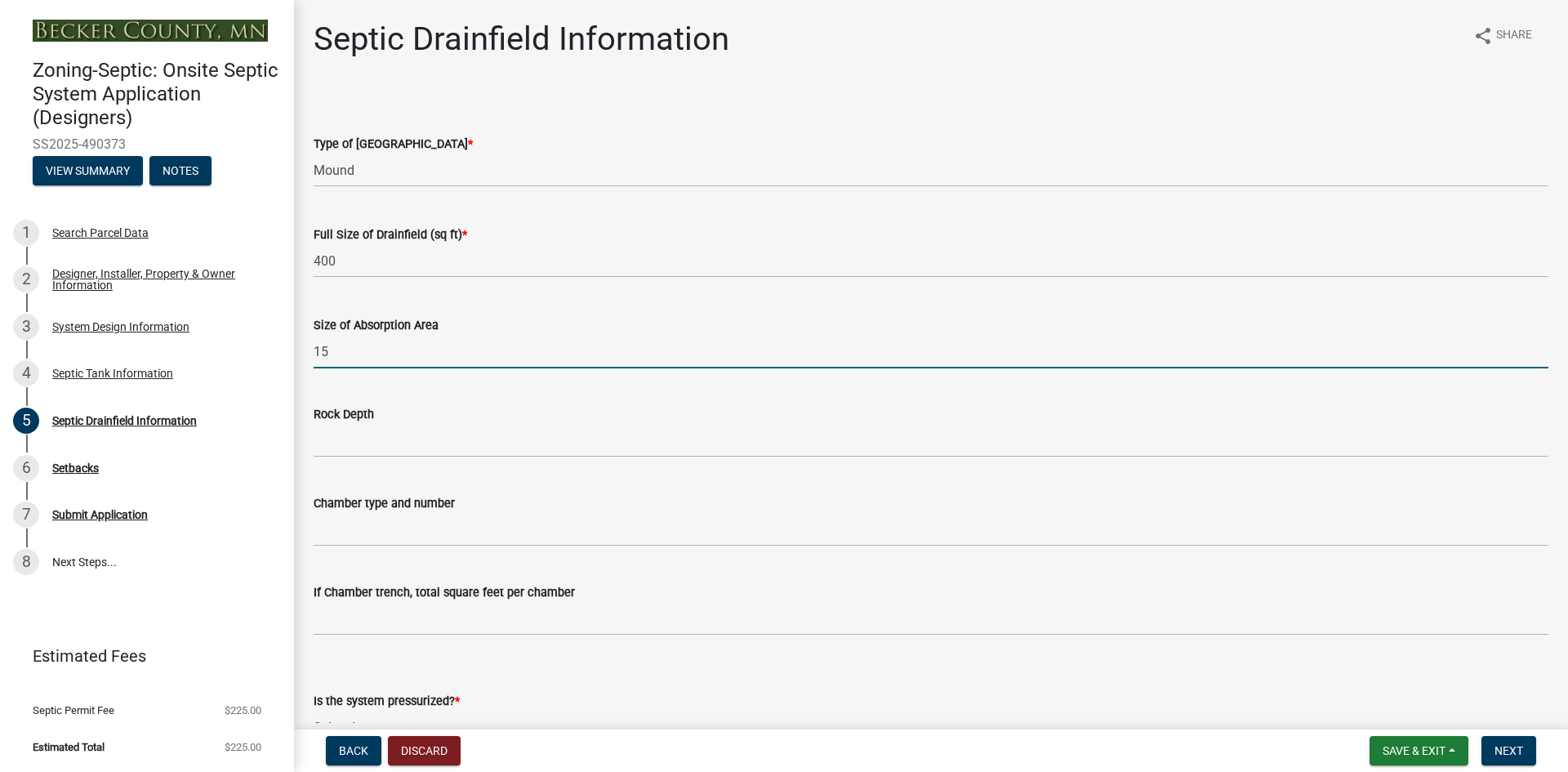
type input "15"
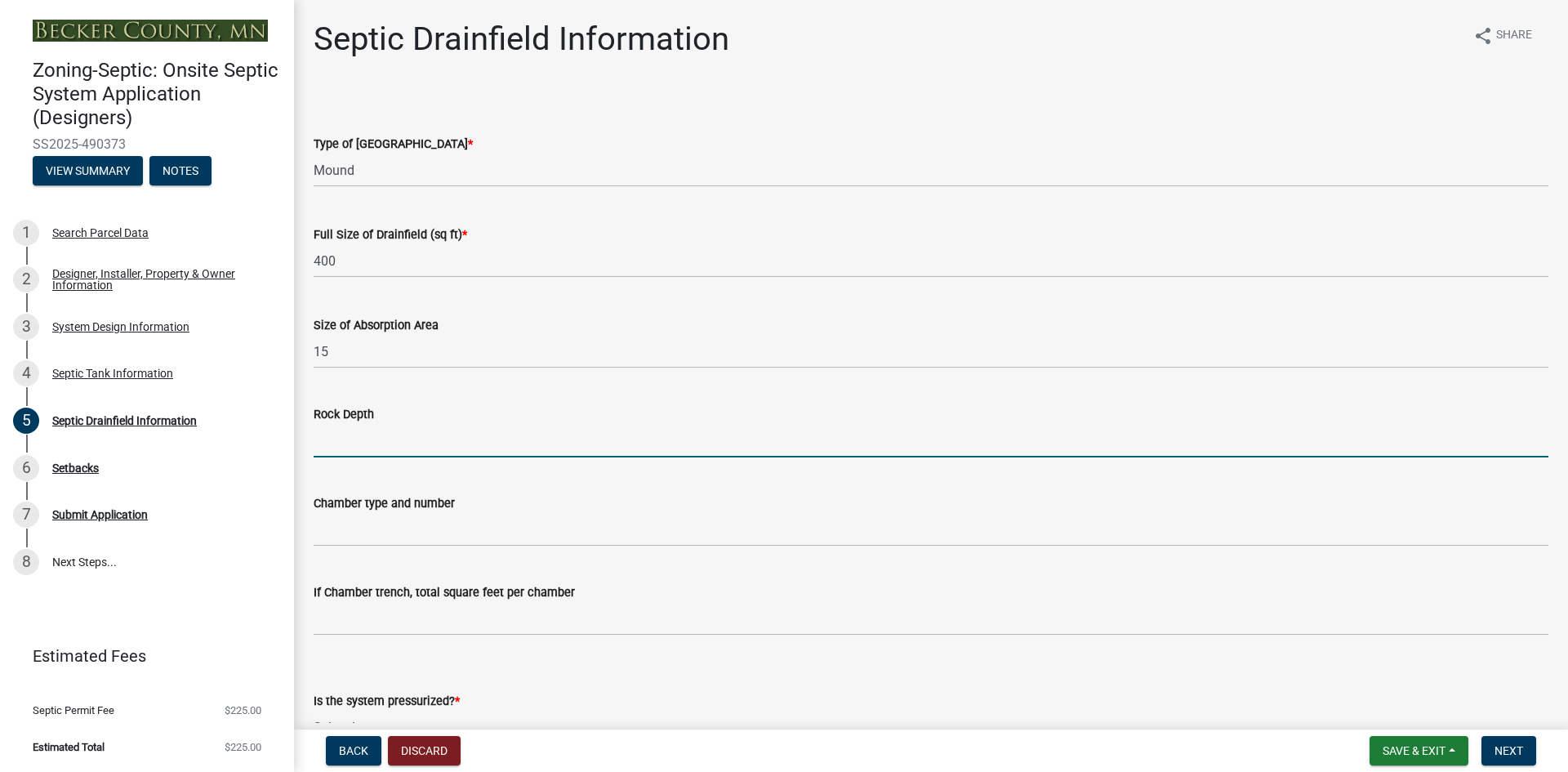
click at [354, 433] on input "Rock Depth" at bounding box center [931, 441] width 1235 height 33
type input "Ezflow"
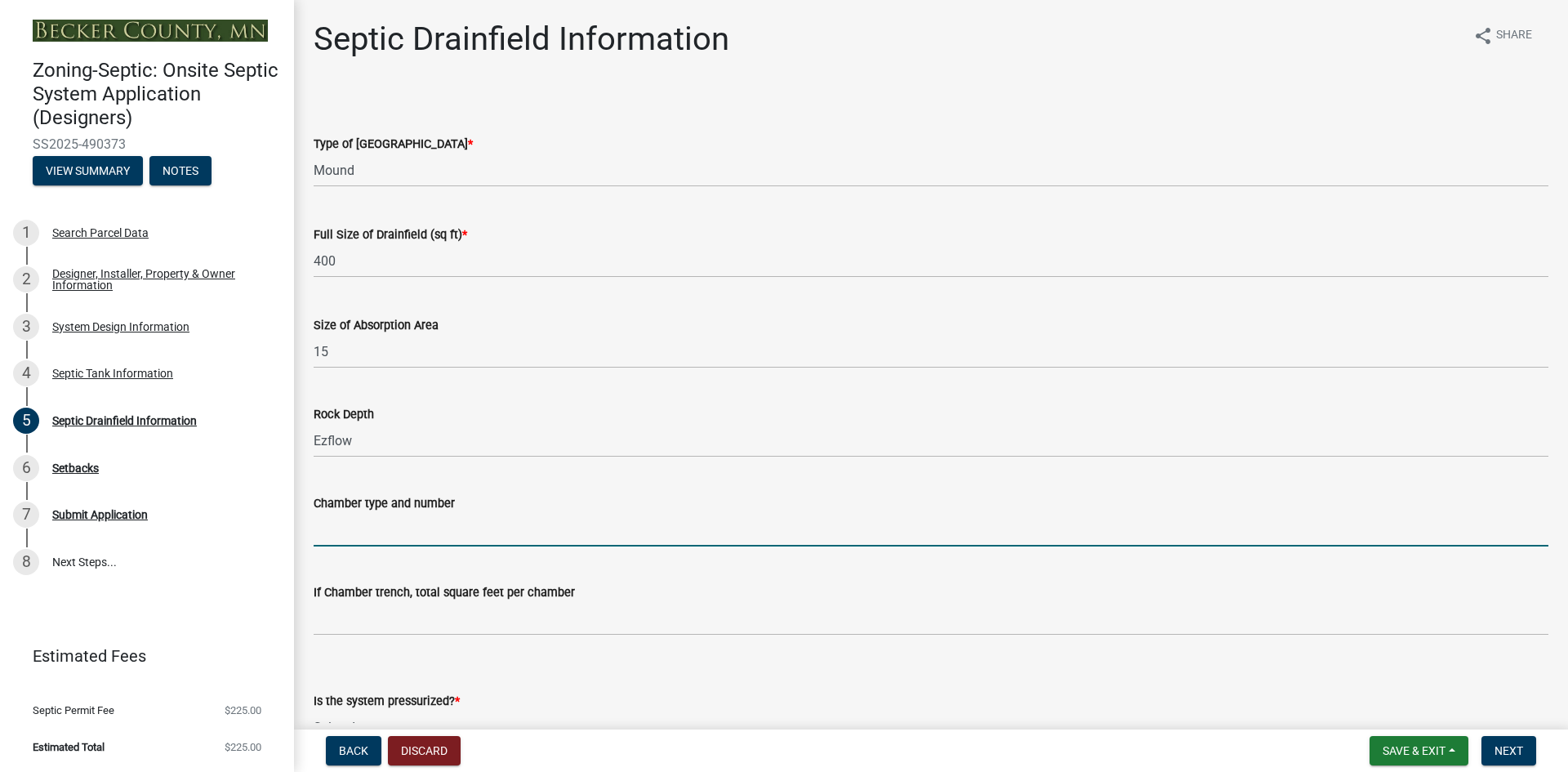
click at [394, 524] on input "Chamber type and number" at bounding box center [931, 530] width 1235 height 33
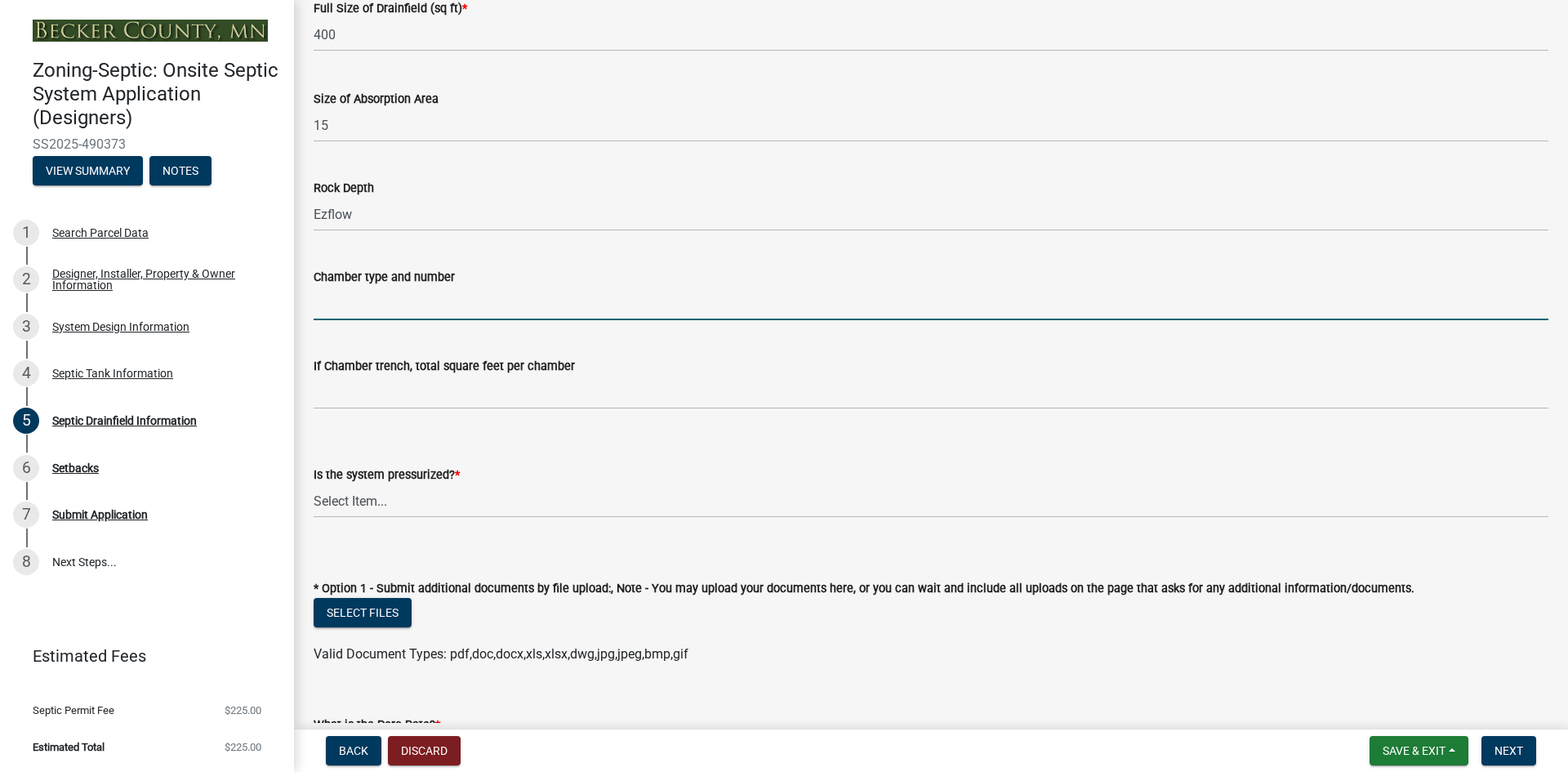
scroll to position [245, 0]
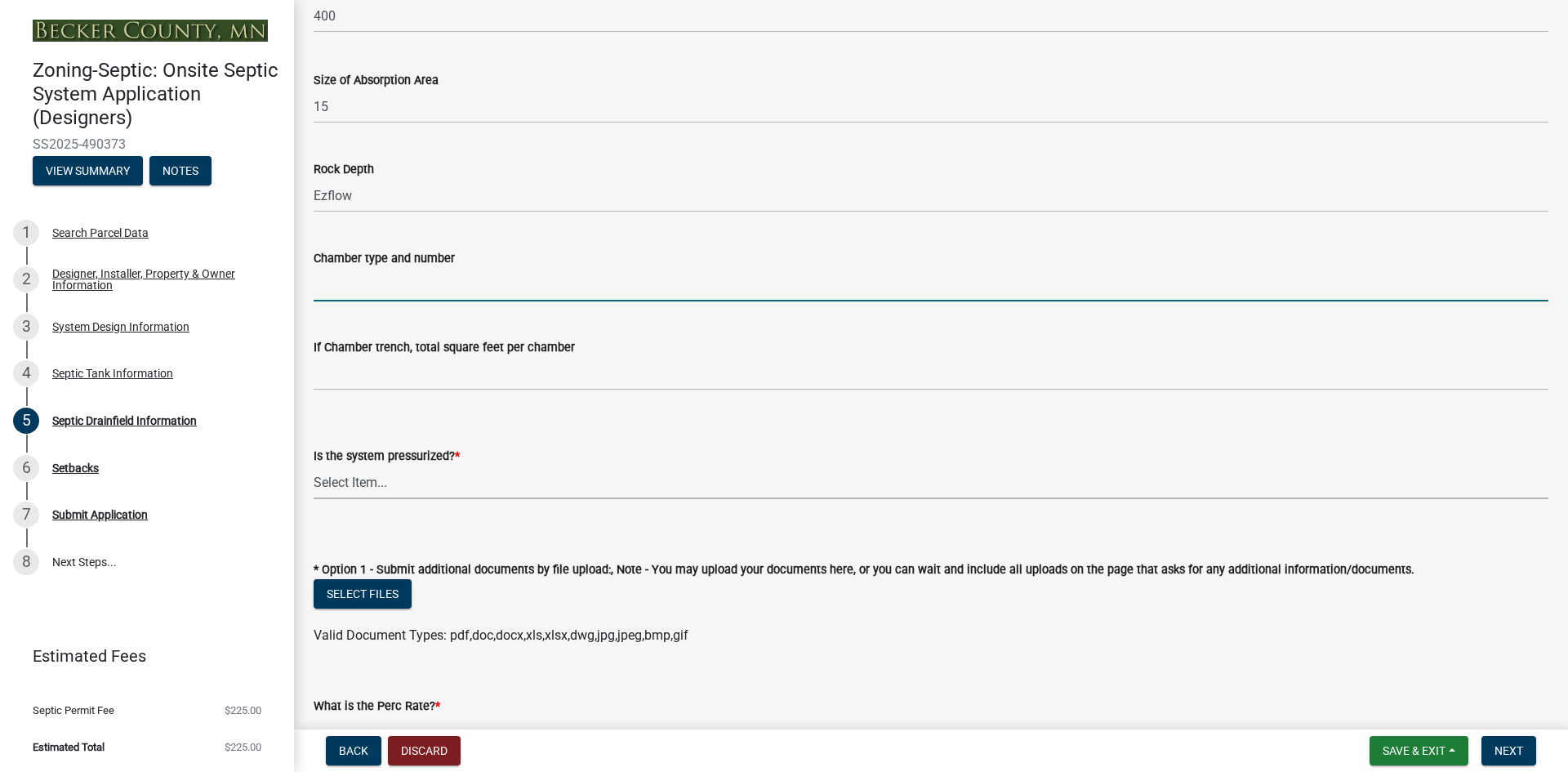
click at [350, 474] on select "Select Item... Yes No" at bounding box center [931, 483] width 1235 height 33
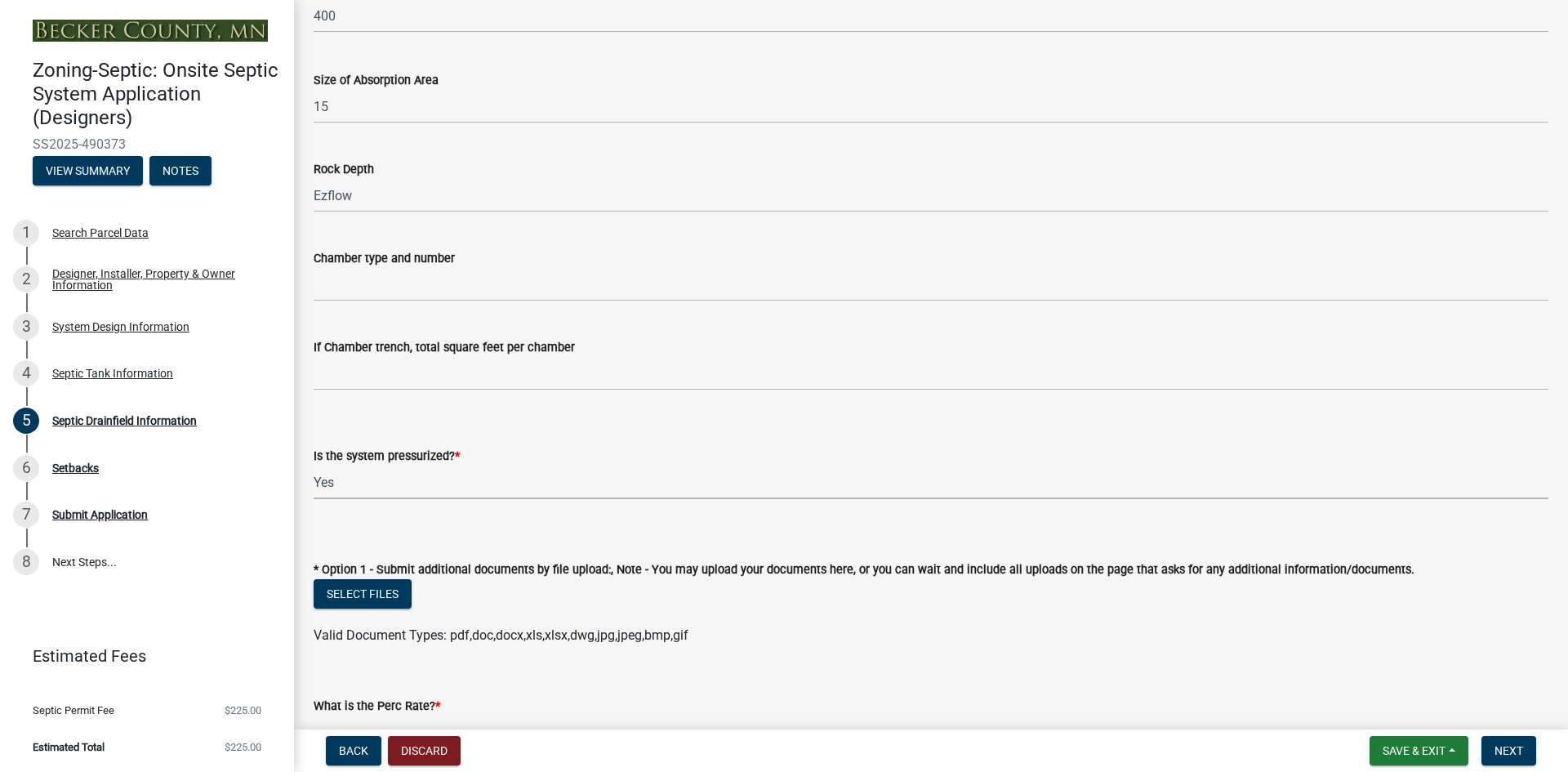
click at [314, 466] on select "Select Item... Yes No" at bounding box center [931, 483] width 1235 height 33
select select "366d546d-8bc3-42fb-bca7-8a9455861f61"
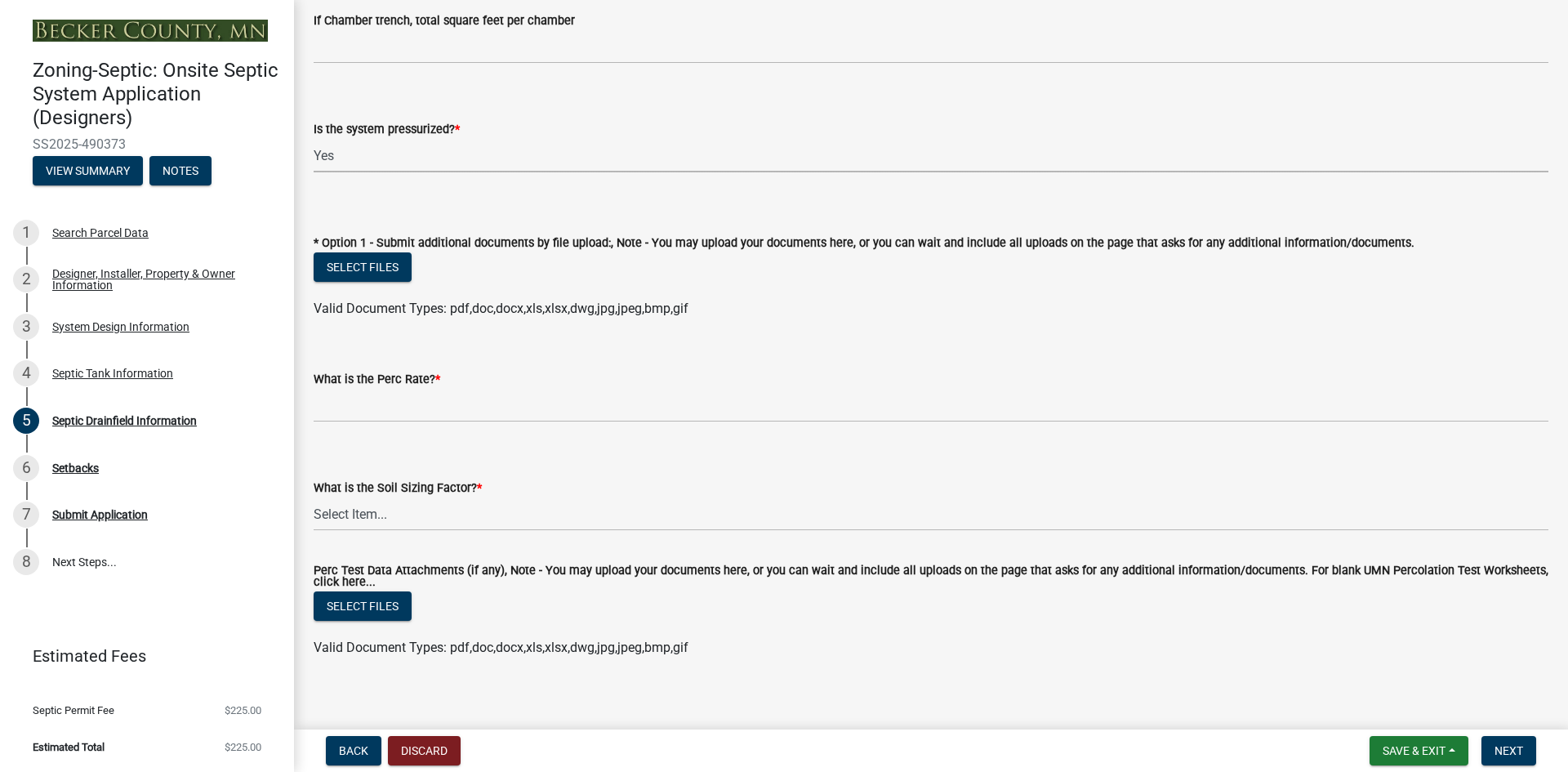
scroll to position [586, 0]
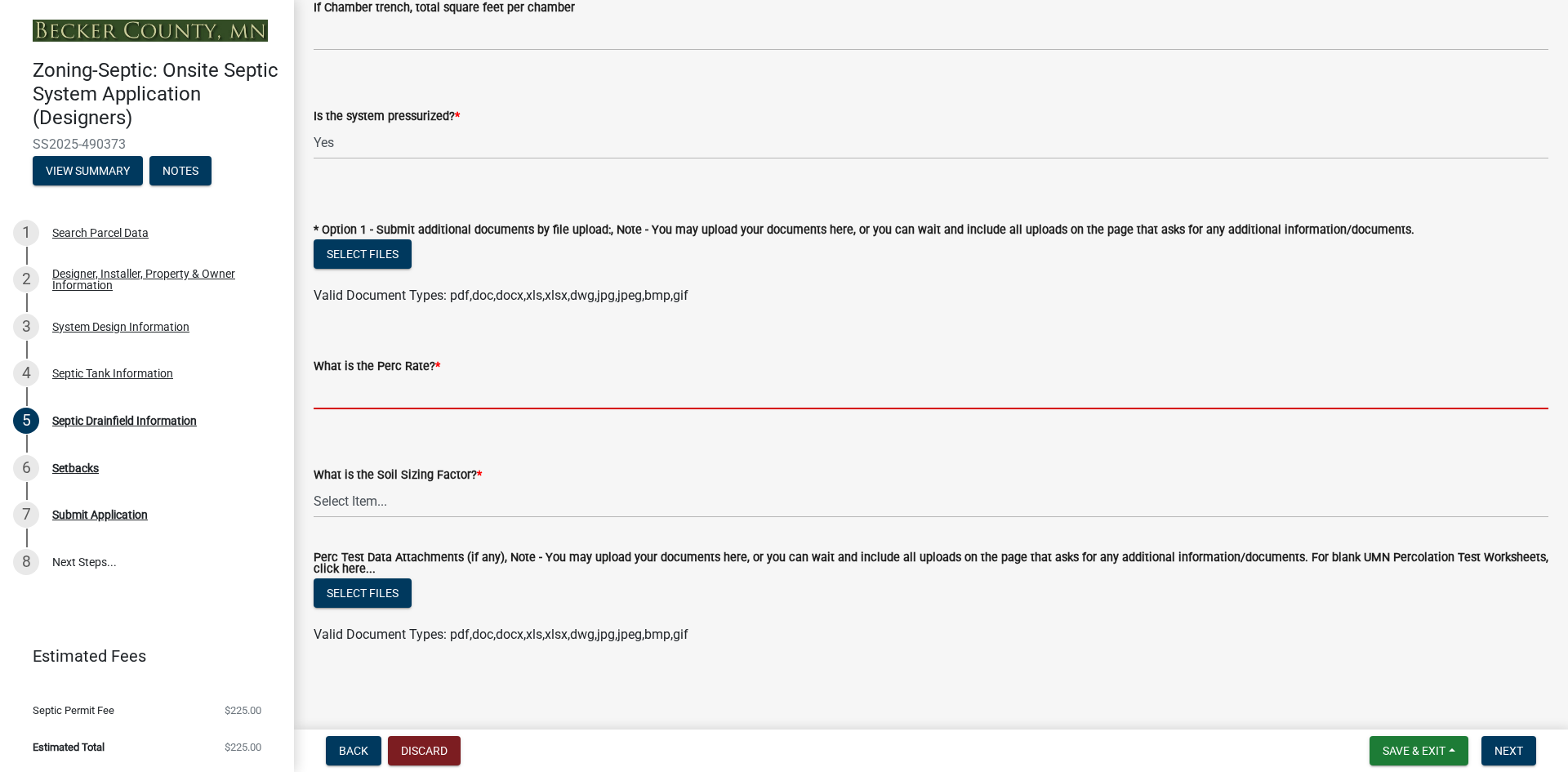
click at [346, 398] on input "What is the Perc Rate? *" at bounding box center [931, 393] width 1235 height 33
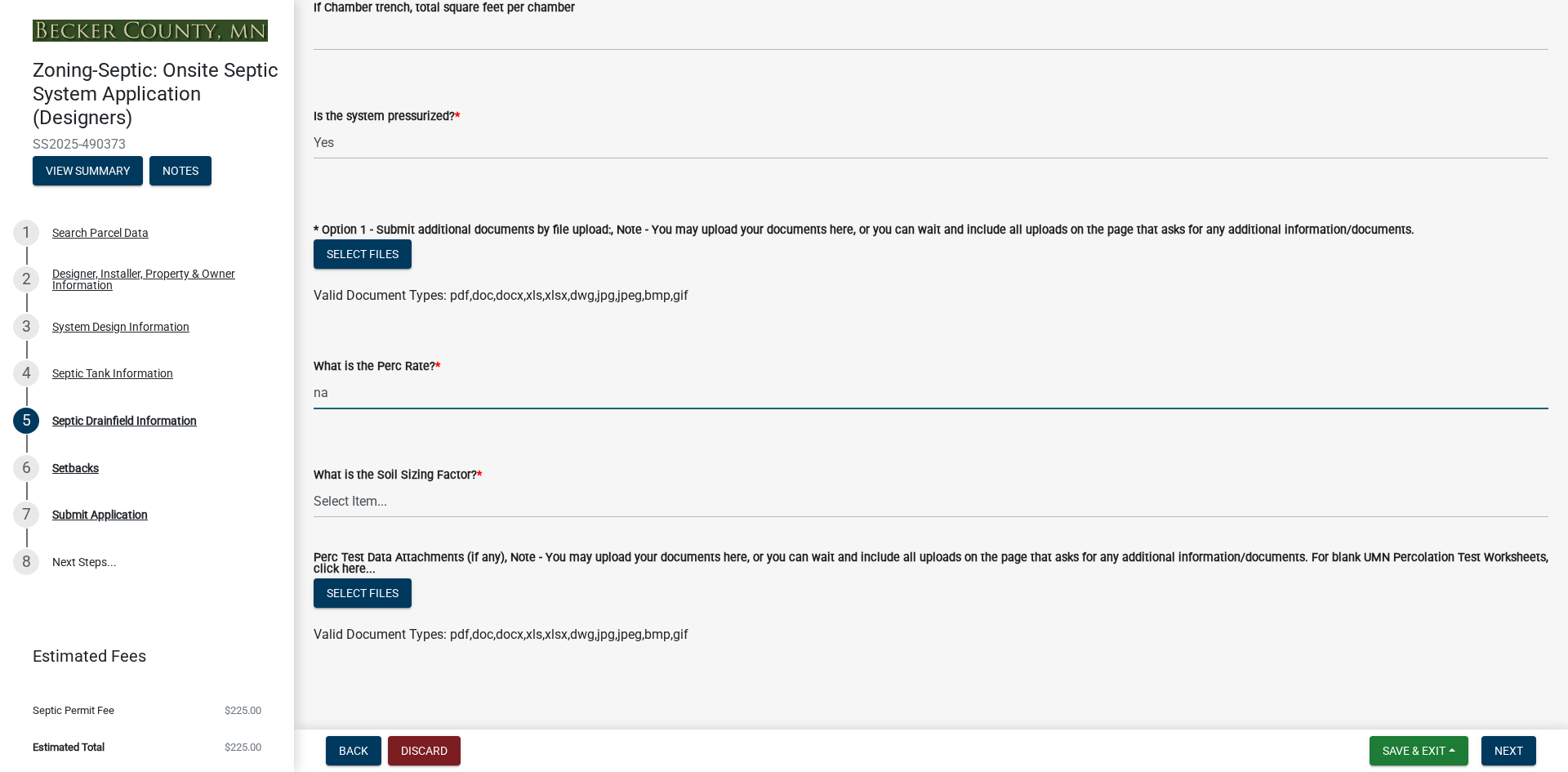
type input "na"
click at [354, 497] on select "Select Item... 0.00 0.24 0.45 0.50 0.60 0.78 .83 1.27 1.67" at bounding box center [931, 501] width 1235 height 33
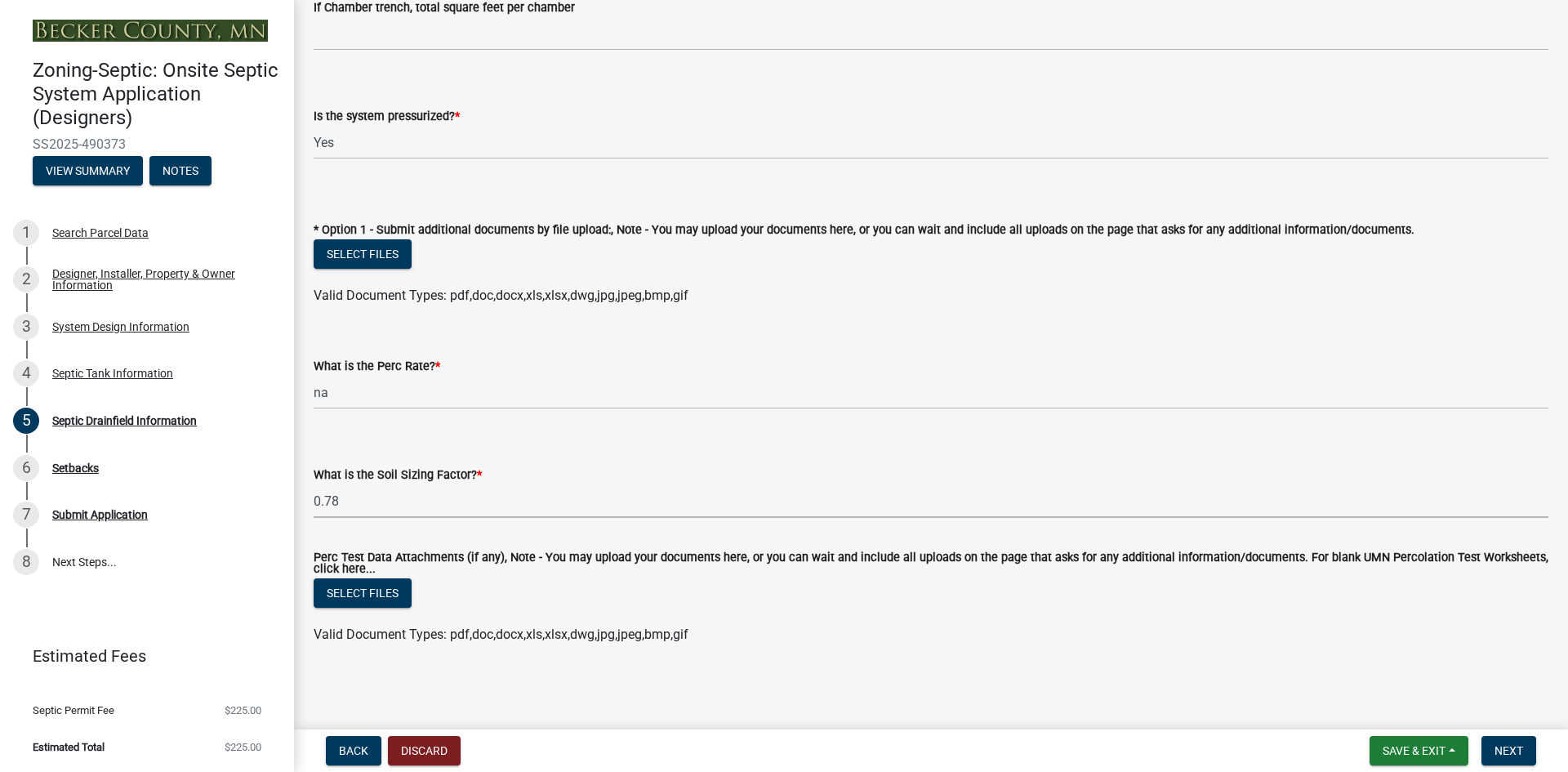
click at [314, 484] on select "Select Item... 0.00 0.24 0.45 0.50 0.60 0.78 .83 1.27 1.67" at bounding box center [931, 501] width 1235 height 33
select select "245bd747-17a2-4397-b461-91fbb509aaa8"
click at [337, 250] on button "Select files" at bounding box center [363, 254] width 98 height 30
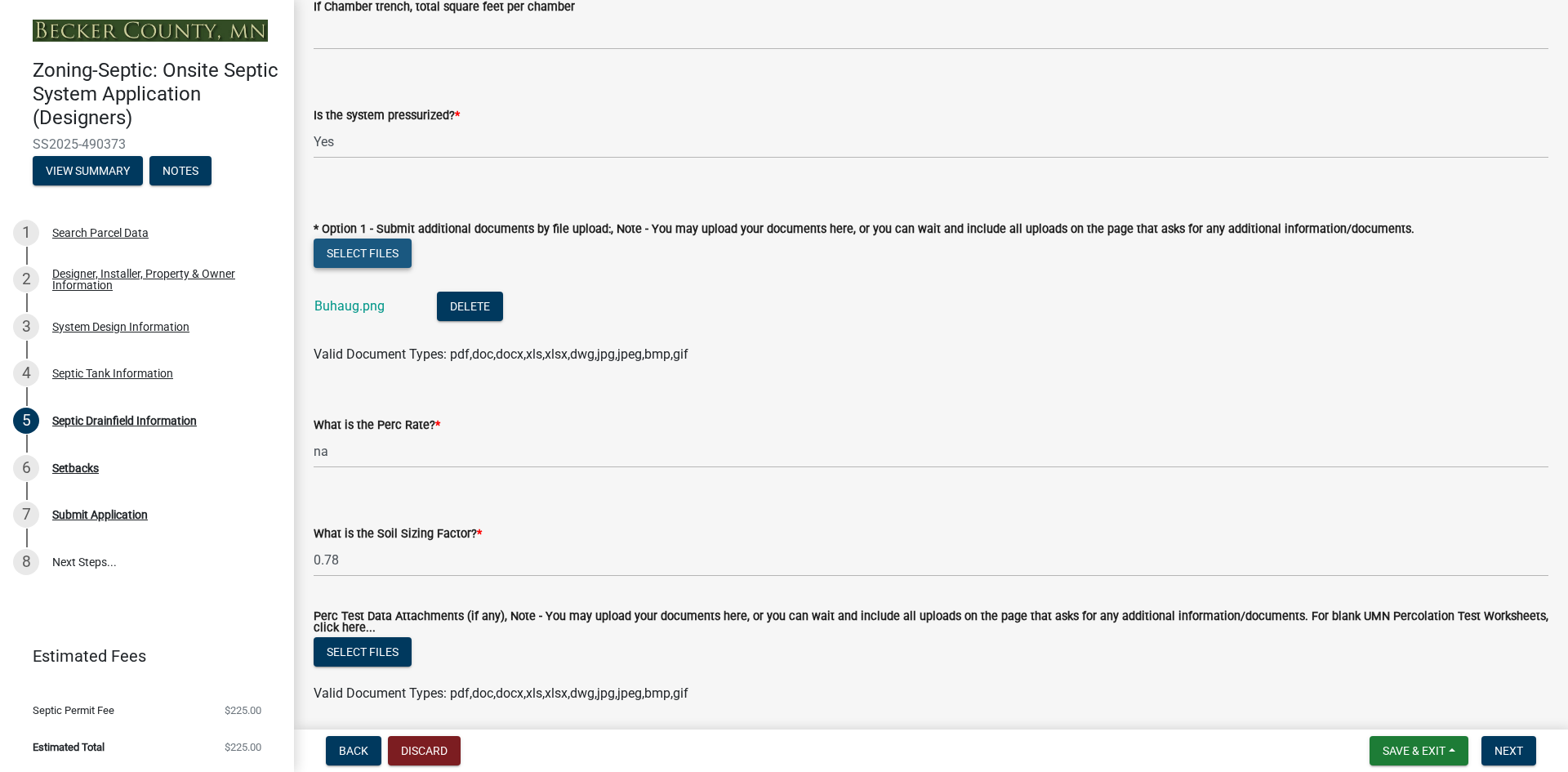
click at [354, 255] on button "Select files" at bounding box center [363, 254] width 98 height 30
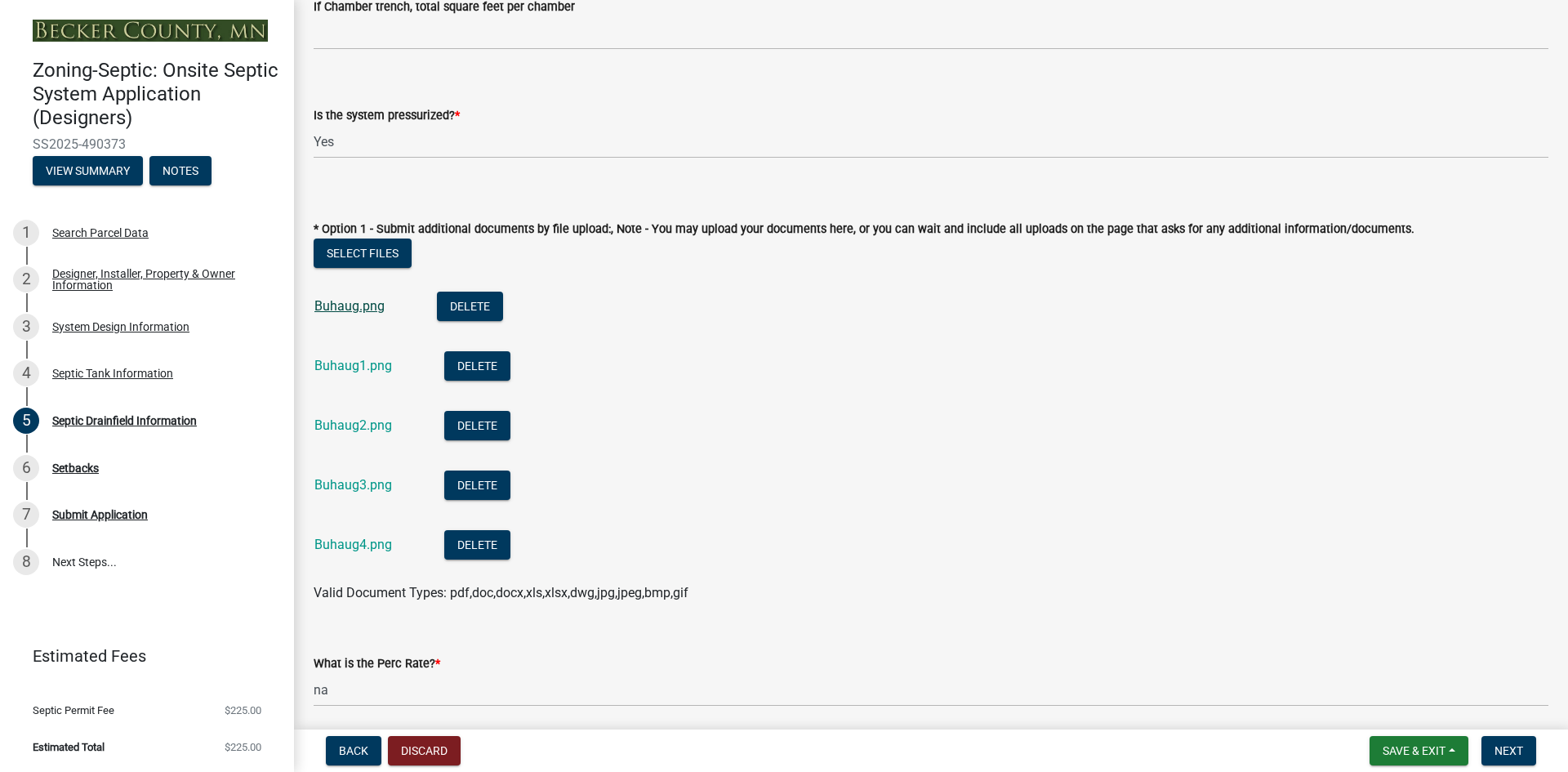
click at [342, 308] on link "Buhaug.png" at bounding box center [350, 306] width 70 height 16
click at [352, 364] on link "Buhaug1.png" at bounding box center [353, 365] width 78 height 16
click at [323, 429] on link "Buhaug2.png" at bounding box center [353, 425] width 78 height 16
click at [325, 485] on link "Buhaug3.png" at bounding box center [353, 485] width 78 height 16
click at [364, 541] on link "Buhaug4.png" at bounding box center [353, 545] width 78 height 16
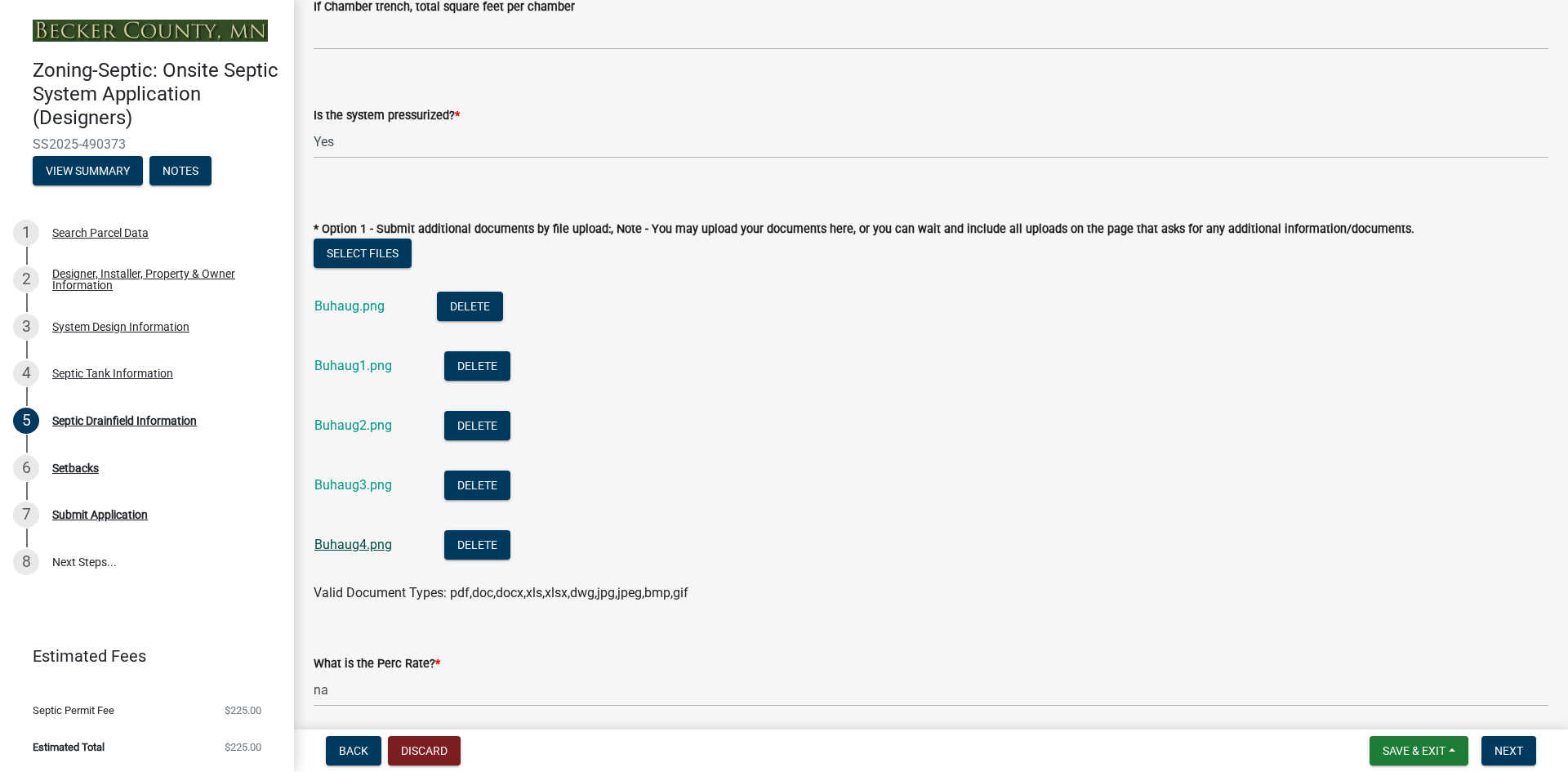
click at [332, 544] on link "Buhaug4.png" at bounding box center [353, 545] width 78 height 16
click at [349, 487] on link "Buhaug3.png" at bounding box center [353, 485] width 78 height 16
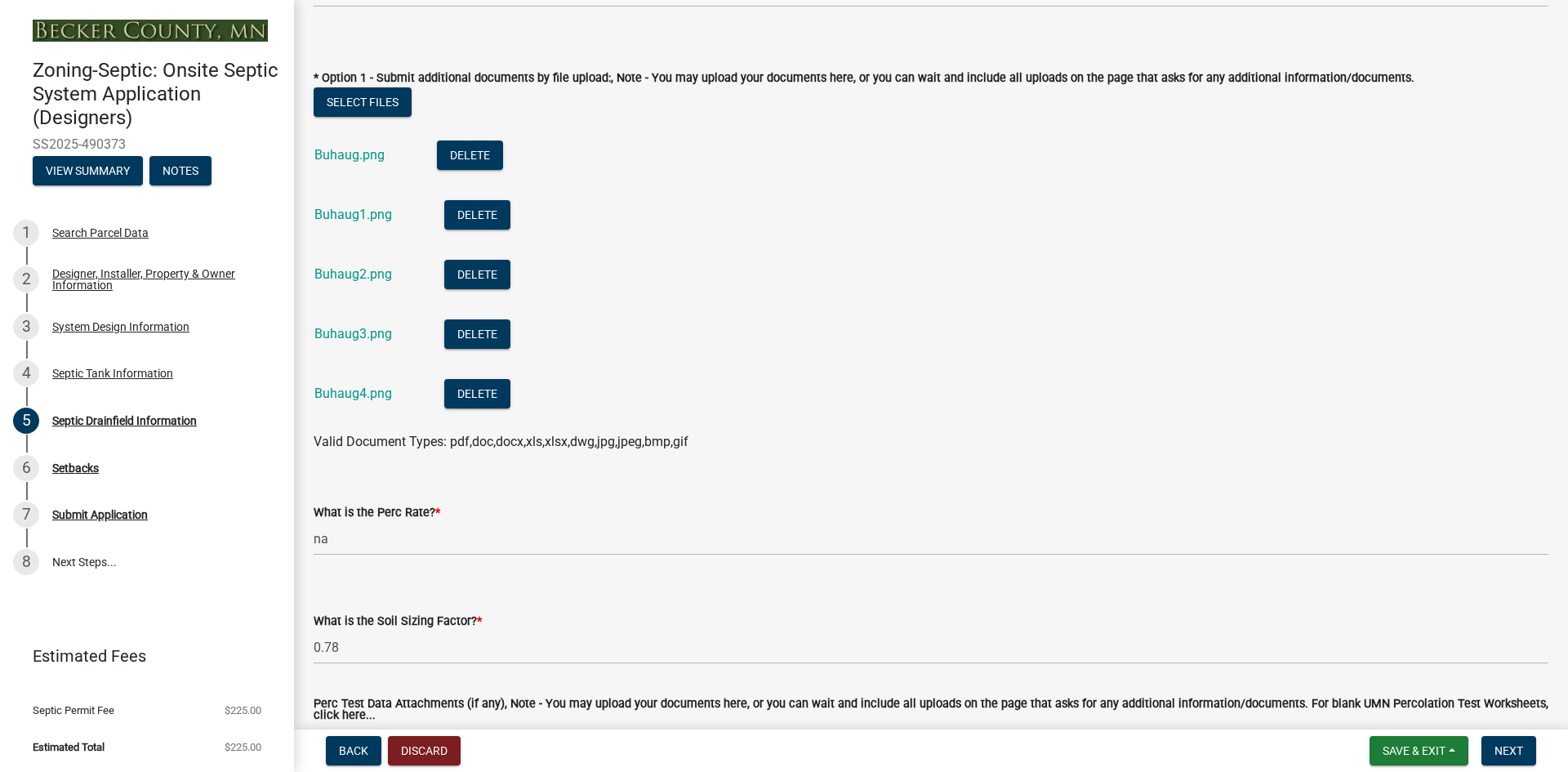
scroll to position [884, 0]
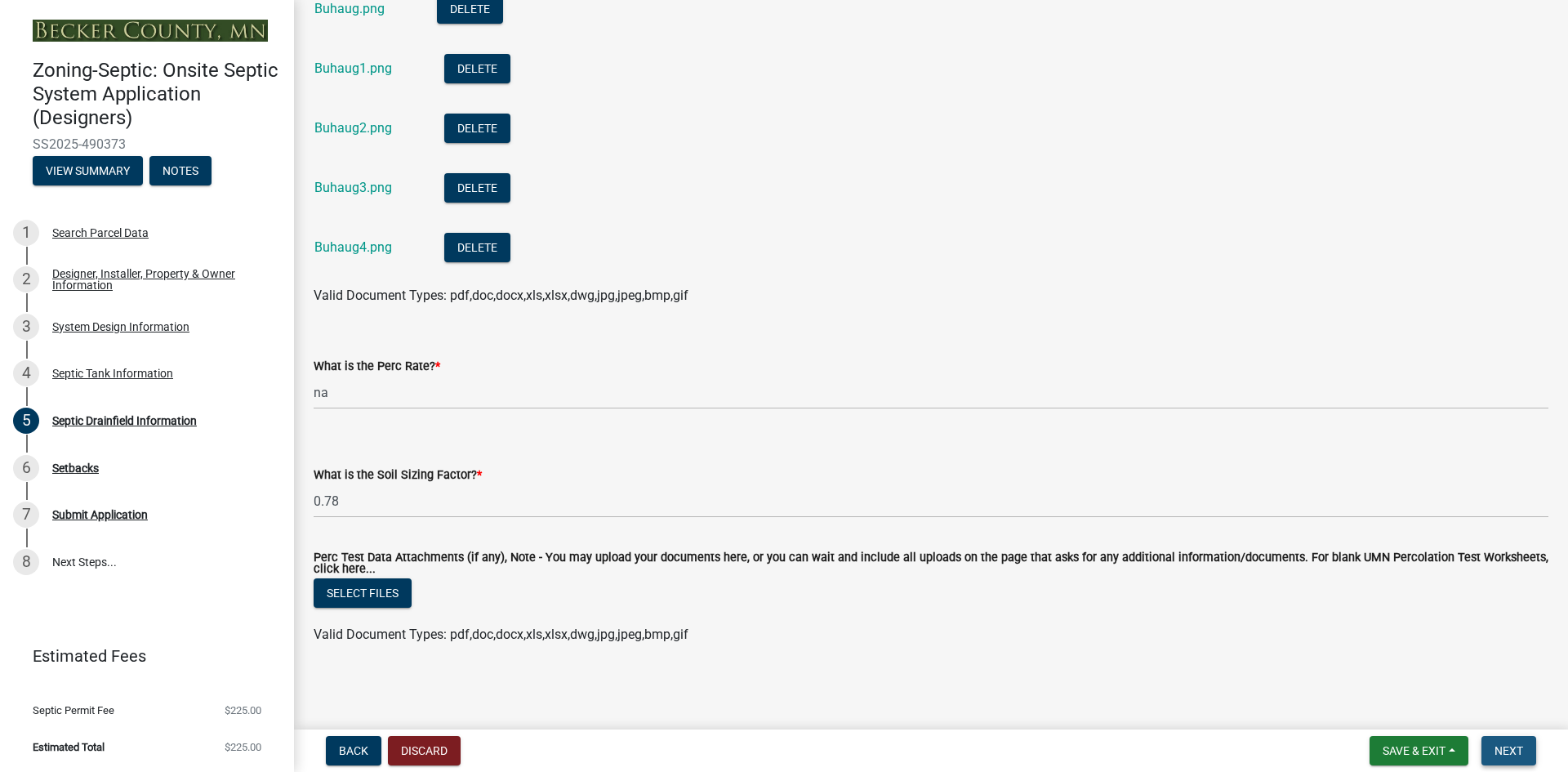
click at [1505, 753] on span "Next" at bounding box center [1509, 750] width 29 height 13
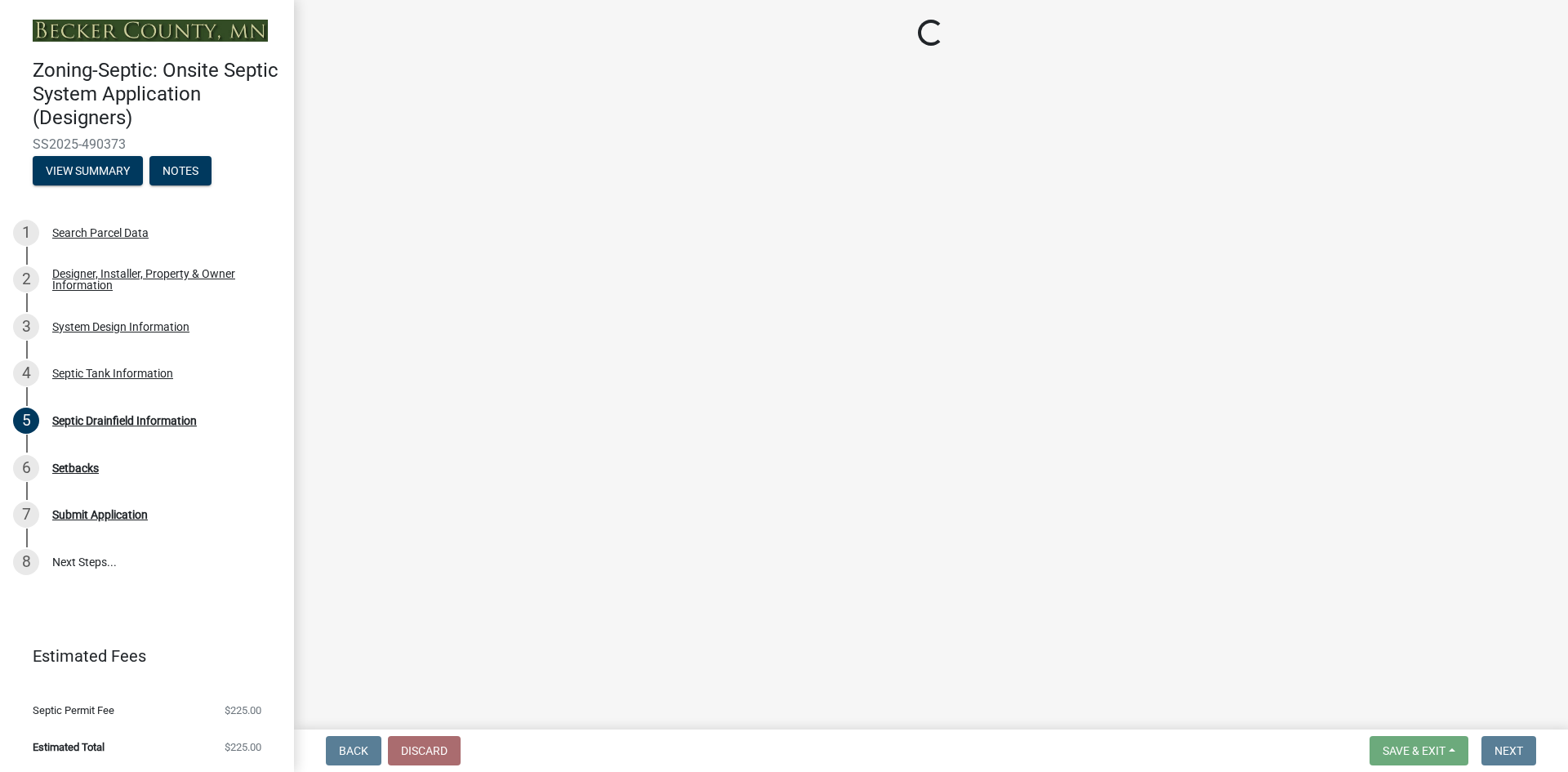
scroll to position [0, 0]
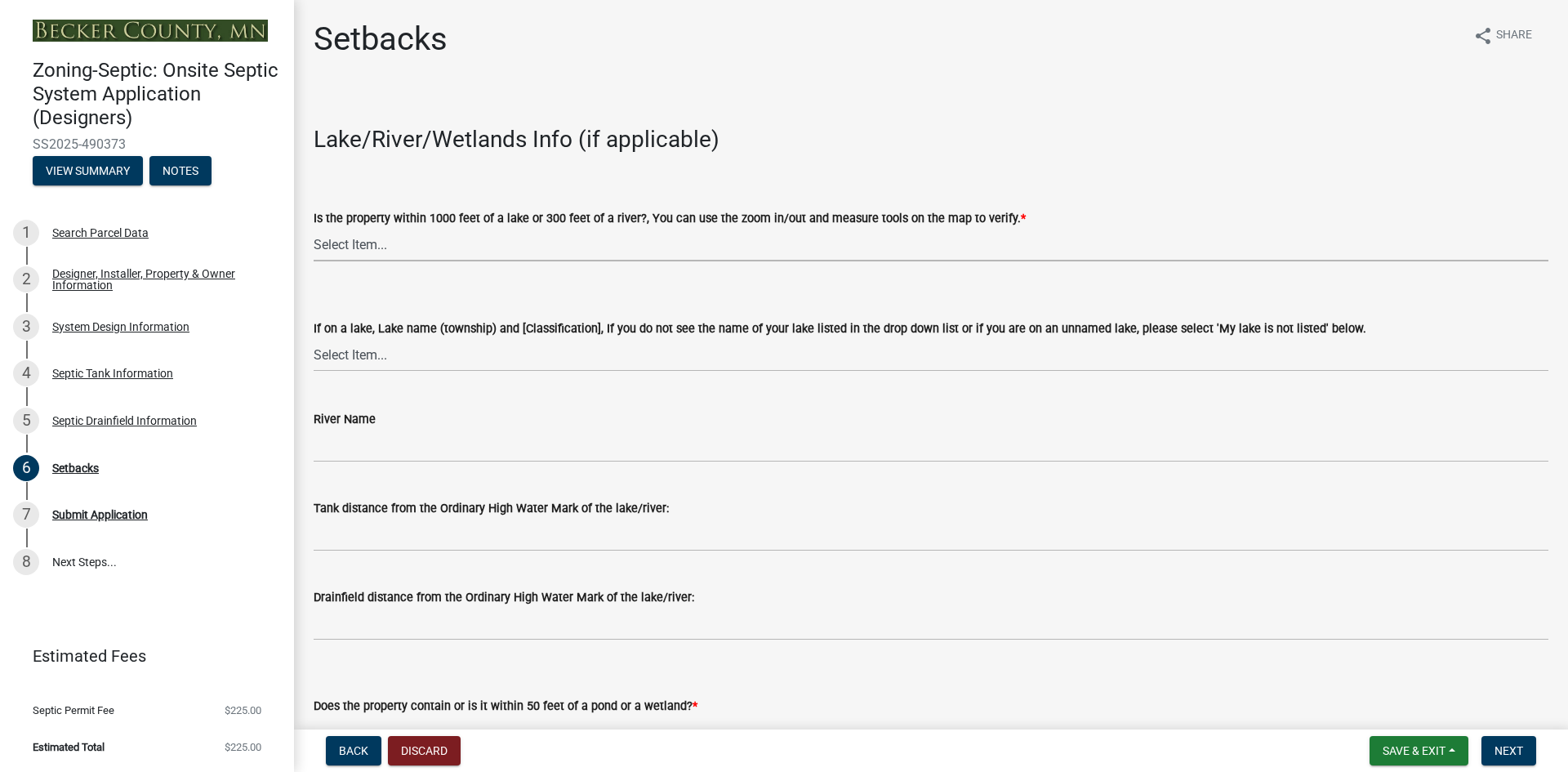
click at [353, 248] on select "Select Item... Yes No" at bounding box center [931, 245] width 1235 height 33
click at [314, 228] on select "Select Item... Yes No" at bounding box center [931, 245] width 1235 height 33
select select "c245ec0d-8d6f-4710-ab2b-b3aa70611708"
click at [344, 352] on select "Select Item... [GEOGRAPHIC_DATA] is not listed below [GEOGRAPHIC_DATA] ([GEOGRA…" at bounding box center [931, 355] width 1235 height 33
click at [371, 356] on select "Select Item... [GEOGRAPHIC_DATA] is not listed below [GEOGRAPHIC_DATA] ([GEOGRA…" at bounding box center [931, 355] width 1235 height 33
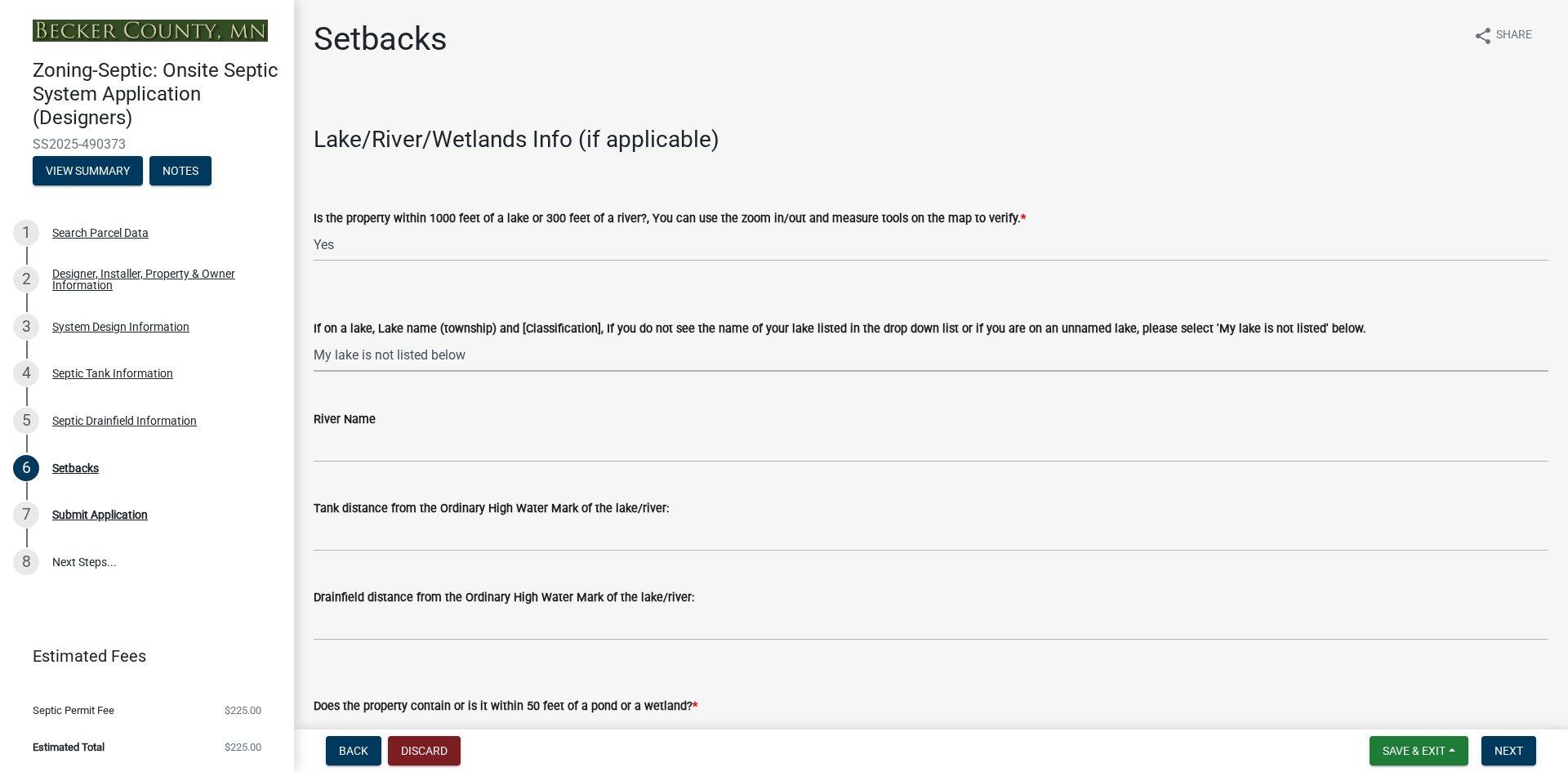
click at [314, 338] on select "Select Item... [GEOGRAPHIC_DATA] is not listed below [GEOGRAPHIC_DATA] ([GEOGRA…" at bounding box center [931, 355] width 1235 height 33
select select "31687b60-9bbe-4de0-989f-cae56b12d8c5"
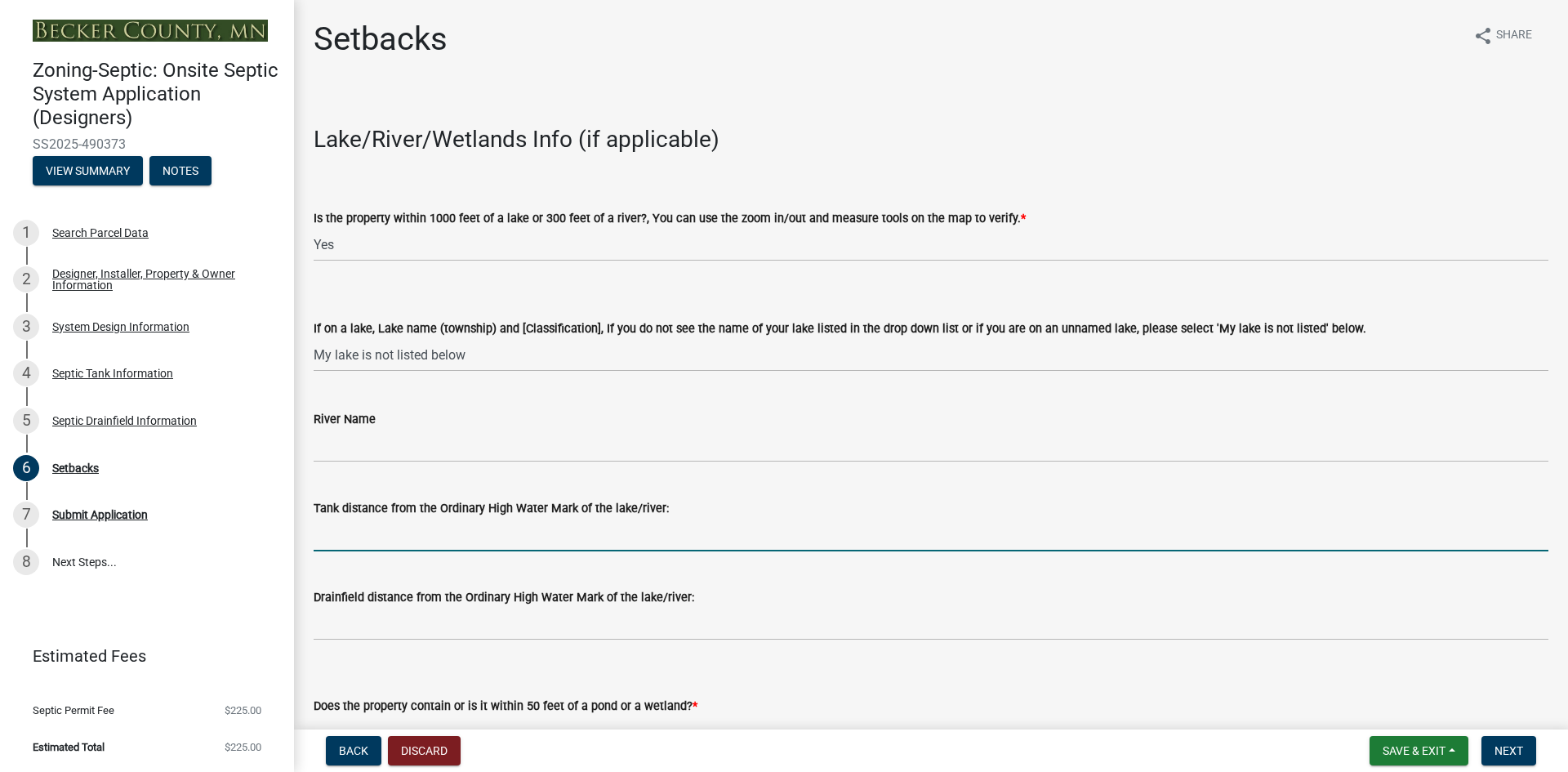
click at [370, 531] on input "Tank distance from the Ordinary High Water Mark of the lake/river:" at bounding box center [931, 534] width 1235 height 33
type input "200+"
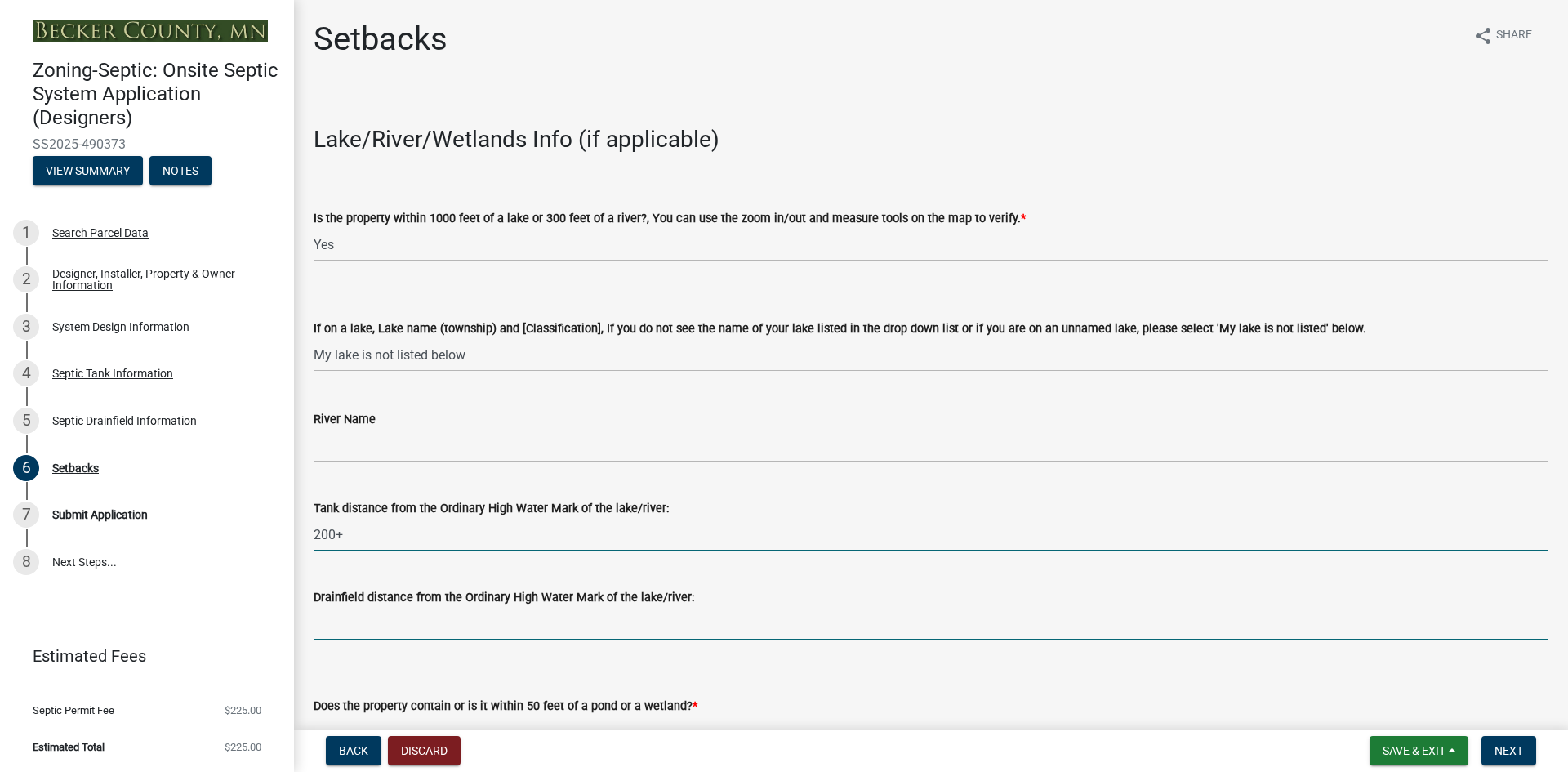
click at [348, 629] on input "Drainfield distance from the Ordinary High Water Mark of the lake/river:" at bounding box center [931, 623] width 1235 height 33
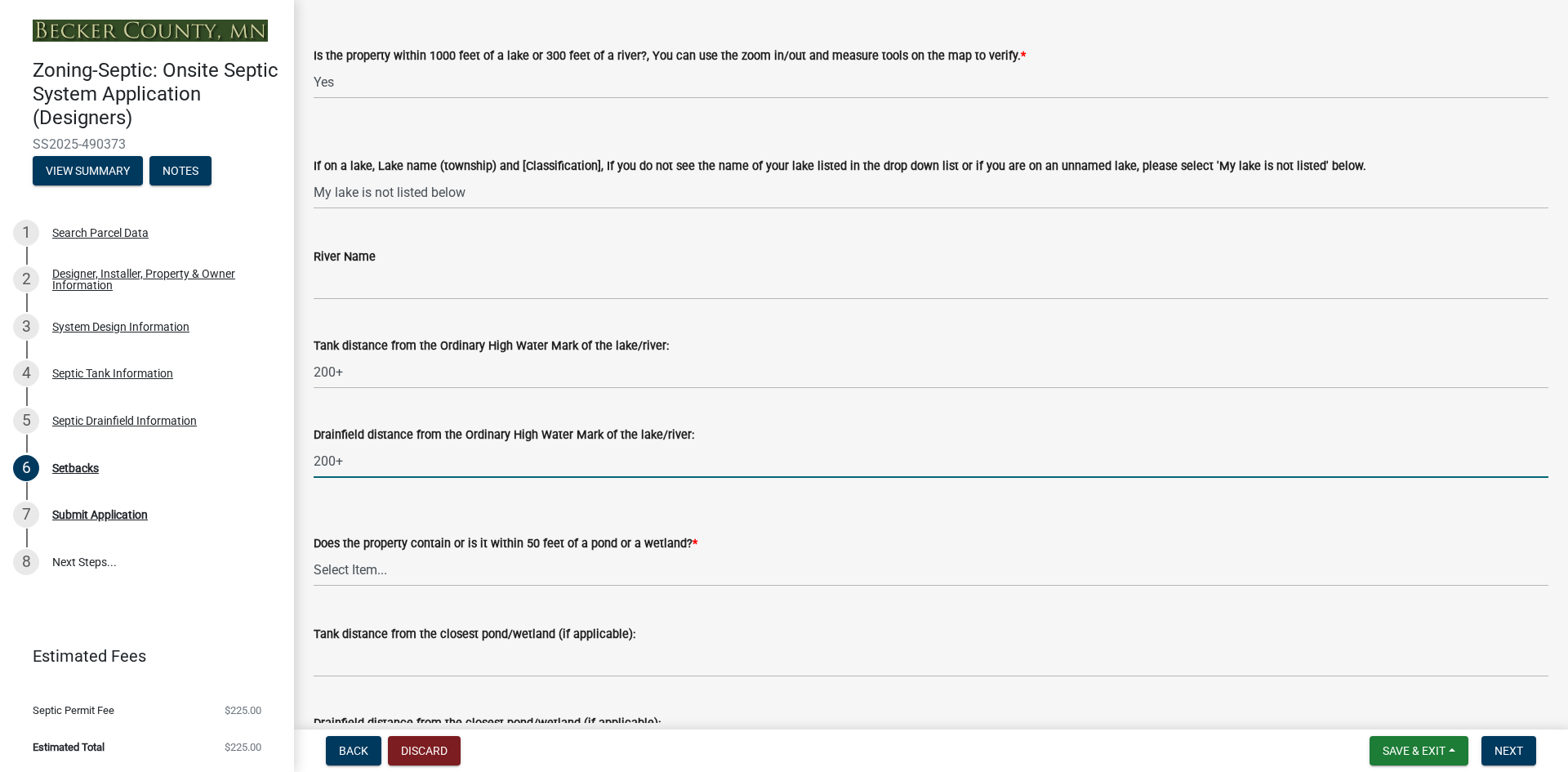
scroll to position [163, 0]
type input "200+"
click at [355, 568] on select "Select Item... Yes No" at bounding box center [931, 569] width 1235 height 33
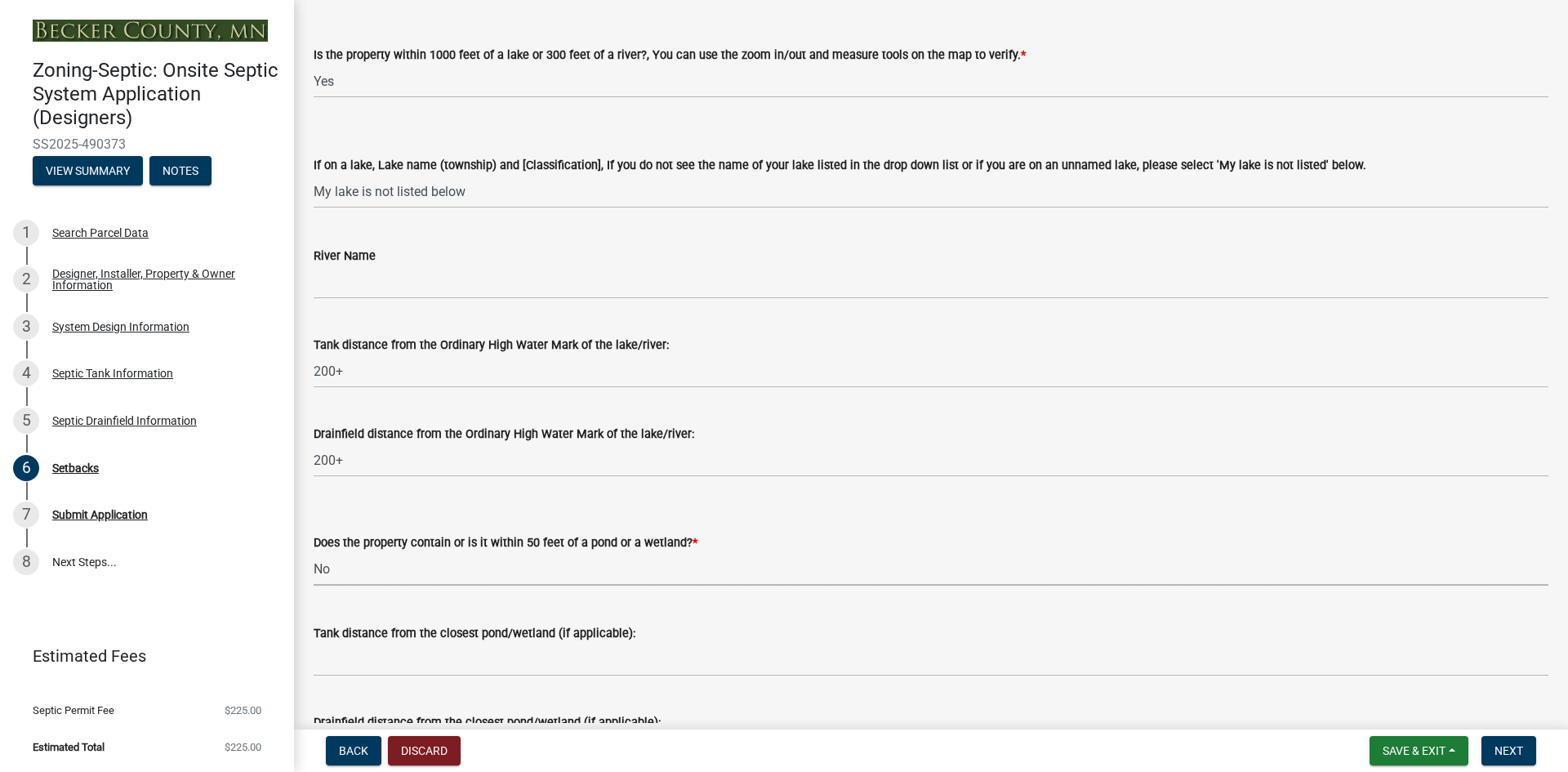
click at [314, 553] on select "Select Item... Yes No" at bounding box center [931, 569] width 1235 height 33
select select "23044af5-43bb-4cf5-8aef-2716db2ce5fc"
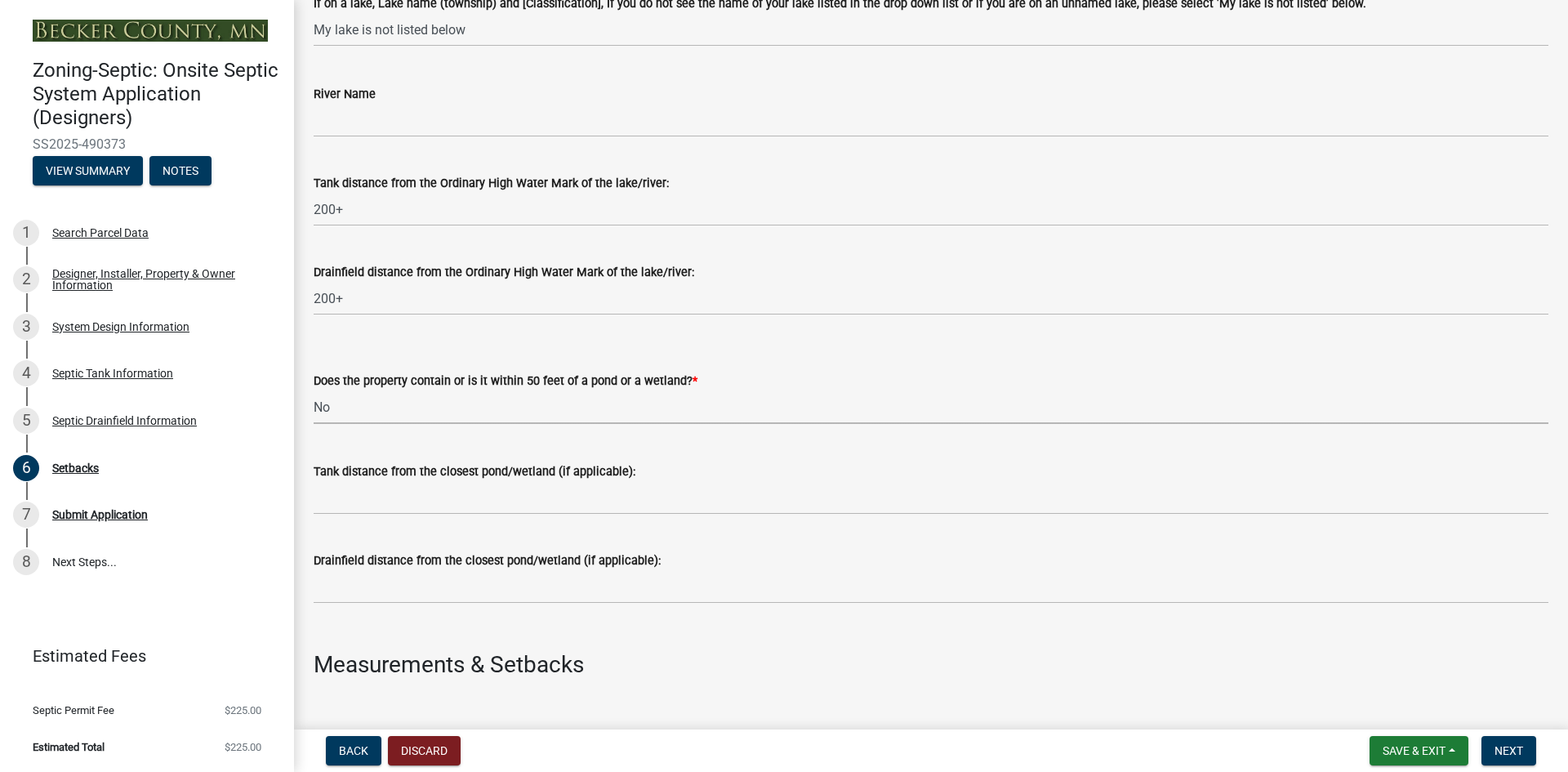
scroll to position [327, 0]
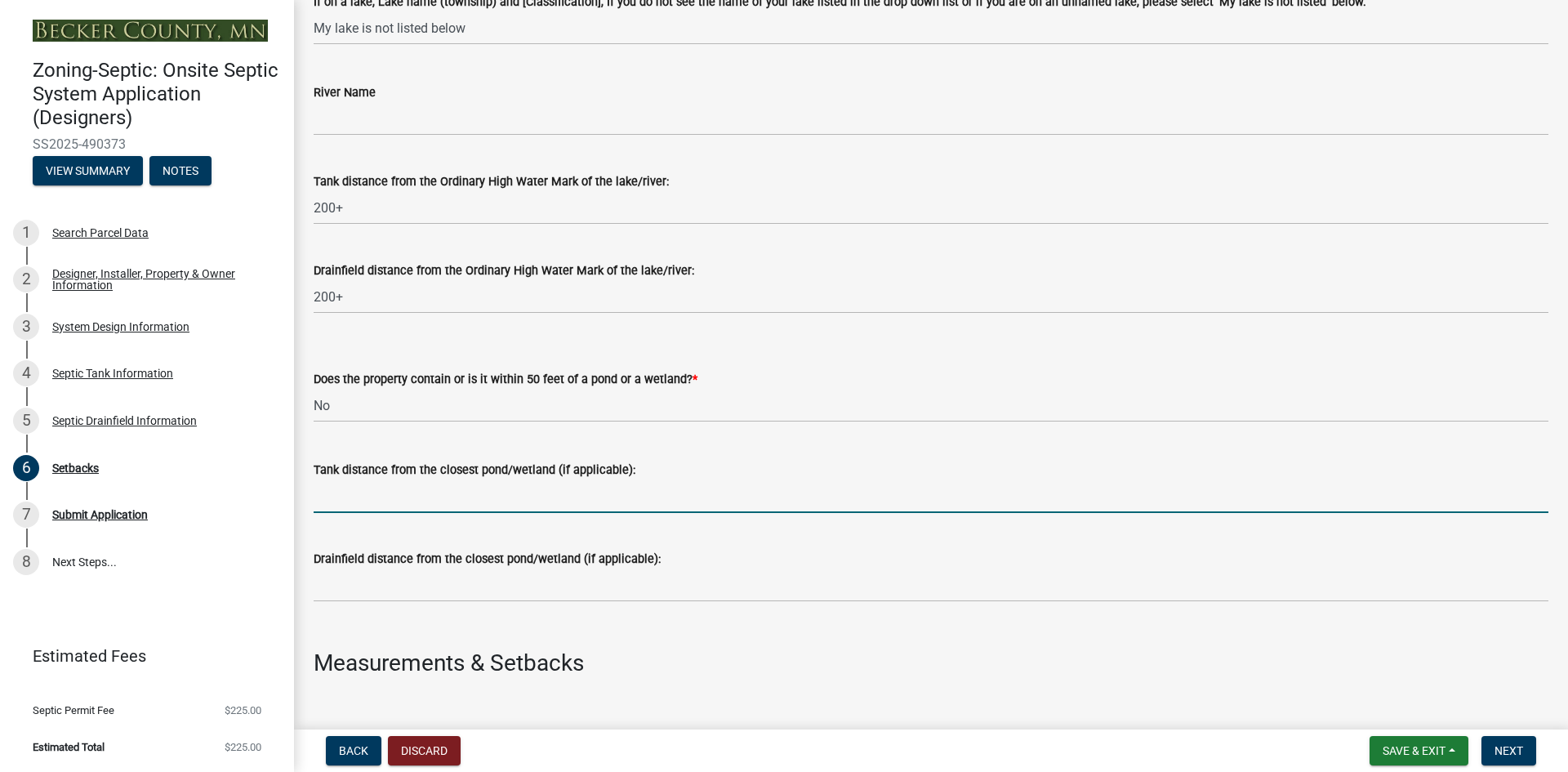
click at [364, 498] on input "Tank distance from the closest pond/wetland (if applicable):" at bounding box center [931, 496] width 1235 height 33
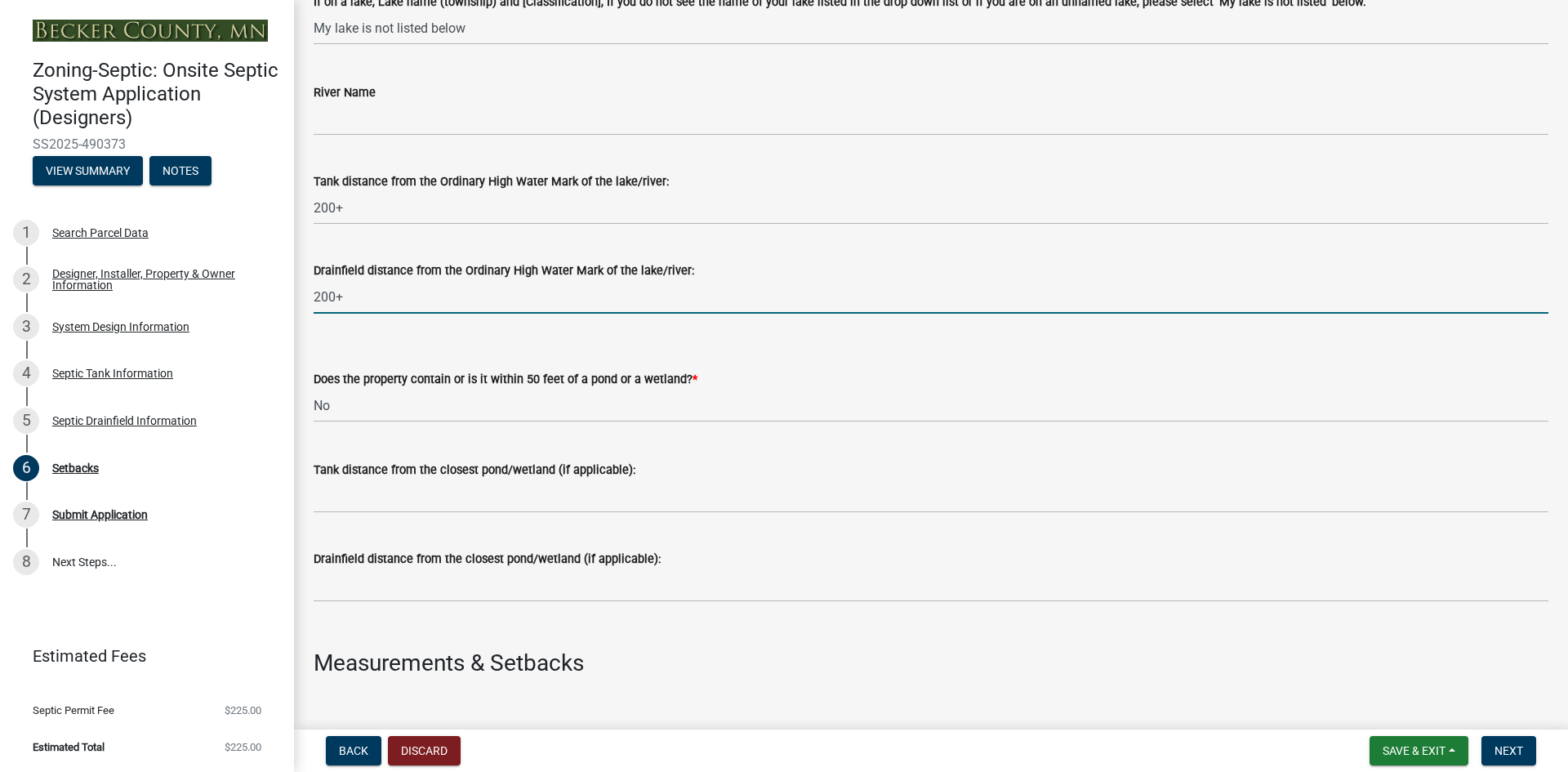
drag, startPoint x: 439, startPoint y: 632, endPoint x: 834, endPoint y: 282, distance: 527.8
click at [834, 281] on input "200+" at bounding box center [931, 296] width 1235 height 33
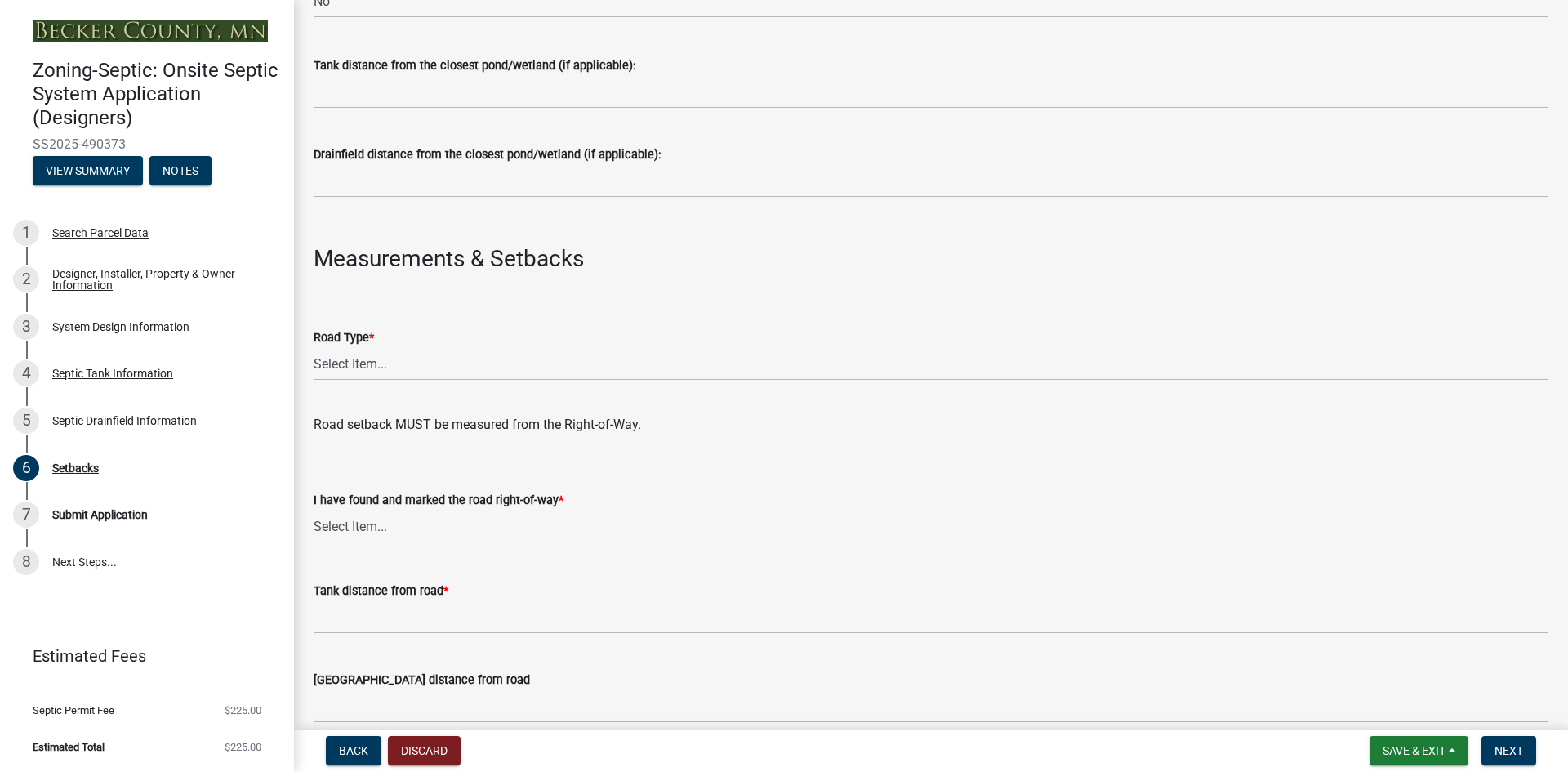
scroll to position [735, 0]
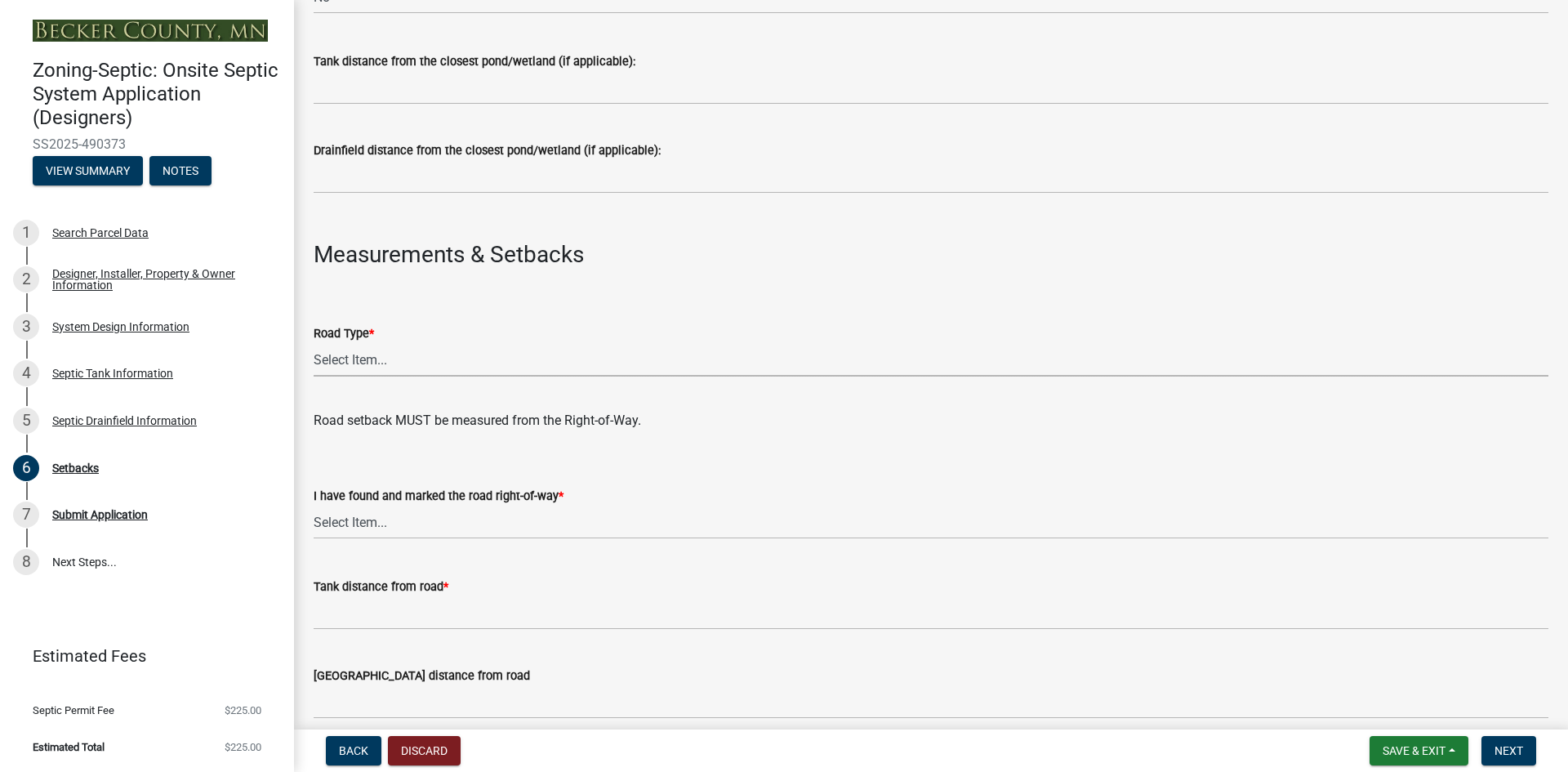
click at [364, 356] on select "Select Item... State County Public / Township Private Easement [GEOGRAPHIC_DATA]" at bounding box center [931, 359] width 1235 height 33
click at [314, 343] on select "Select Item... State County Public / Township Private Easement [GEOGRAPHIC_DATA]" at bounding box center [931, 359] width 1235 height 33
select select "21af9b93-f494-48c6-91ae-235d36c6c939"
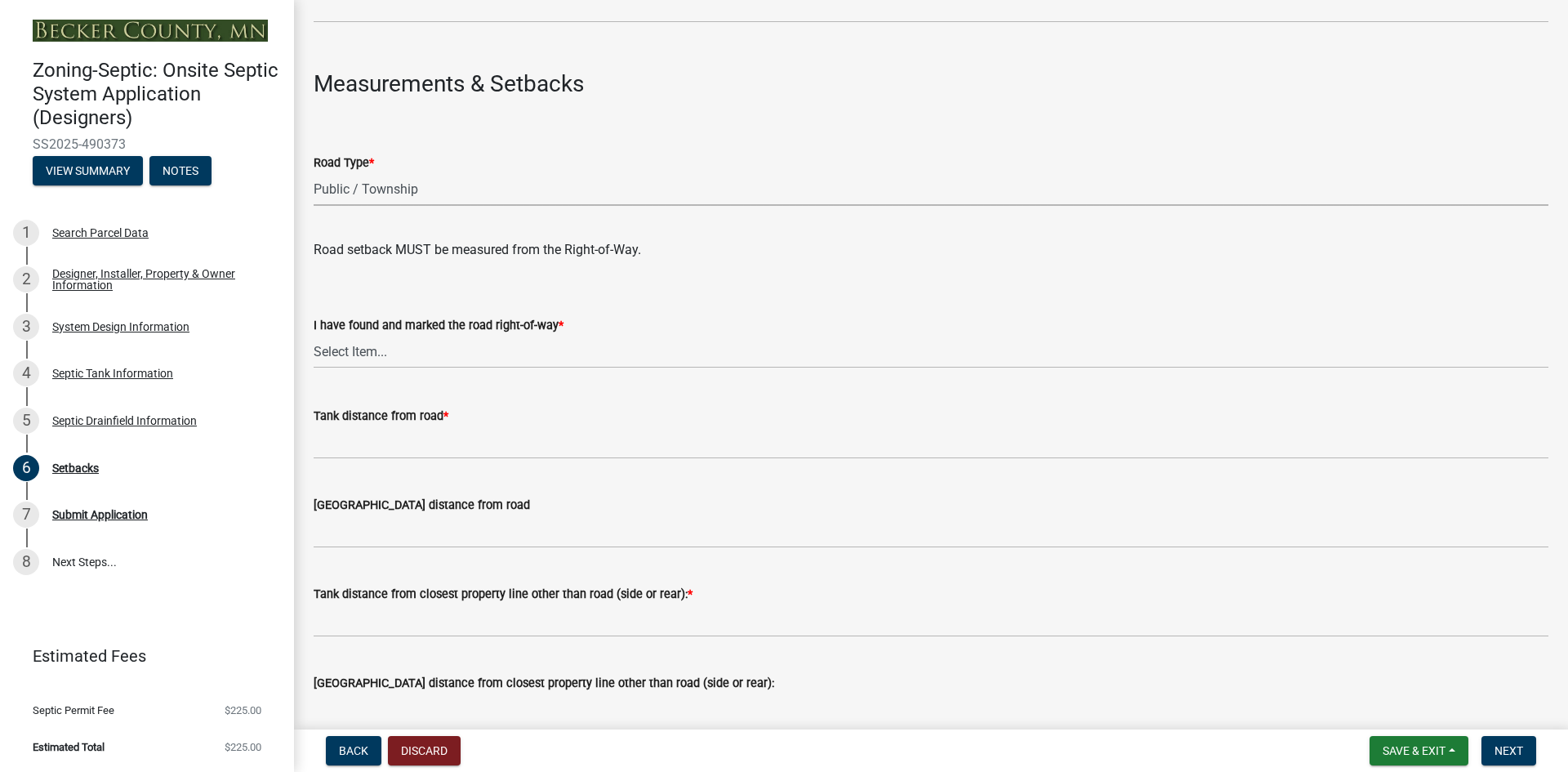
scroll to position [899, 0]
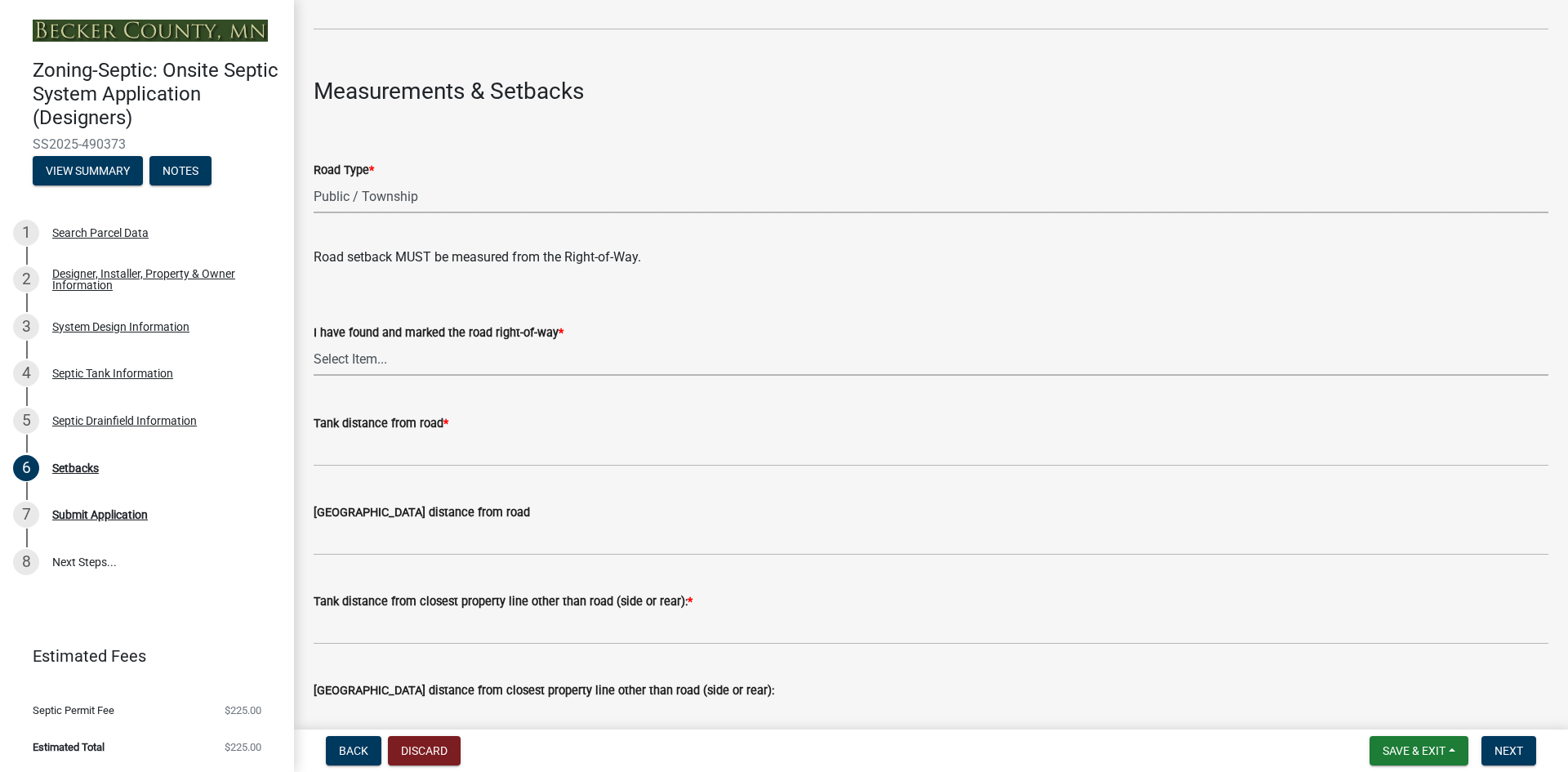
click at [343, 358] on select "Select Item... Yes No" at bounding box center [931, 358] width 1235 height 33
click at [314, 342] on select "Select Item... Yes No" at bounding box center [931, 358] width 1235 height 33
select select "a3ce498e-f8b1-44e2-889e-c4968ac74b5a"
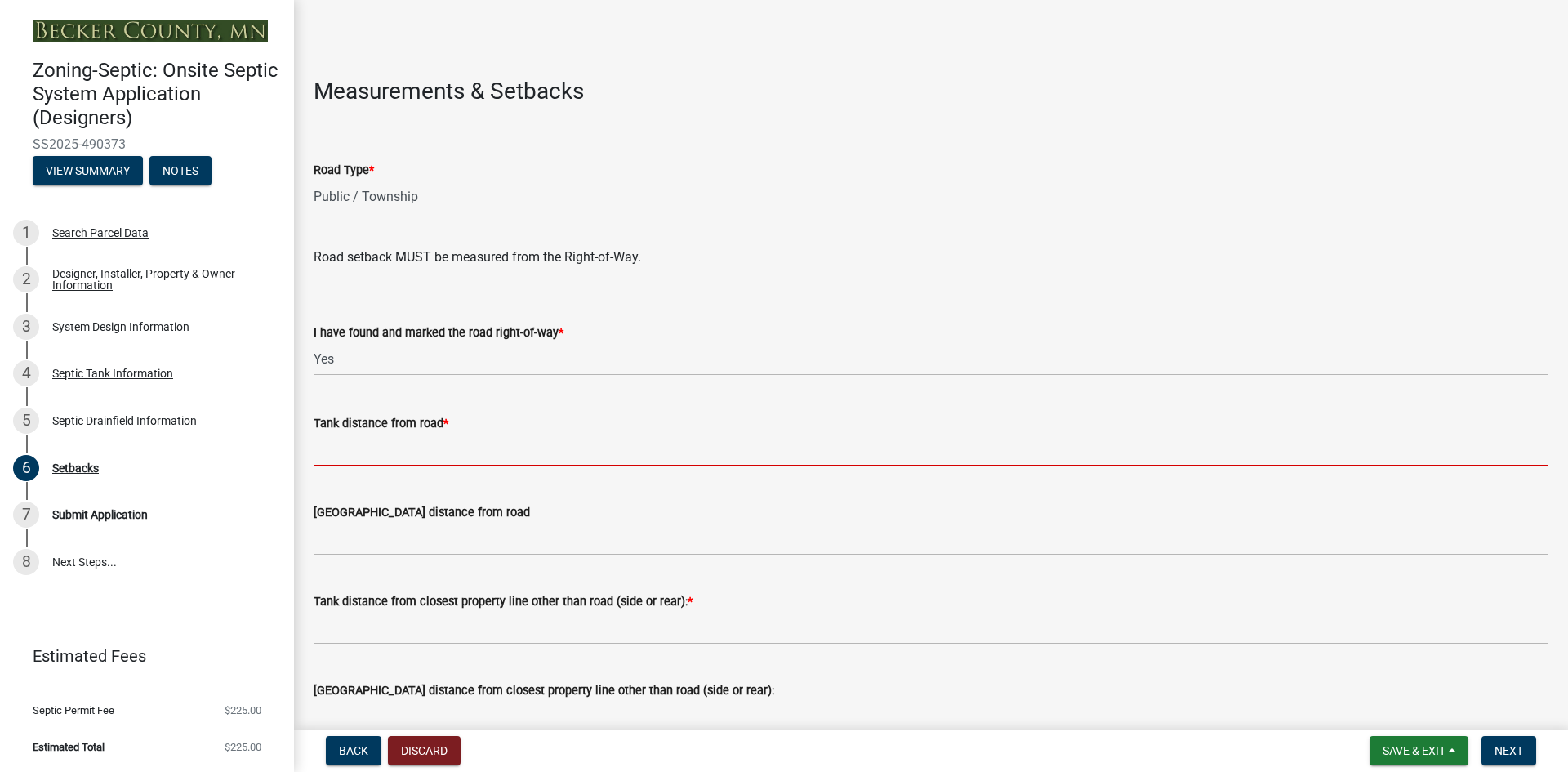
click at [386, 448] on input "Tank distance from road *" at bounding box center [931, 449] width 1235 height 33
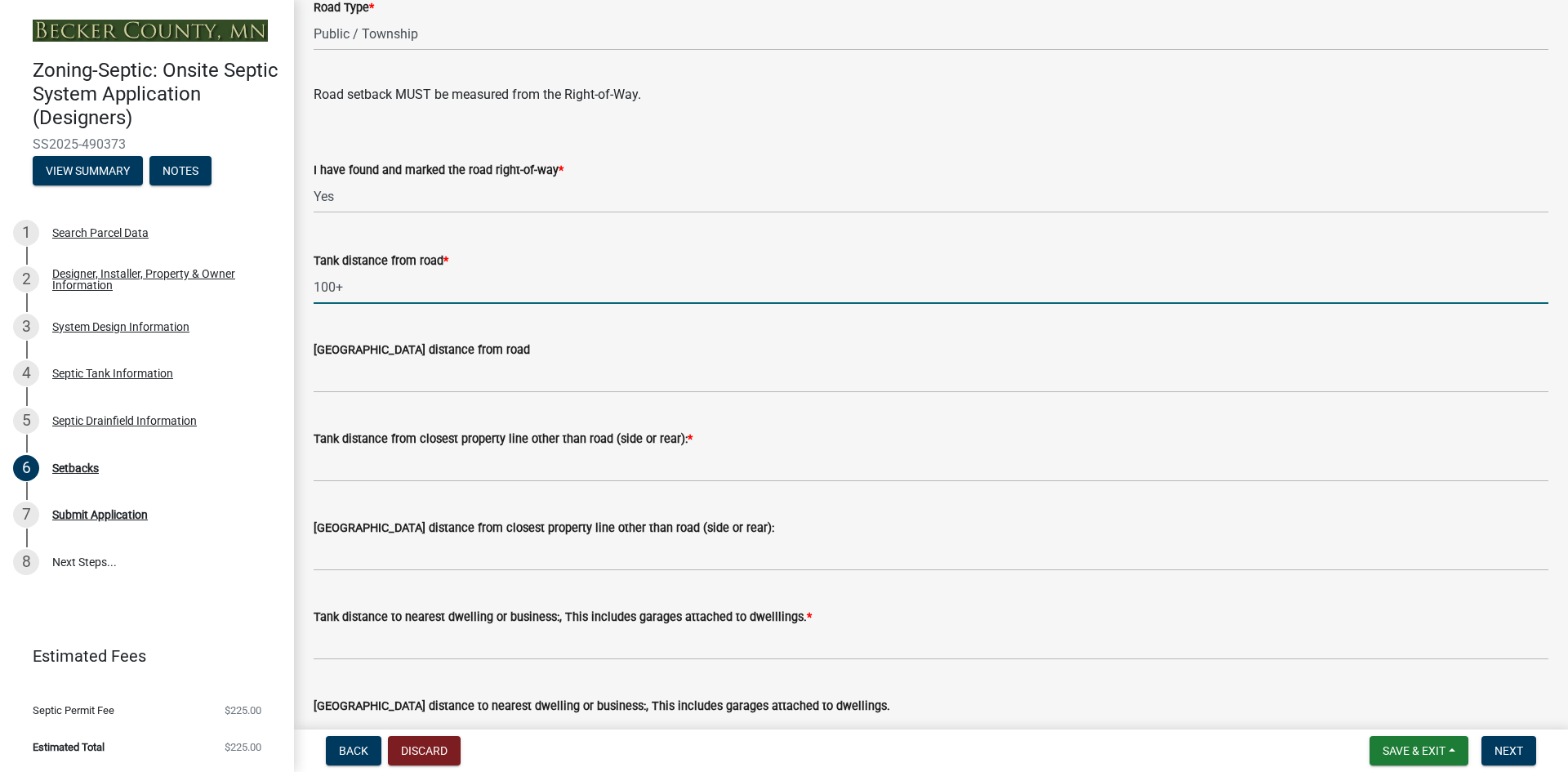
scroll to position [1062, 0]
type input "100+"
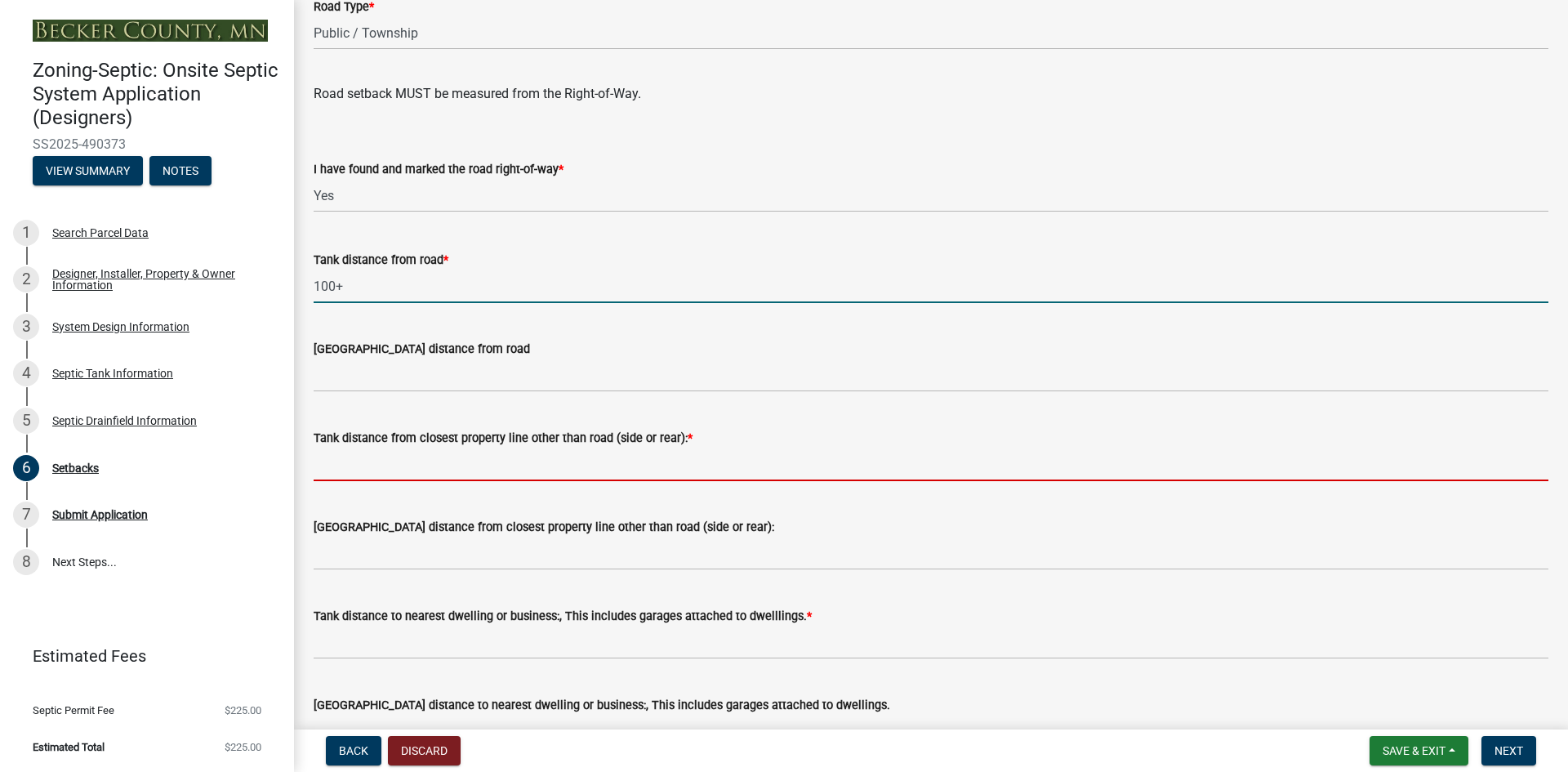
click at [363, 475] on input "Tank distance from closest property line other than road (side or rear): *" at bounding box center [931, 464] width 1235 height 33
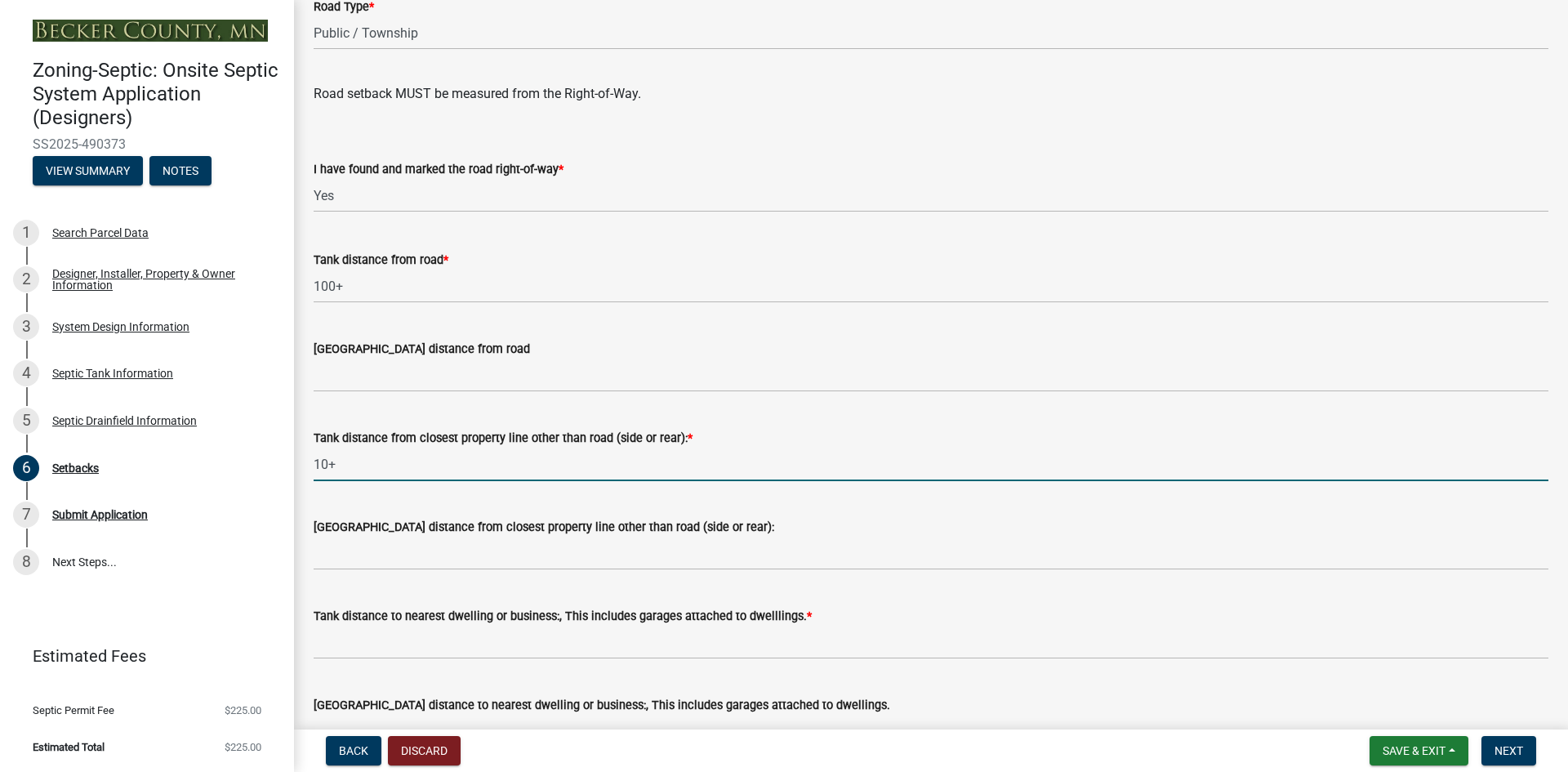
type input "10+"
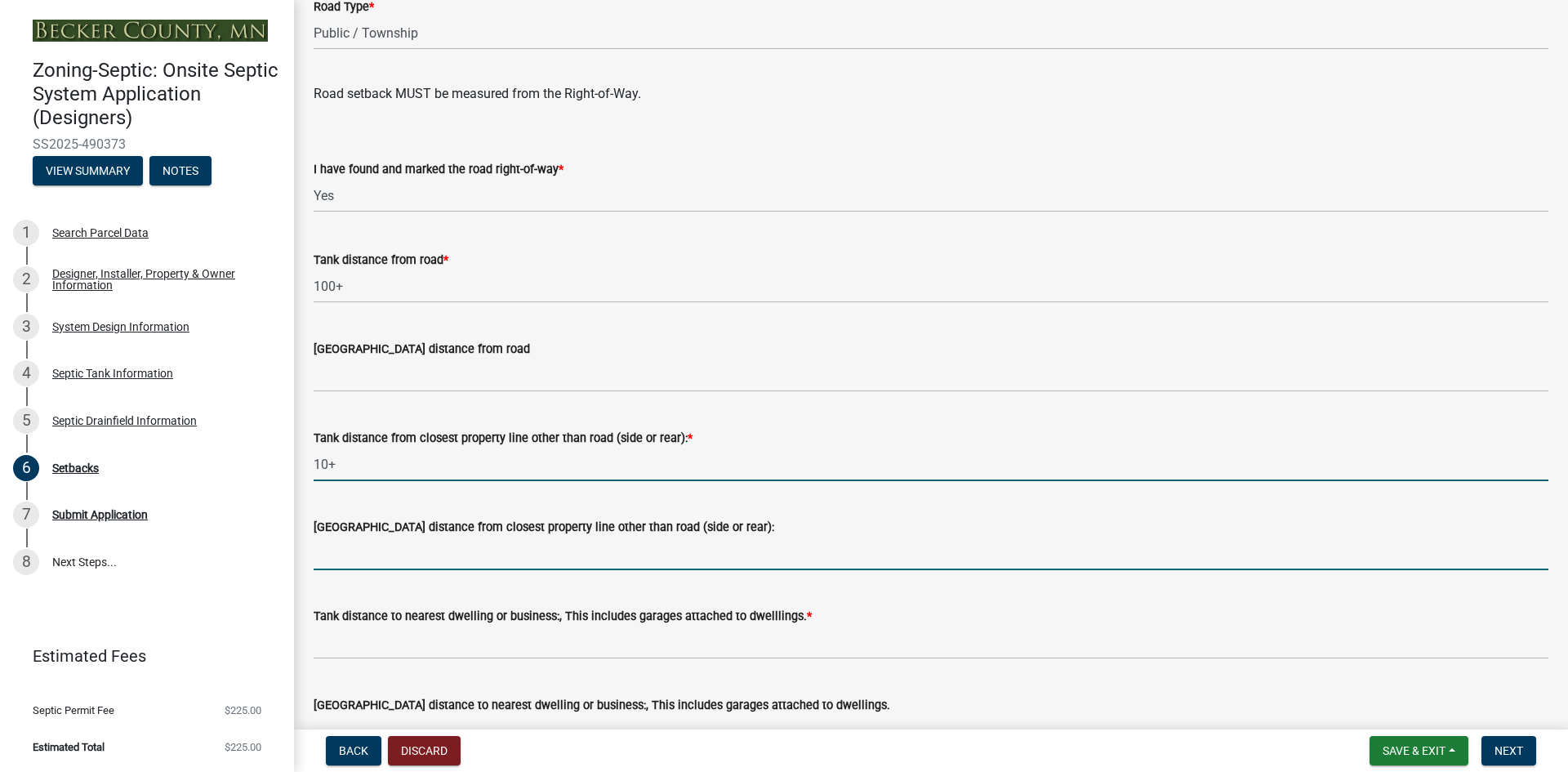
click at [352, 546] on input "[GEOGRAPHIC_DATA] distance from closest property line other than road (side or …" at bounding box center [931, 553] width 1235 height 33
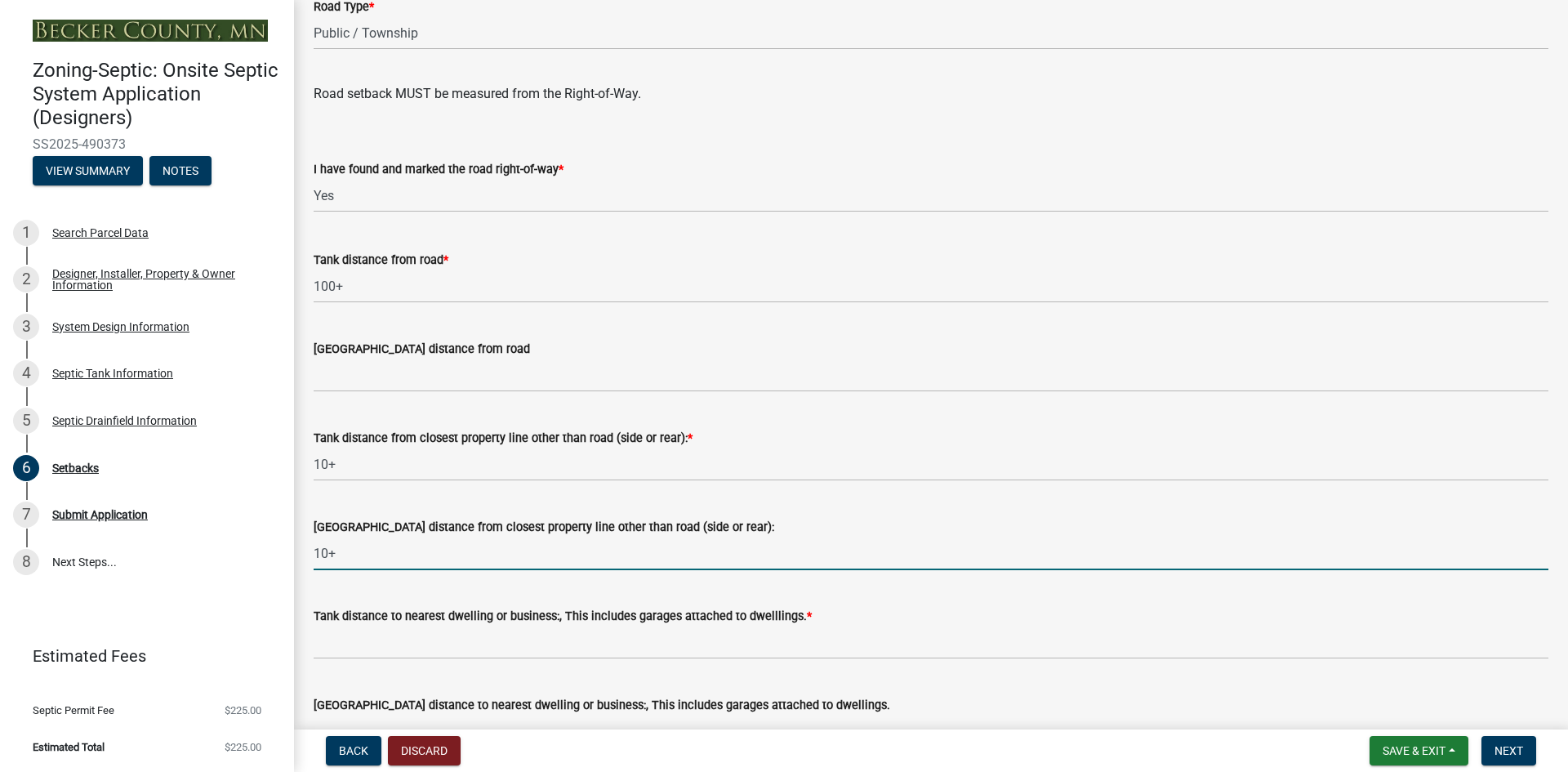
type input "10+"
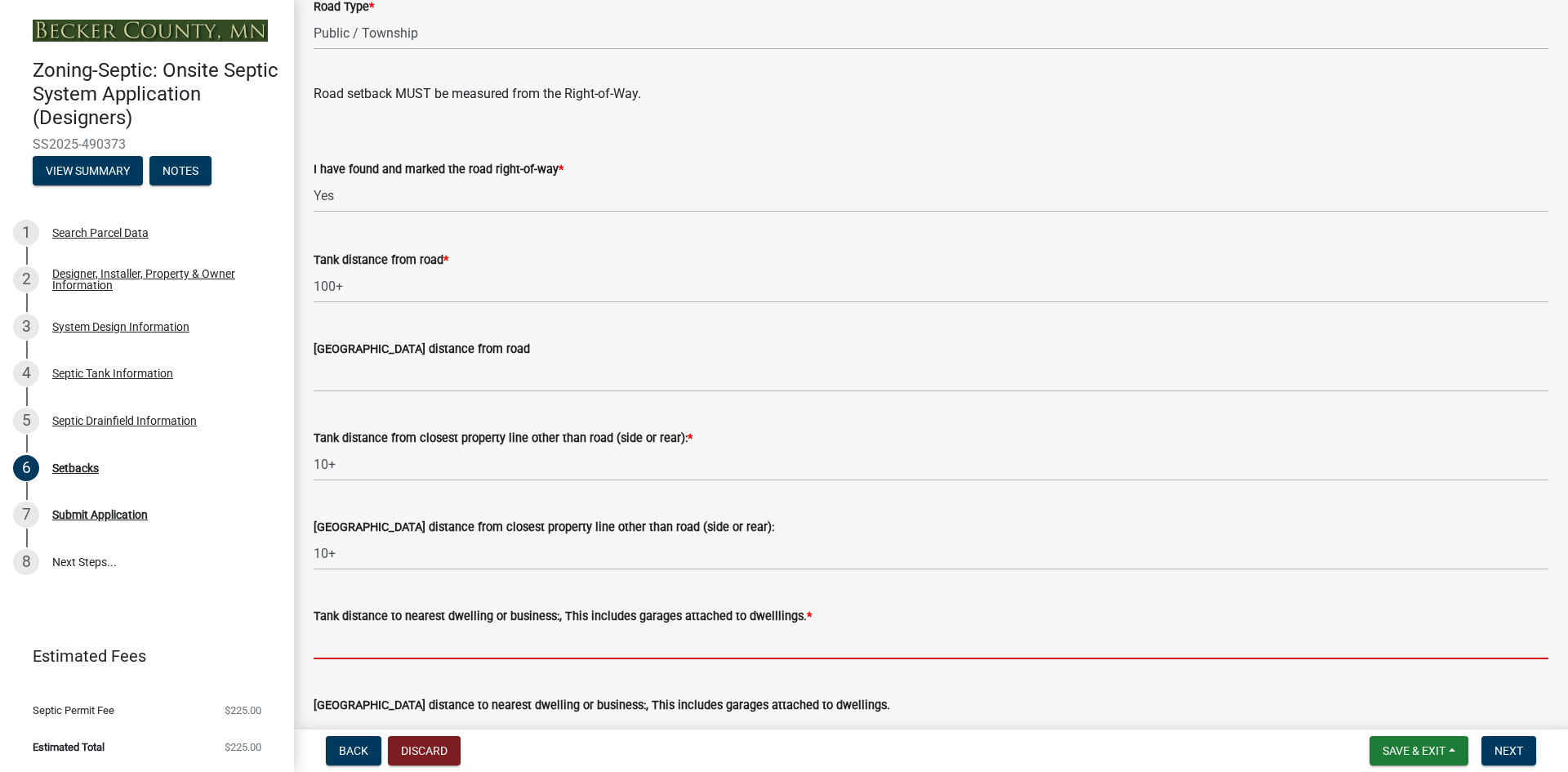
click at [347, 658] on input "Tank distance to nearest dwelling or business:, This includes garages attached …" at bounding box center [931, 643] width 1235 height 33
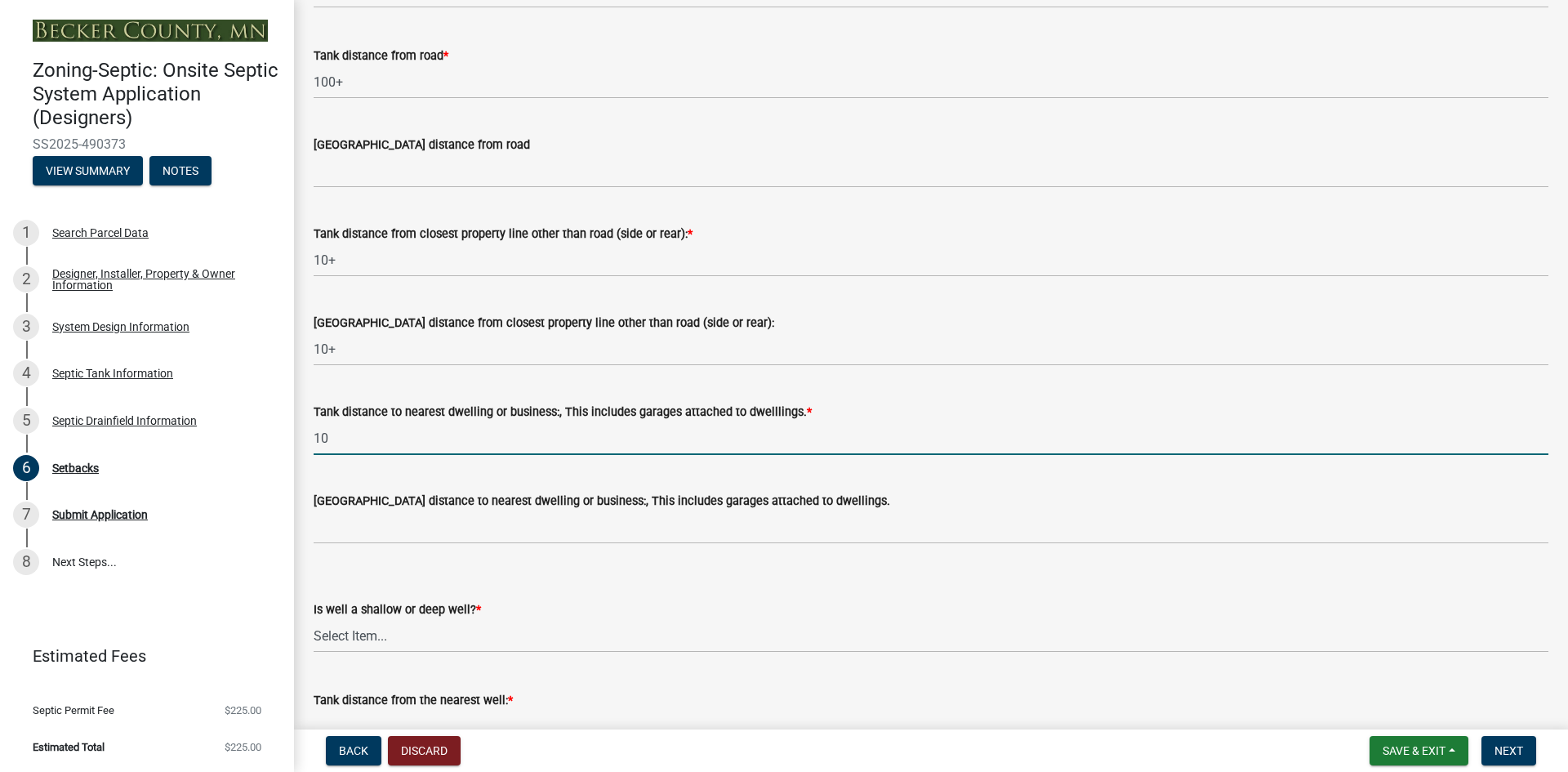
scroll to position [1307, 0]
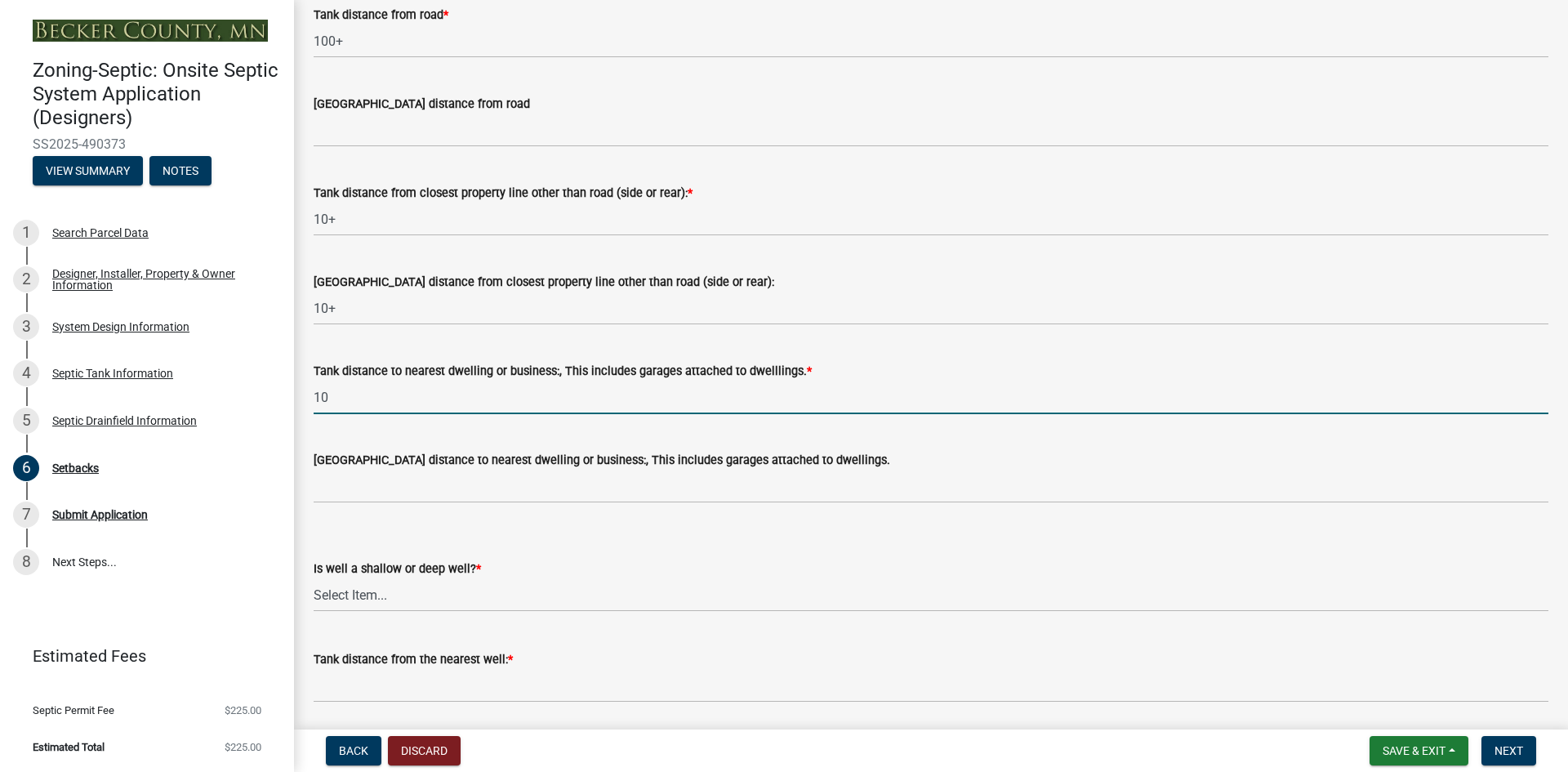
type input "10"
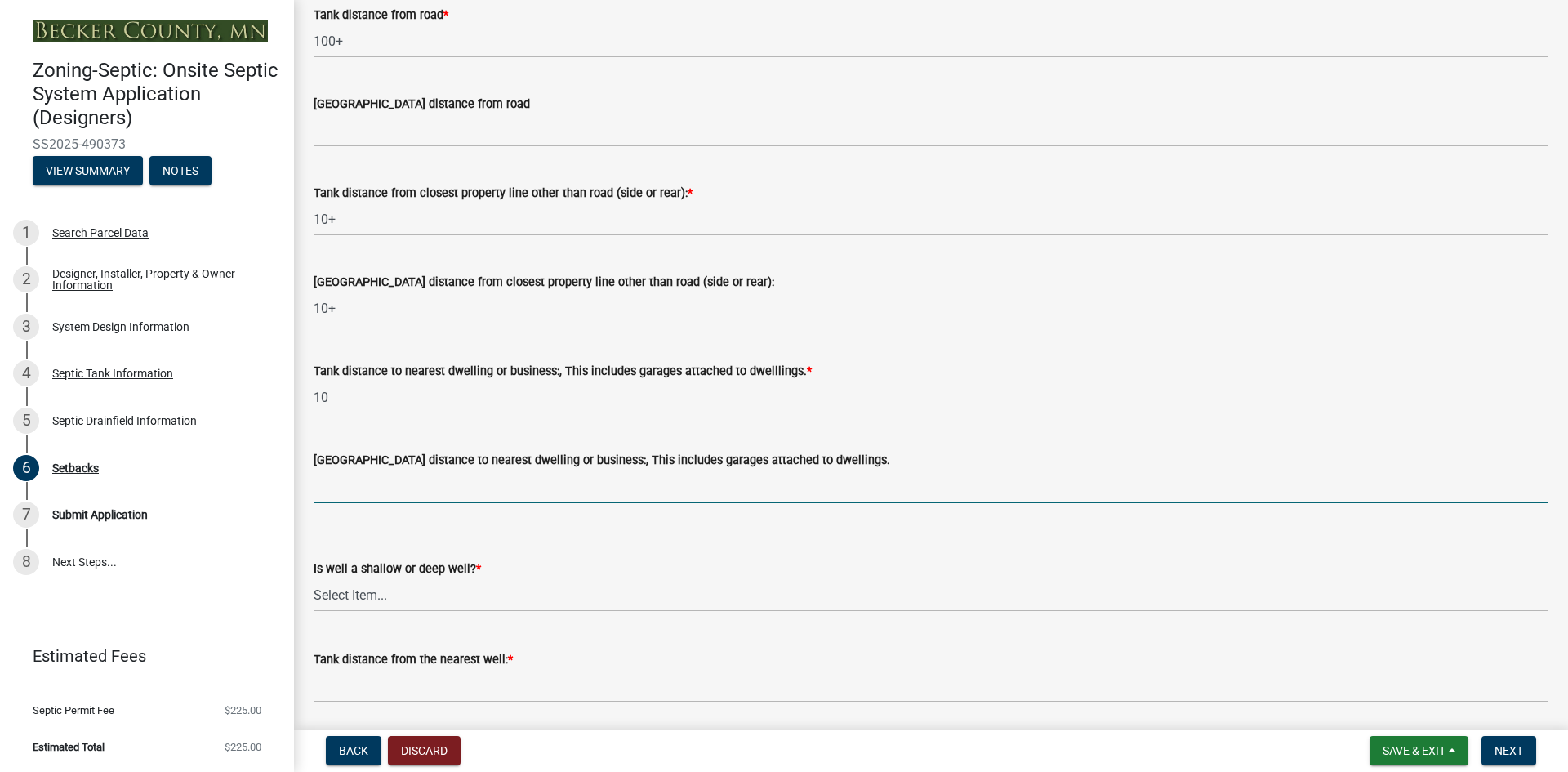
click at [351, 487] on input "[GEOGRAPHIC_DATA] distance to nearest dwelling or business:, This includes gara…" at bounding box center [931, 486] width 1235 height 33
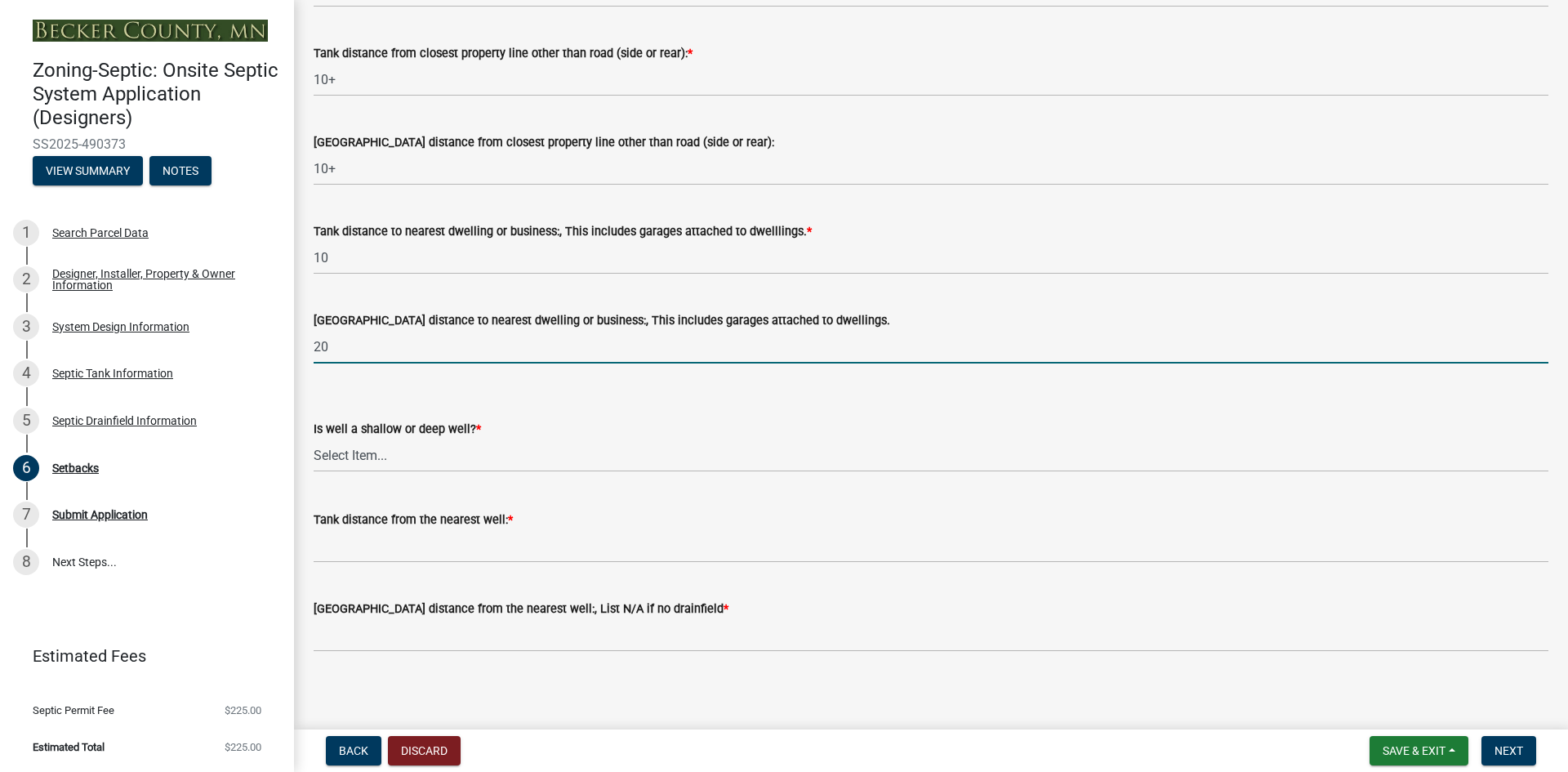
scroll to position [1452, 0]
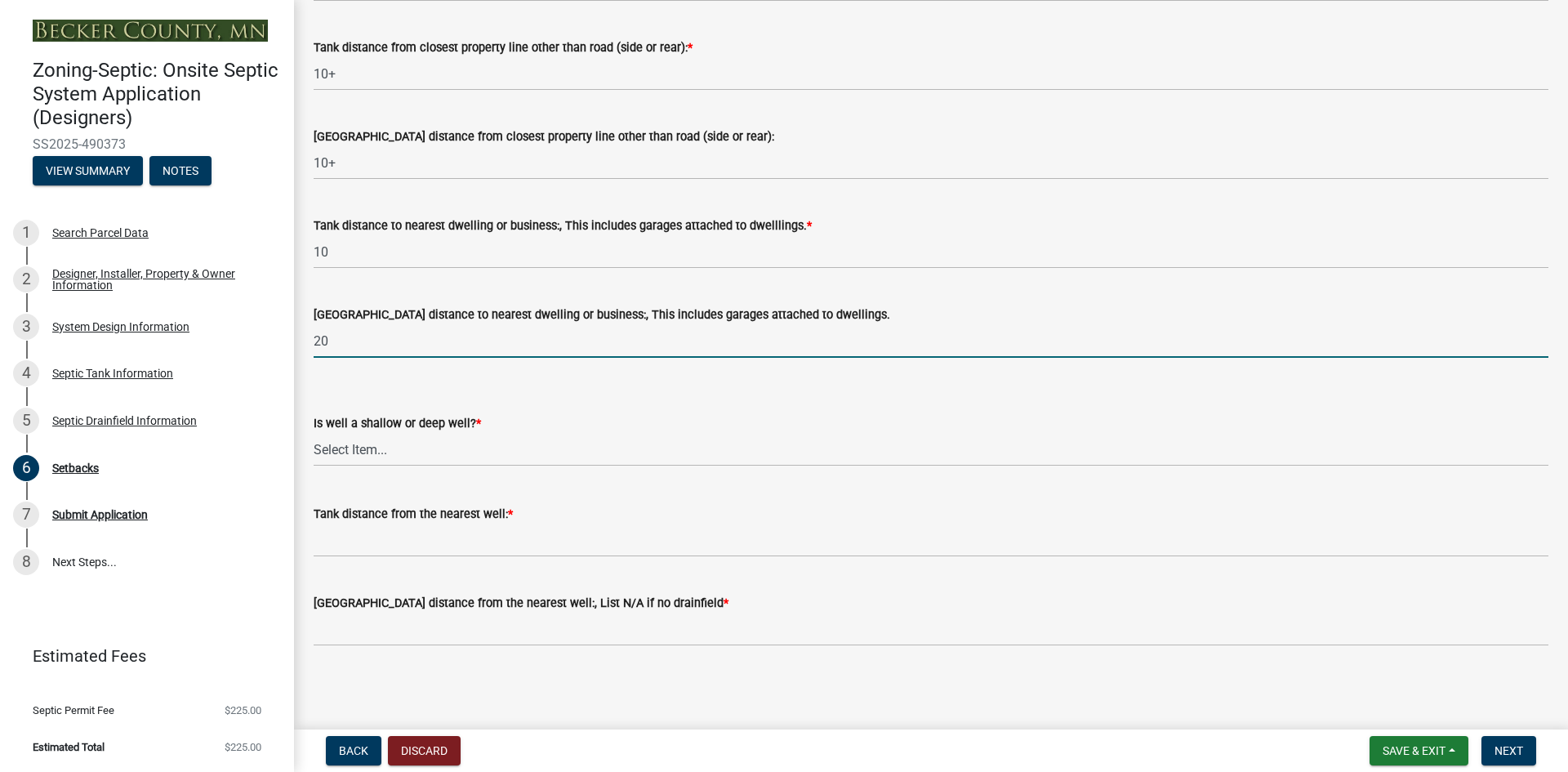
type input "20"
click at [345, 443] on select "Select Item... Deep Well Shallow Well No Well - Connected or to be connected to…" at bounding box center [931, 449] width 1235 height 33
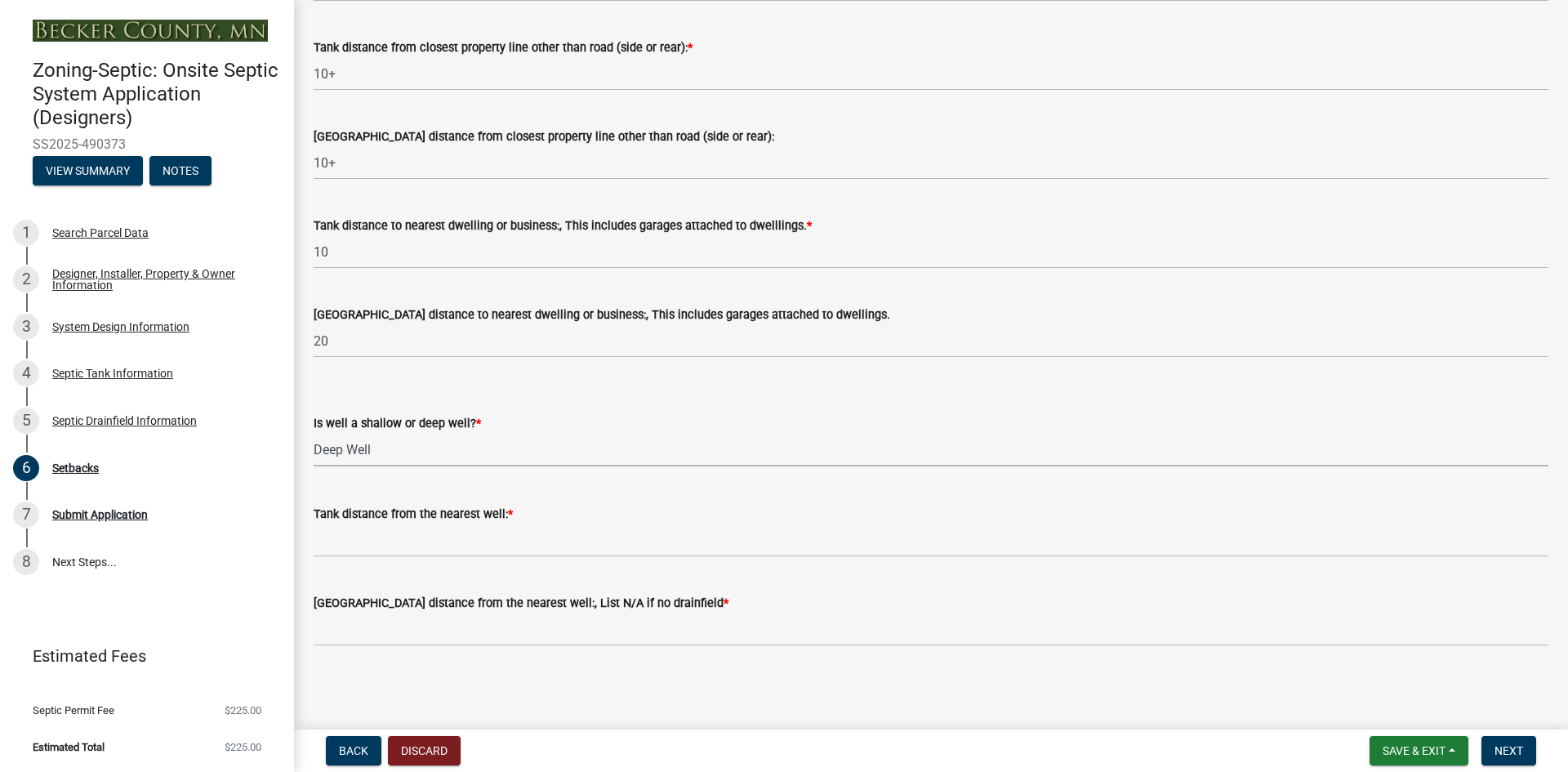
click at [314, 433] on select "Select Item... Deep Well Shallow Well No Well - Connected or to be connected to…" at bounding box center [931, 449] width 1235 height 33
select select "cf78f1da-f066-4305-88a2-864abad1fa52"
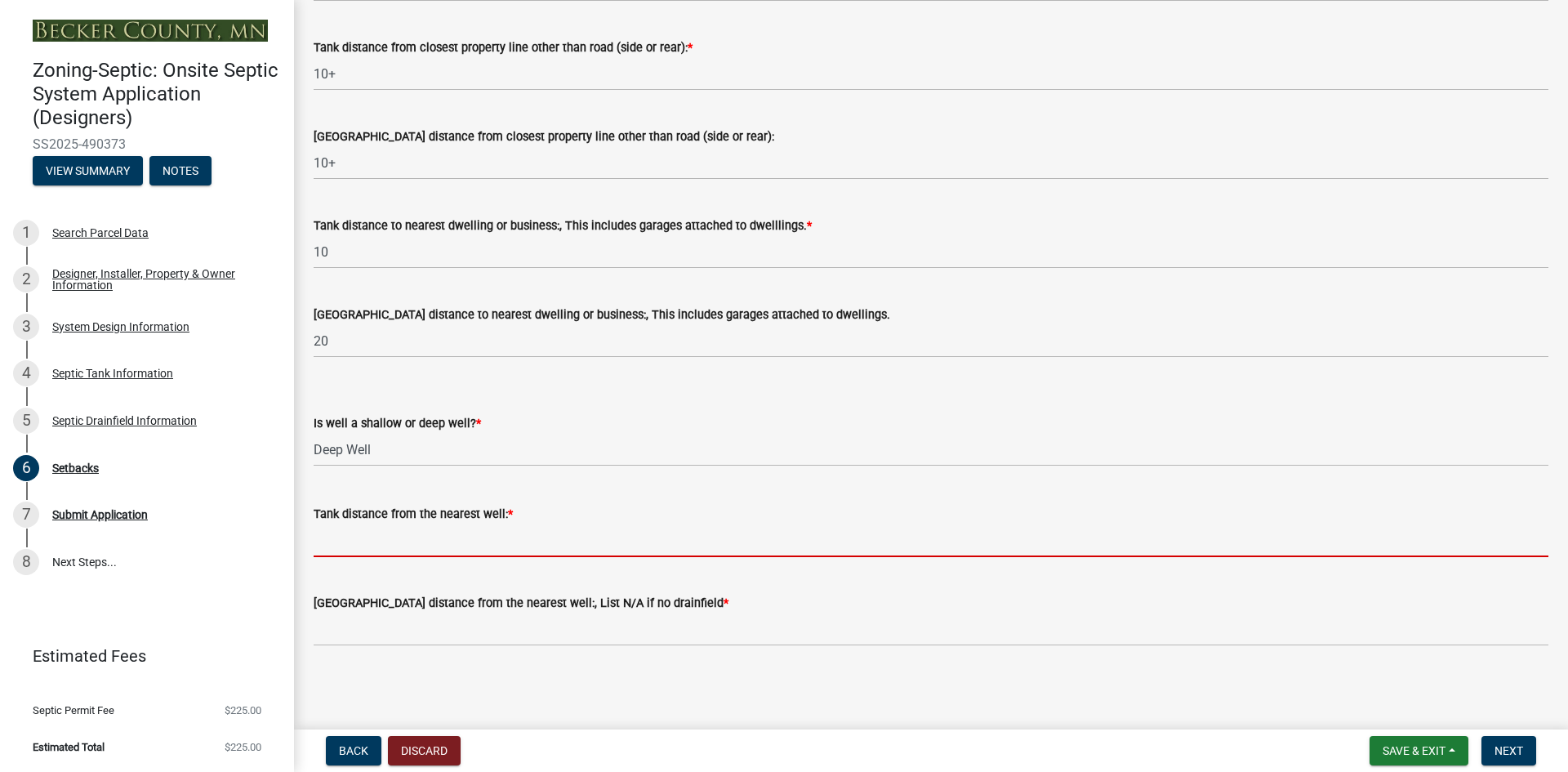
click at [378, 539] on input "Tank distance from the nearest well: *" at bounding box center [931, 540] width 1235 height 33
drag, startPoint x: 379, startPoint y: 538, endPoint x: 545, endPoint y: 551, distance: 166.5
click at [545, 551] on input "Tank distance from the nearest well: *" at bounding box center [931, 540] width 1235 height 33
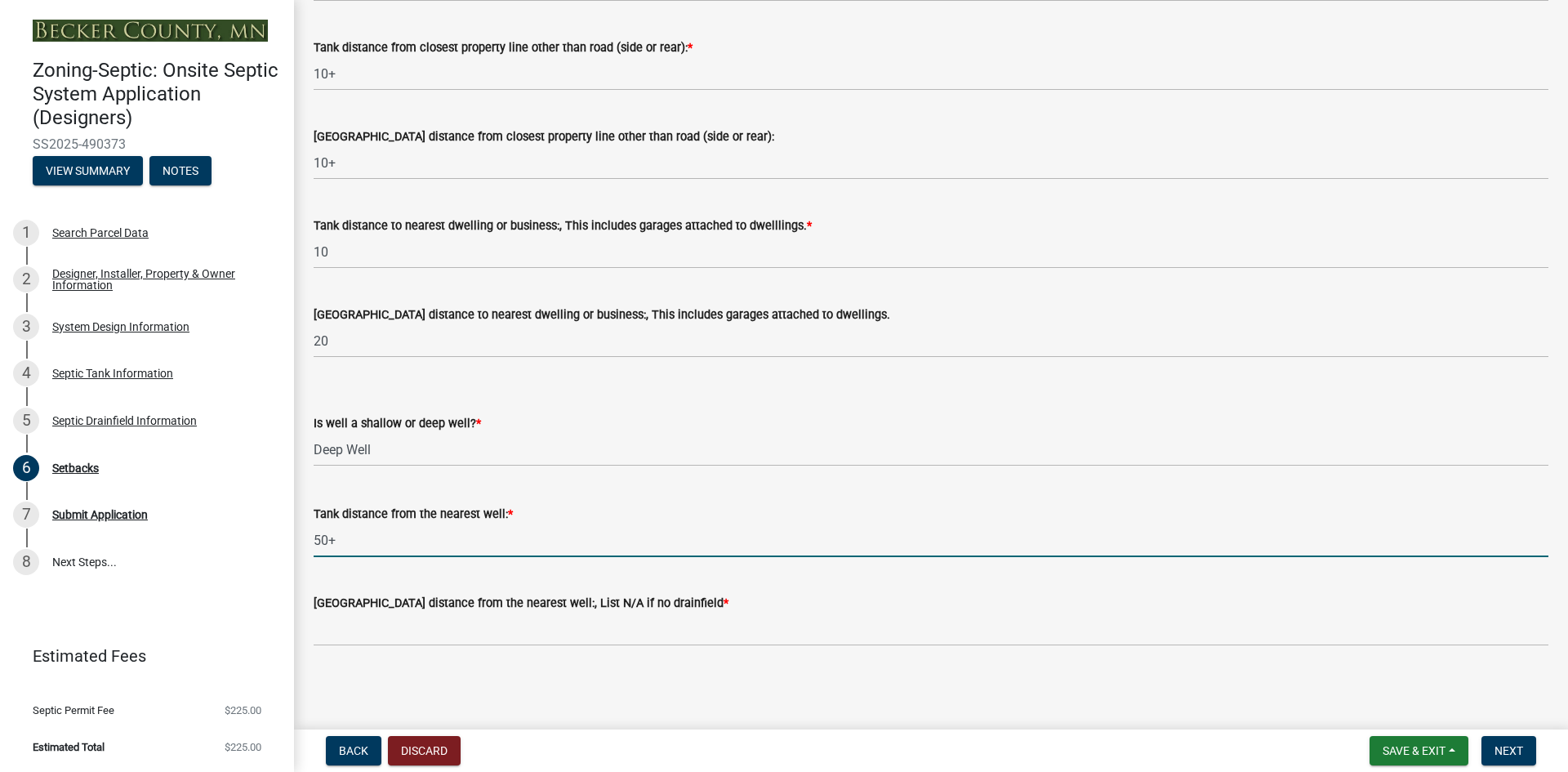
type input "50+"
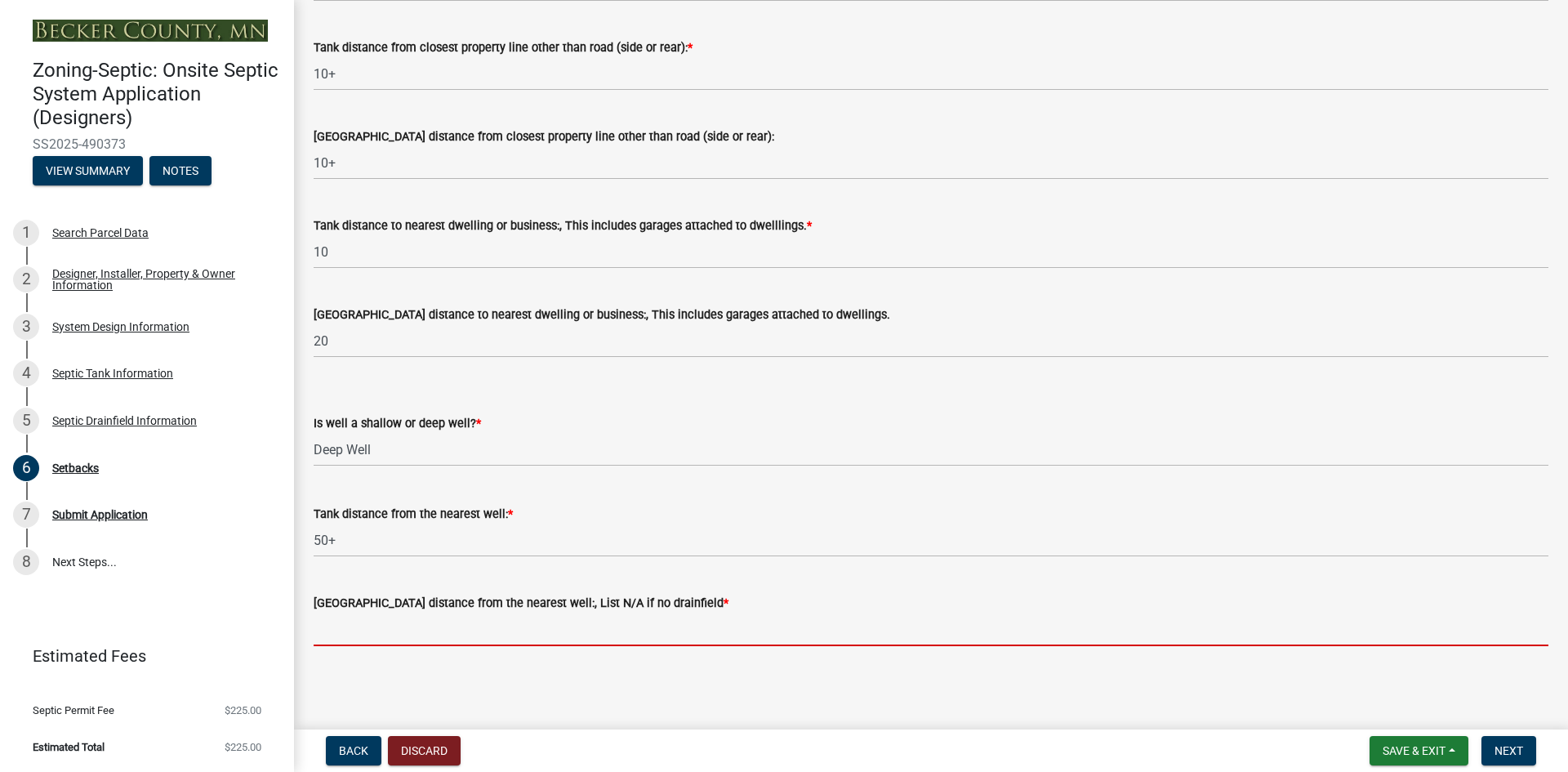
click at [324, 630] on input "[GEOGRAPHIC_DATA] distance from the nearest well:, List N/A if no drainfield *" at bounding box center [931, 629] width 1235 height 33
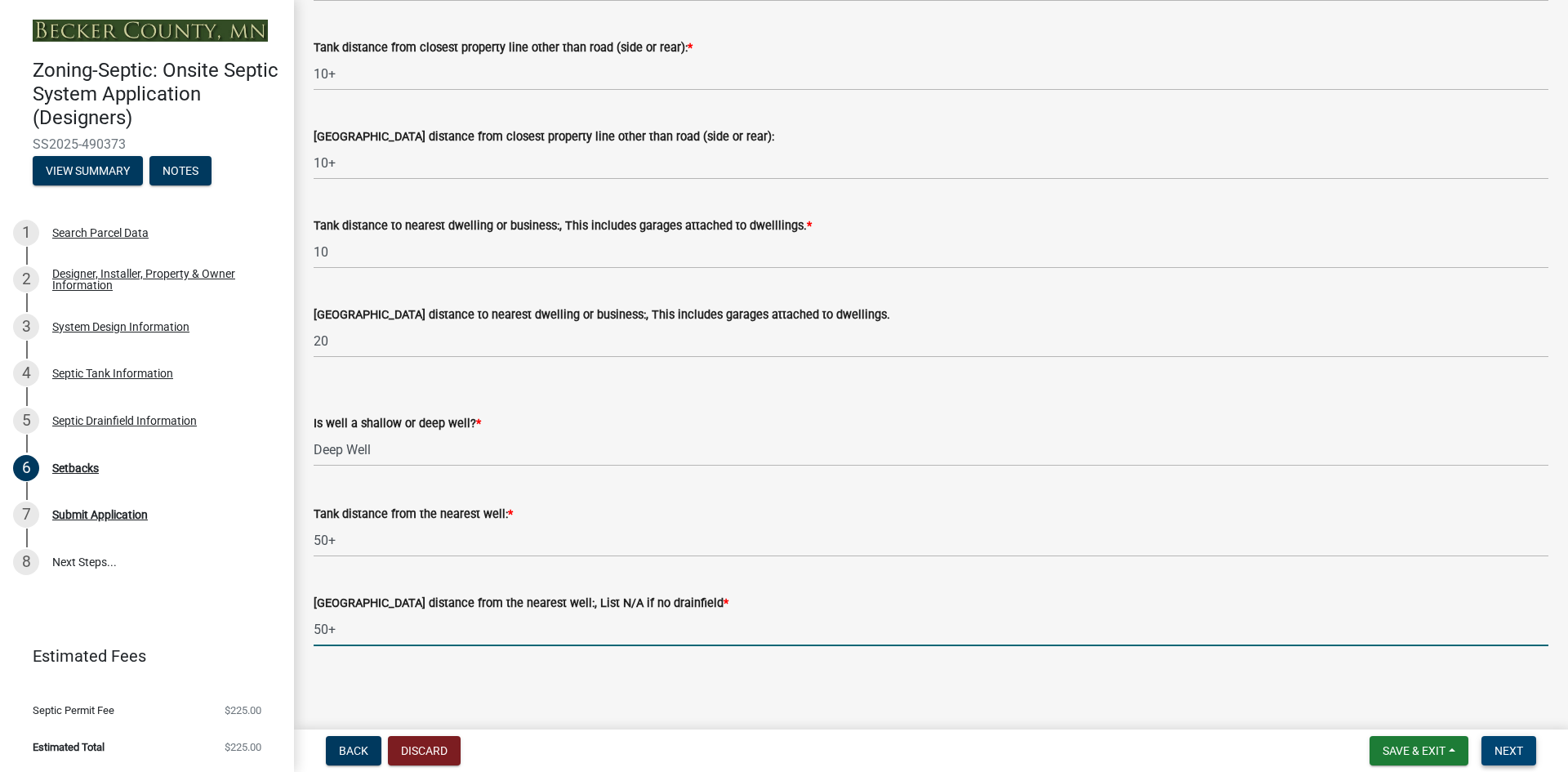
type input "50+"
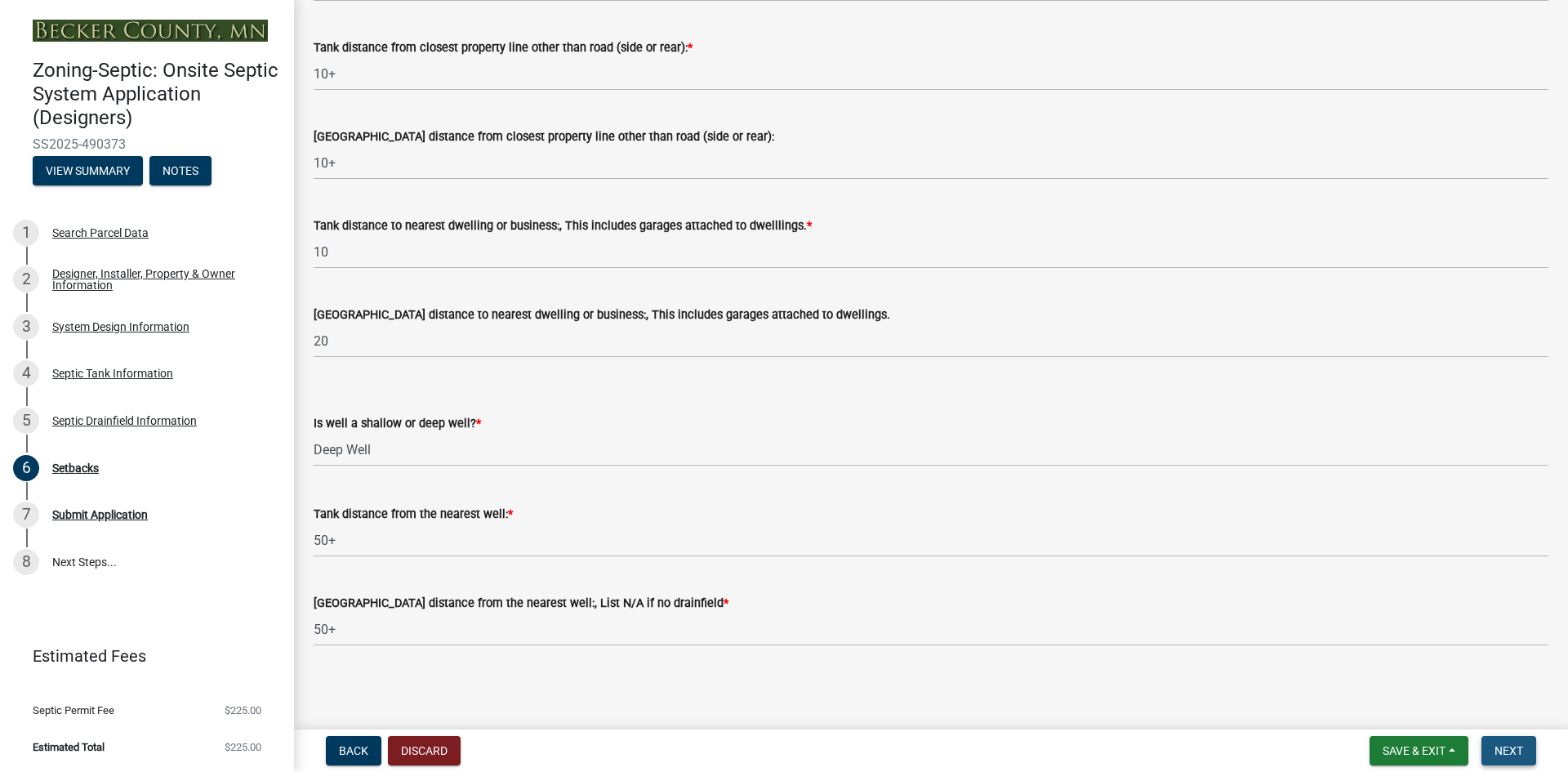
click at [1513, 750] on span "Next" at bounding box center [1509, 750] width 29 height 13
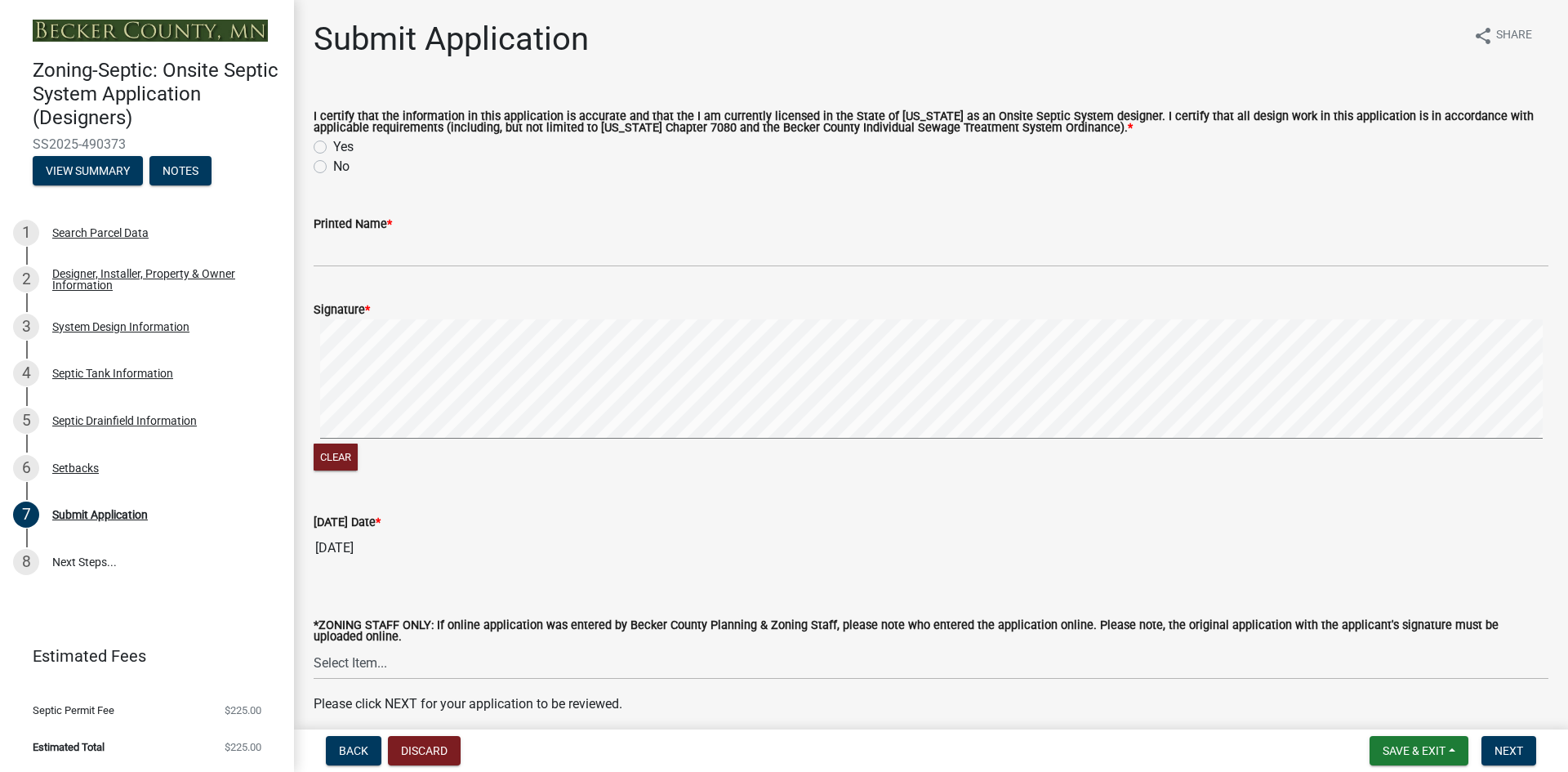
click at [333, 149] on label "Yes" at bounding box center [343, 147] width 20 height 19
click at [333, 148] on input "Yes" at bounding box center [338, 143] width 10 height 10
radio input "true"
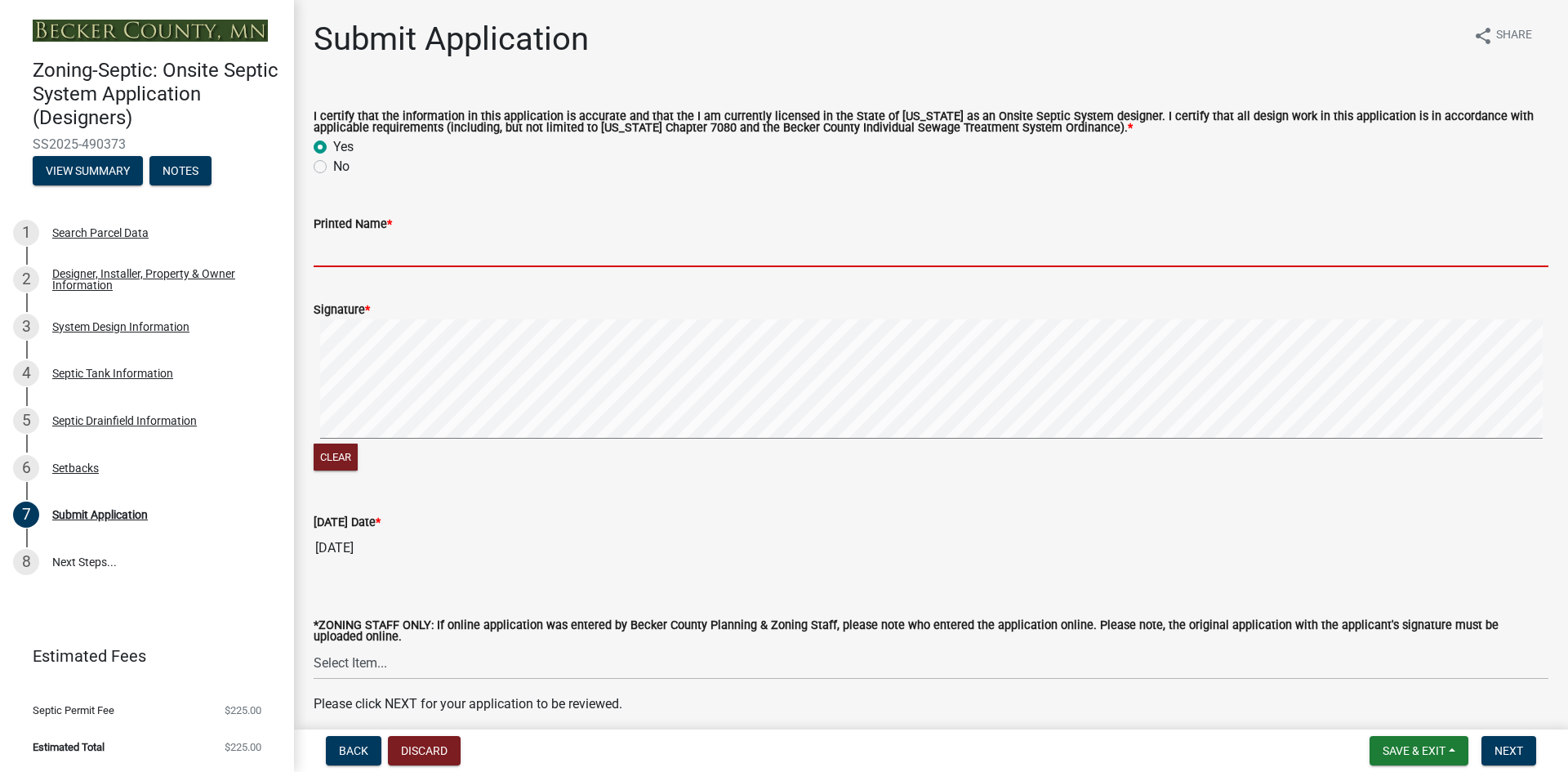
click at [354, 249] on input "Printed Name *" at bounding box center [931, 250] width 1235 height 33
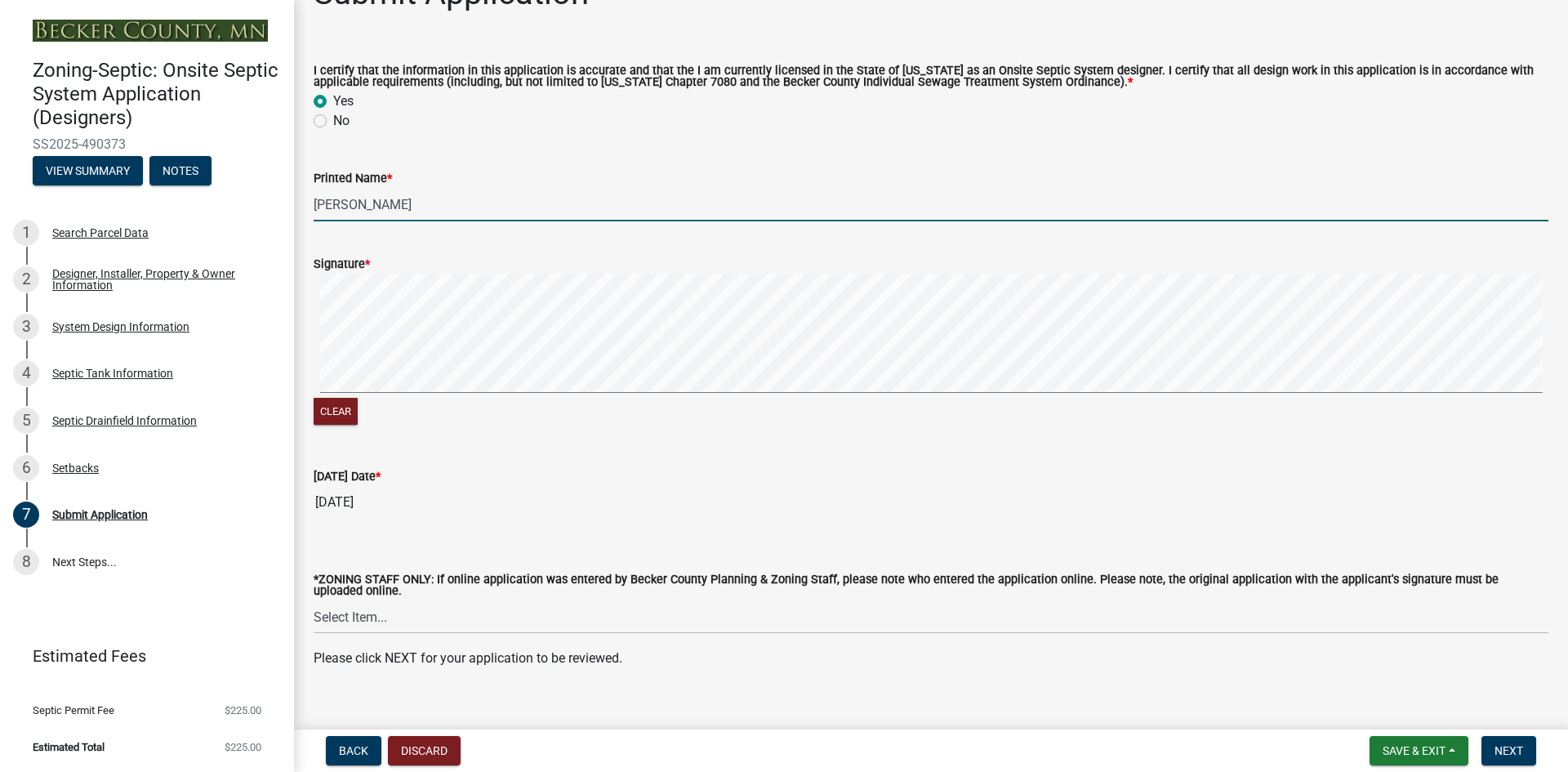
scroll to position [69, 0]
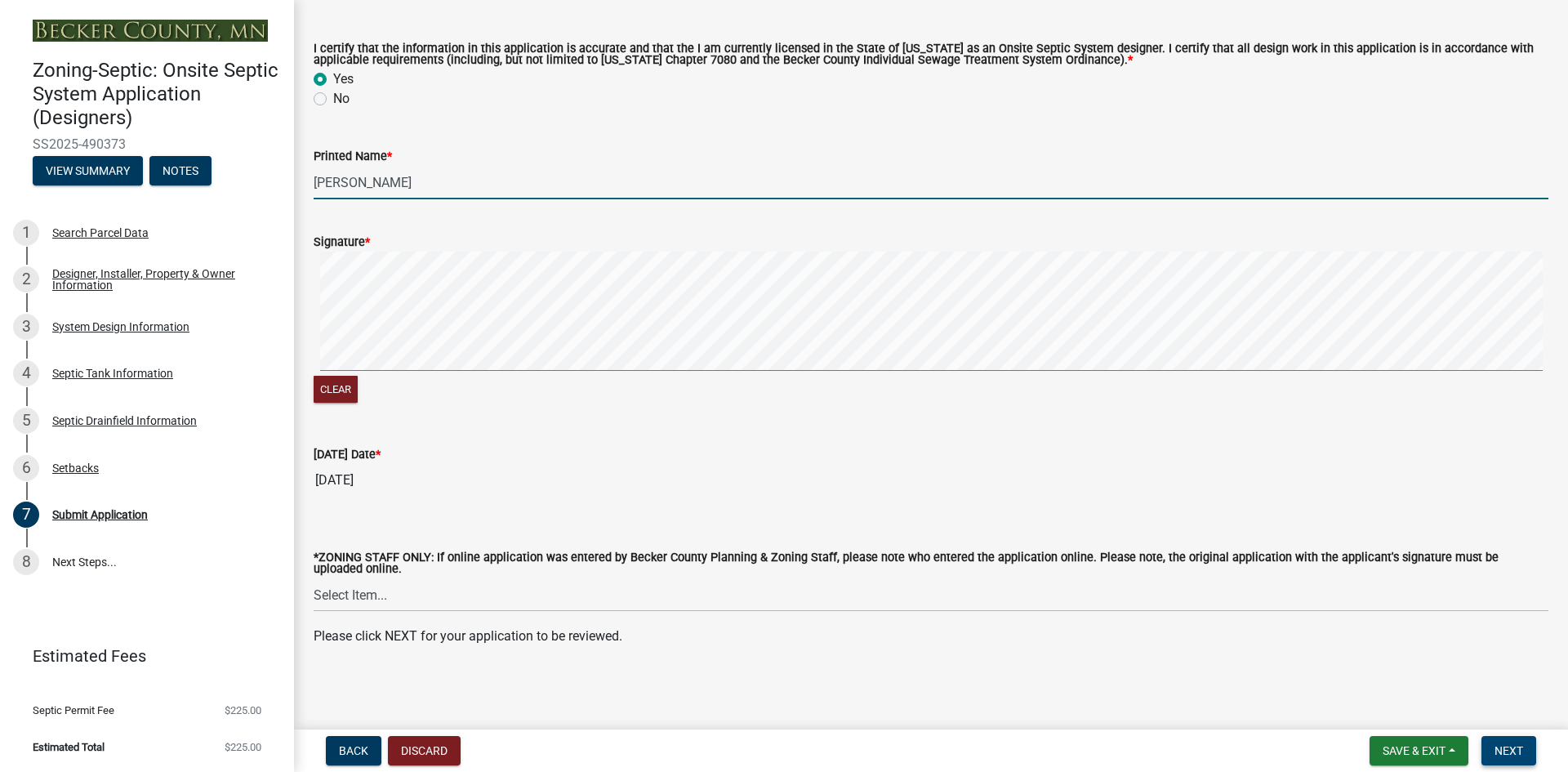
type input "[PERSON_NAME]"
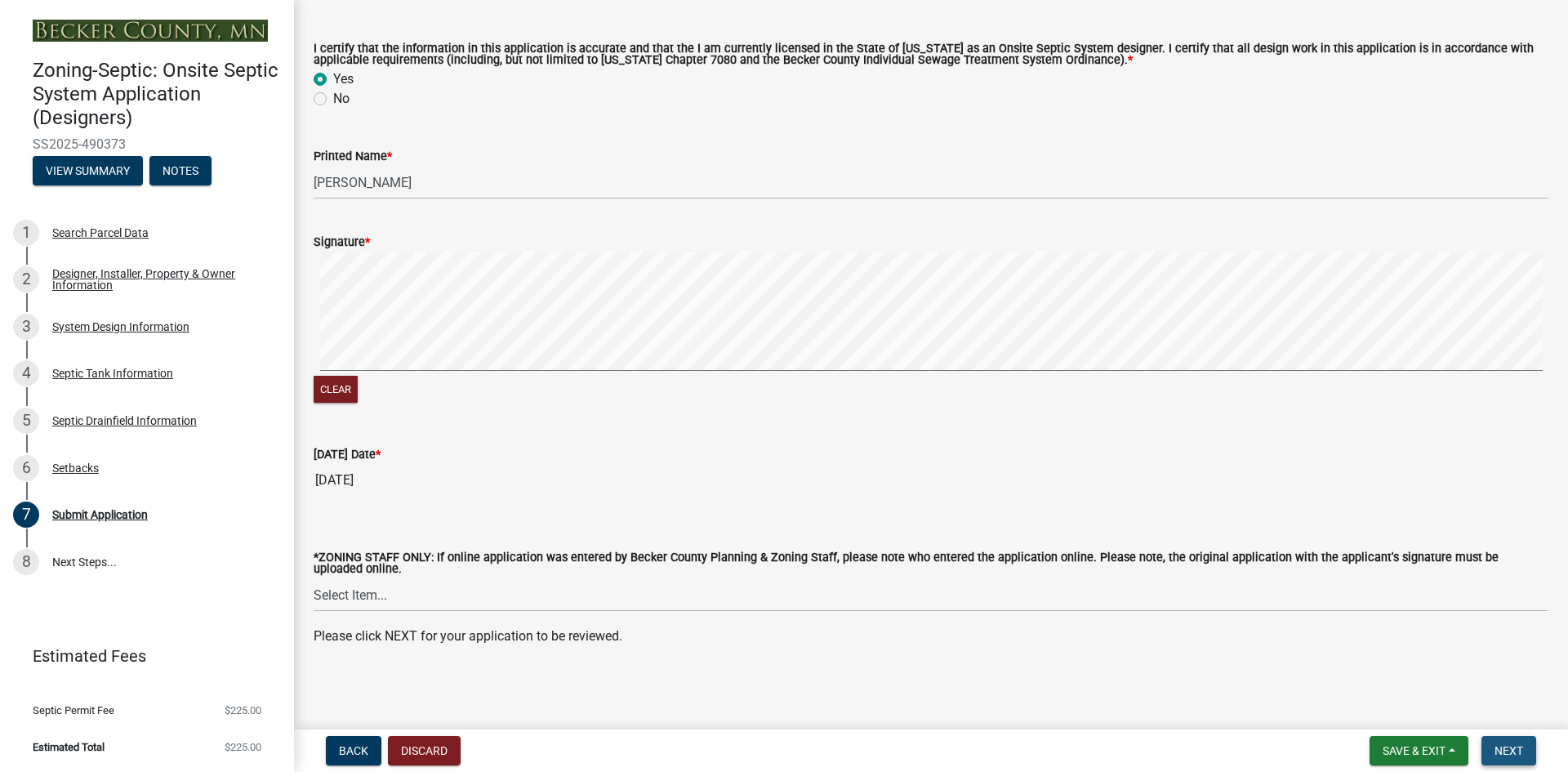
click at [1523, 750] on span "Next" at bounding box center [1509, 750] width 29 height 13
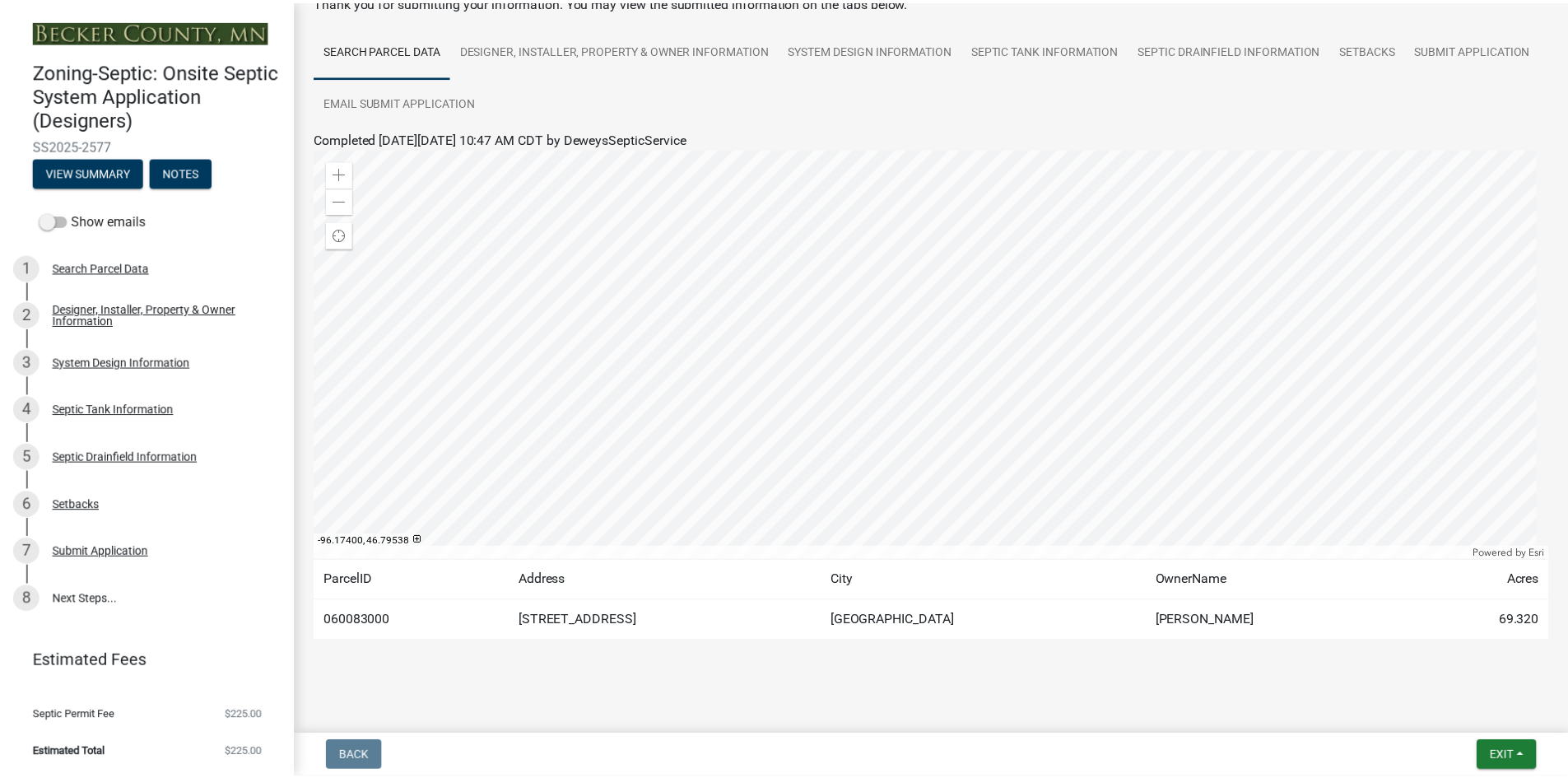
scroll to position [109, 0]
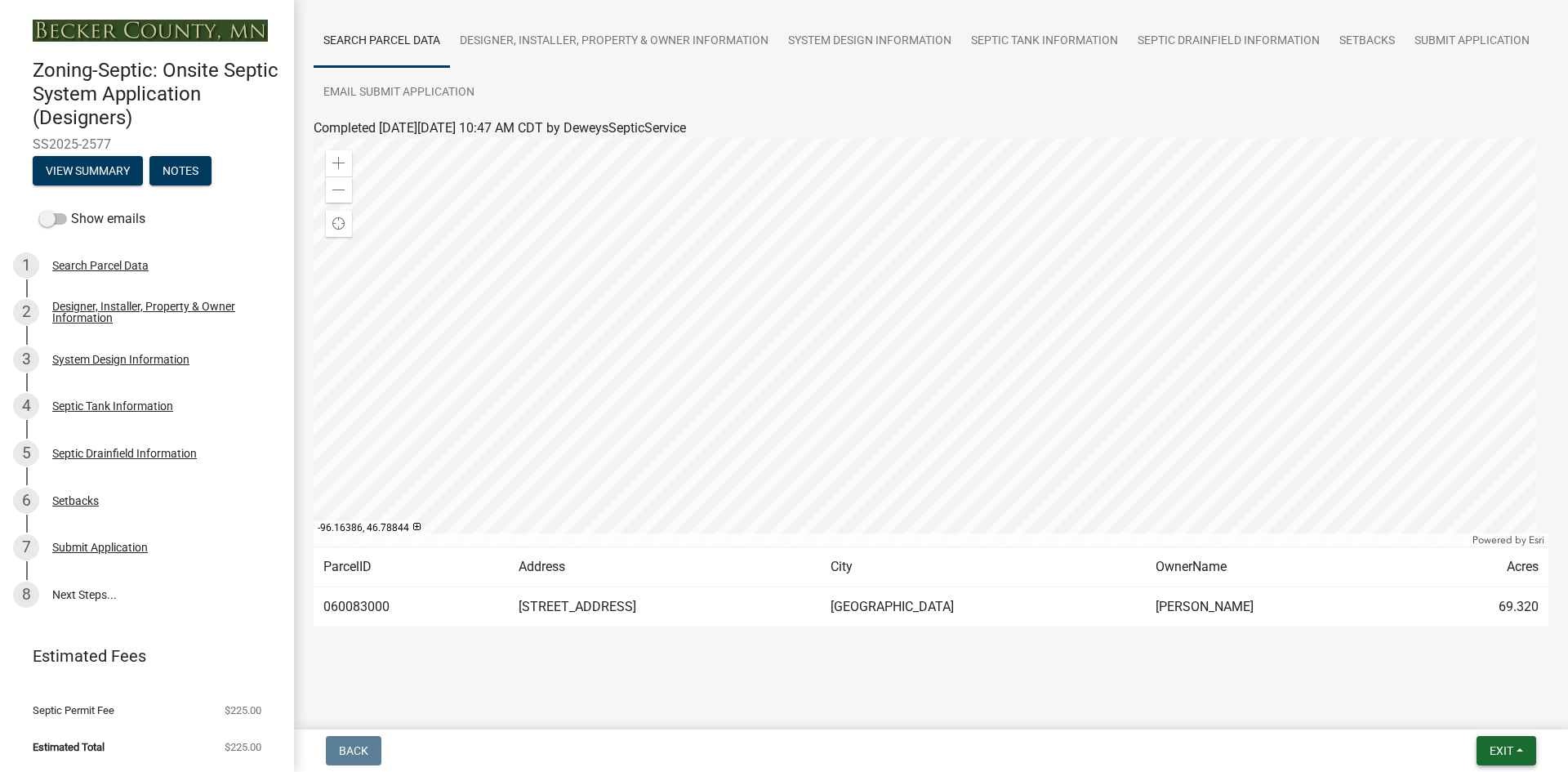
click at [1502, 744] on span "Exit" at bounding box center [1501, 750] width 24 height 13
click at [1450, 703] on button "Save & Exit" at bounding box center [1470, 708] width 130 height 39
